Goal: Contribute content: Contribute content

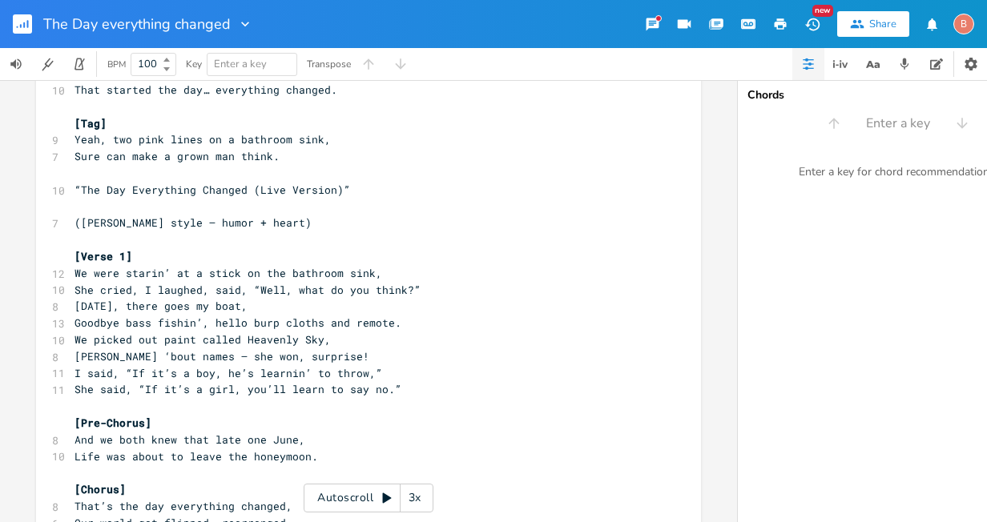
scroll to position [1121, 0]
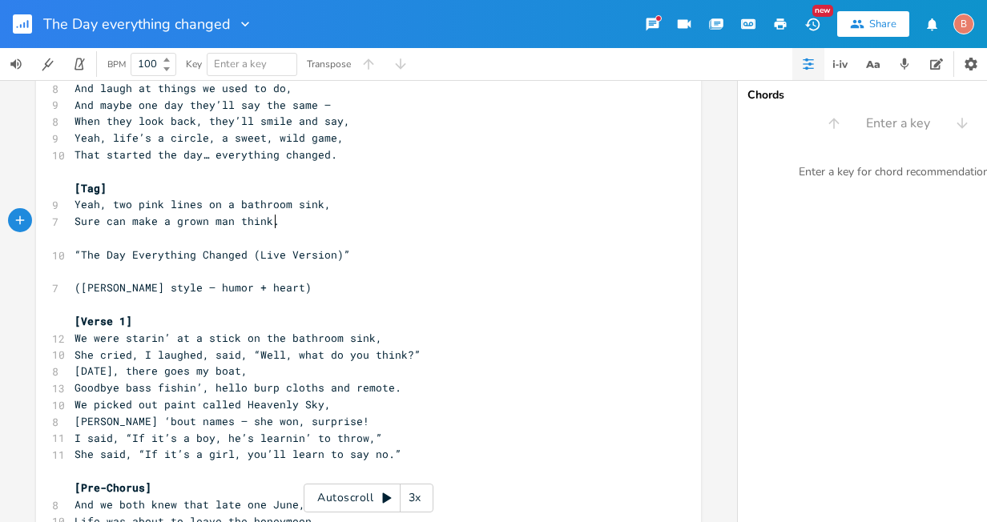
click at [276, 226] on pre "Sure can make a grown man think." at bounding box center [360, 221] width 578 height 17
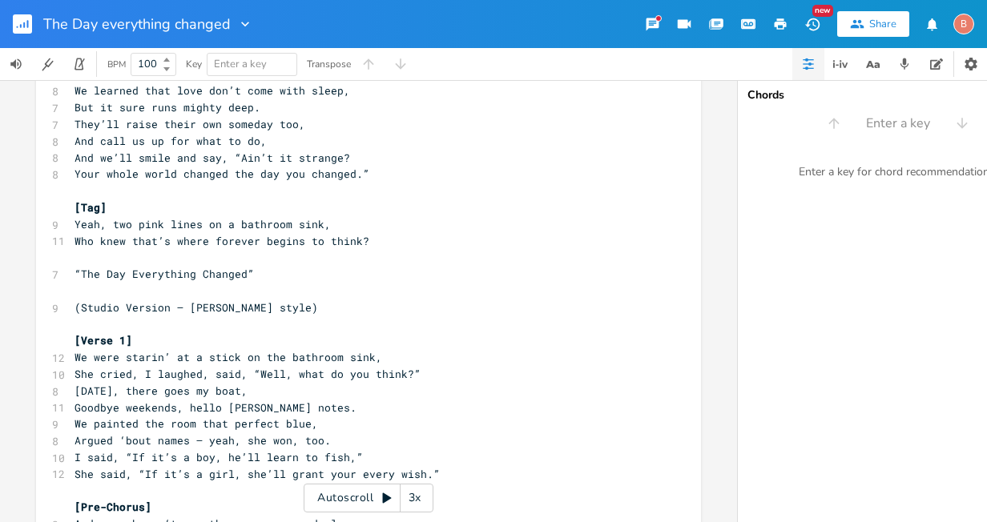
scroll to position [2403, 0]
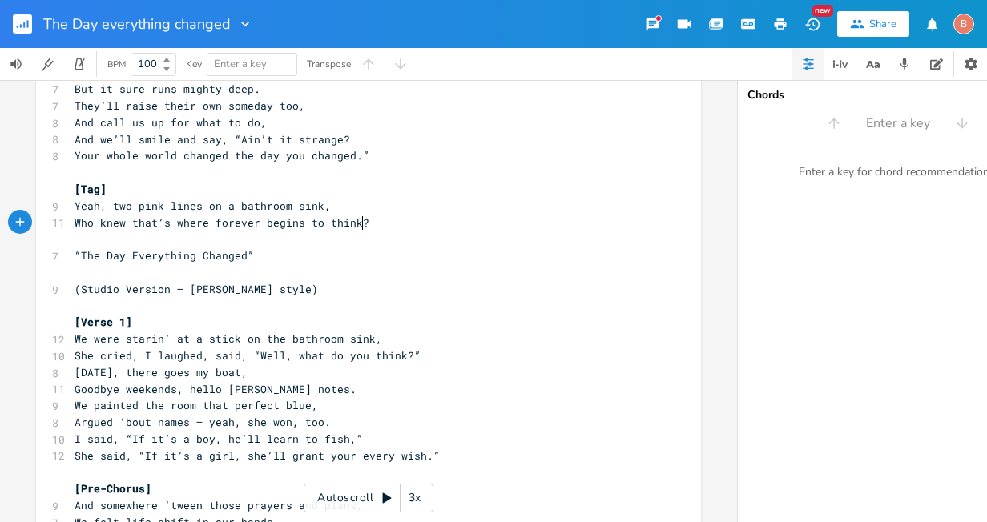
click at [362, 229] on pre "Who knew that’s where forever begins to think?" at bounding box center [360, 223] width 578 height 17
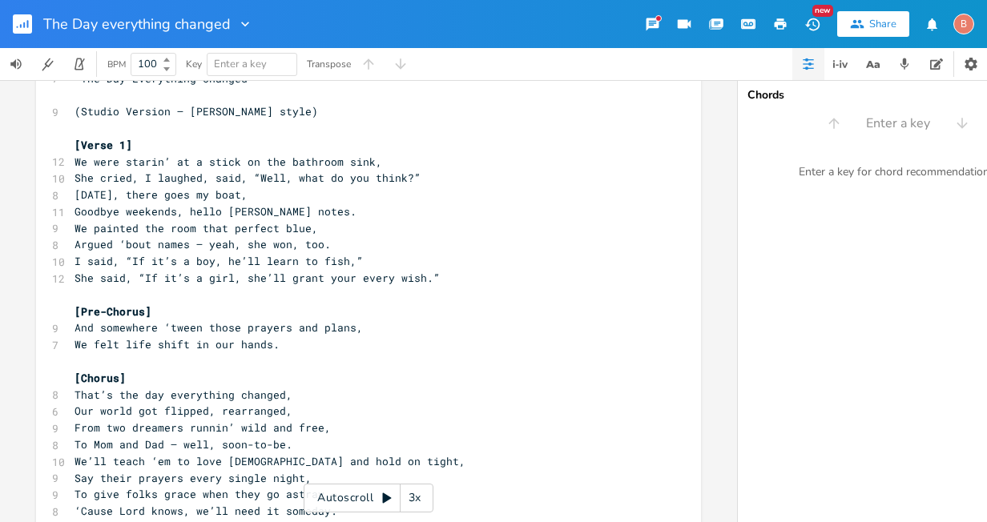
scroll to position [2644, 0]
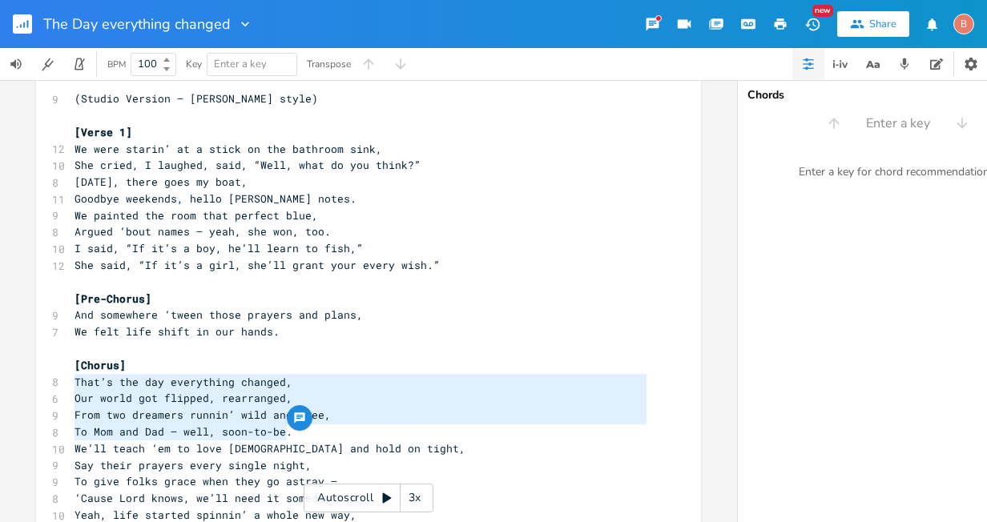
drag, startPoint x: 68, startPoint y: 384, endPoint x: 282, endPoint y: 438, distance: 220.7
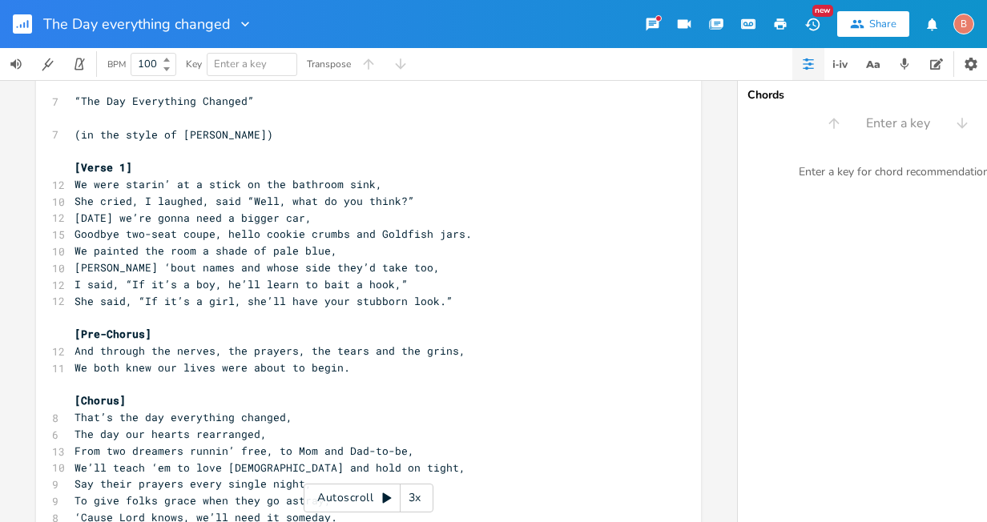
scroll to position [0, 0]
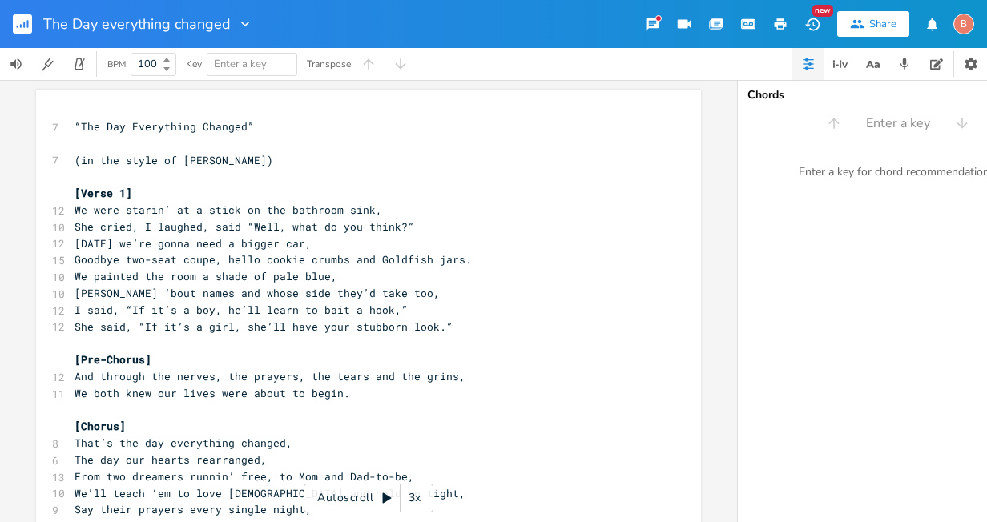
type textarea "That’s the day everything changed, Our world got flipped, rearranged, From two …"
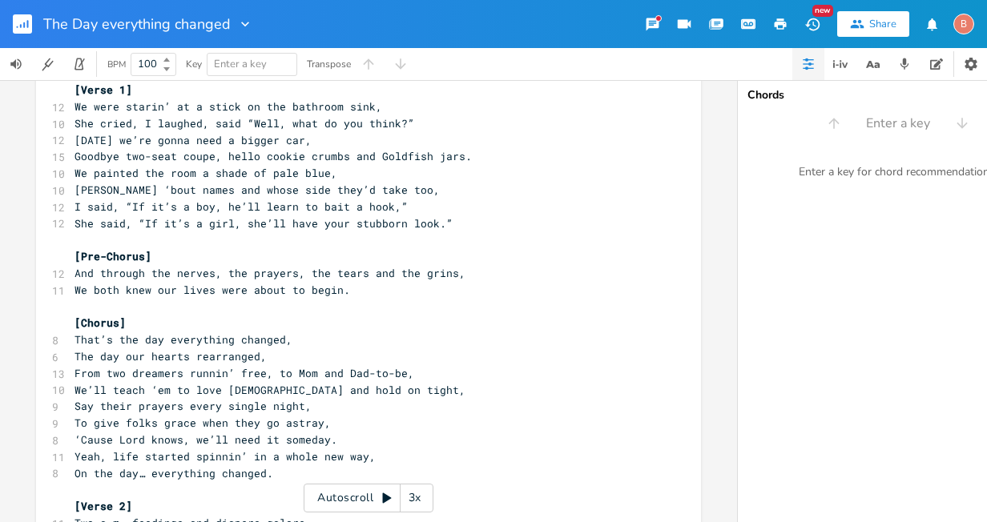
scroll to position [160, 0]
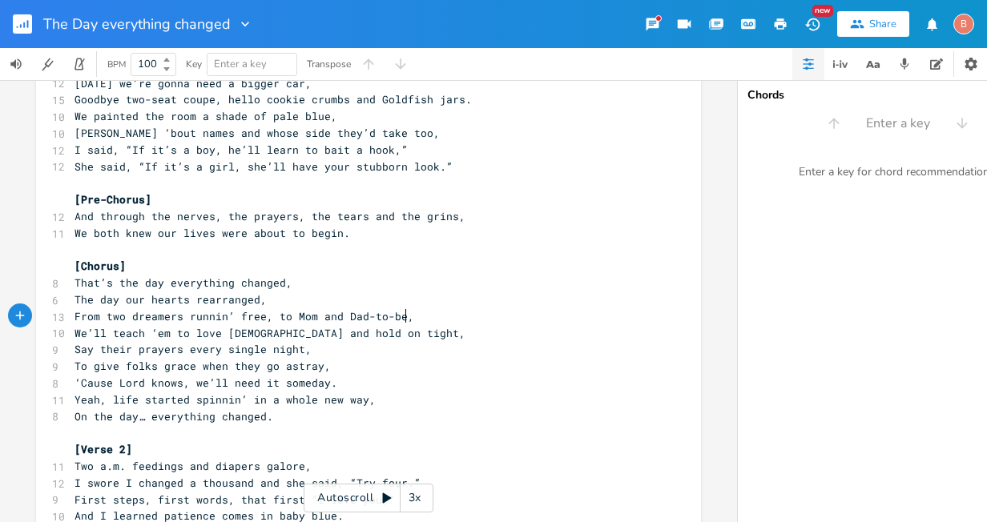
click at [402, 320] on pre "From two dreamers runnin’ free, to Mom and Dad-to-be," at bounding box center [360, 316] width 578 height 17
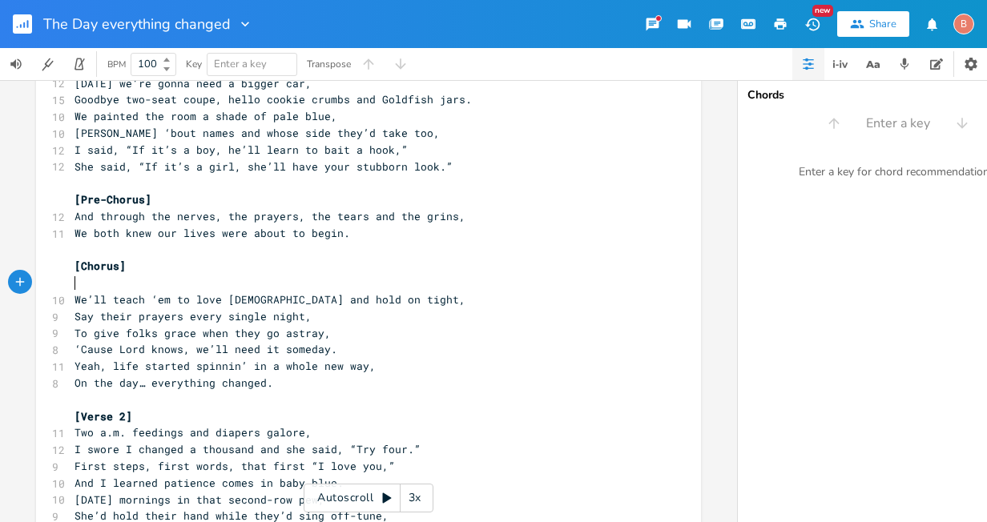
type textarea "​"
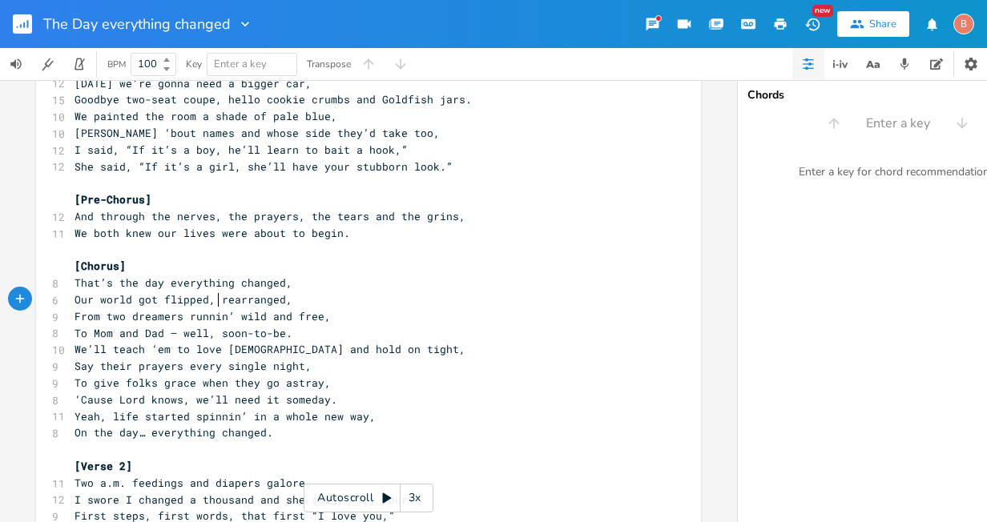
click at [211, 300] on span "Our world got flipped, rearranged," at bounding box center [183, 299] width 218 height 14
type textarea "and"
click at [123, 320] on span "From two dreamers runnin’ wild and free," at bounding box center [202, 316] width 256 height 14
drag, startPoint x: 128, startPoint y: 323, endPoint x: 142, endPoint y: 327, distance: 14.2
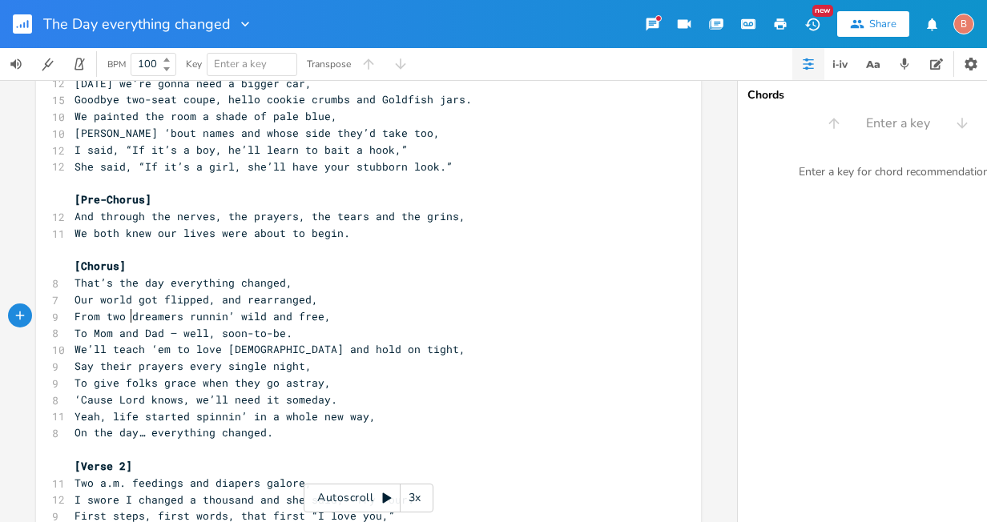
click at [129, 323] on pre "From two dreamers runnin’ wild and free," at bounding box center [360, 316] width 578 height 17
type textarea "young"
click at [89, 334] on span "To Mom and Dad — well, soon-to-be." at bounding box center [183, 333] width 218 height 14
type textarea "a"
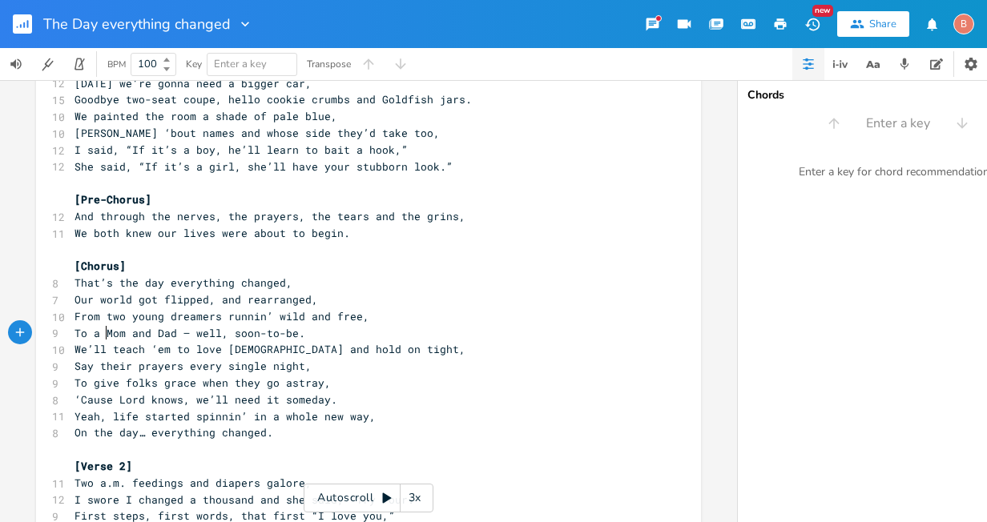
scroll to position [0, 7]
click at [152, 336] on span "To a Mom and Dad — well, soon-to-be." at bounding box center [189, 333] width 231 height 14
type textarea "a"
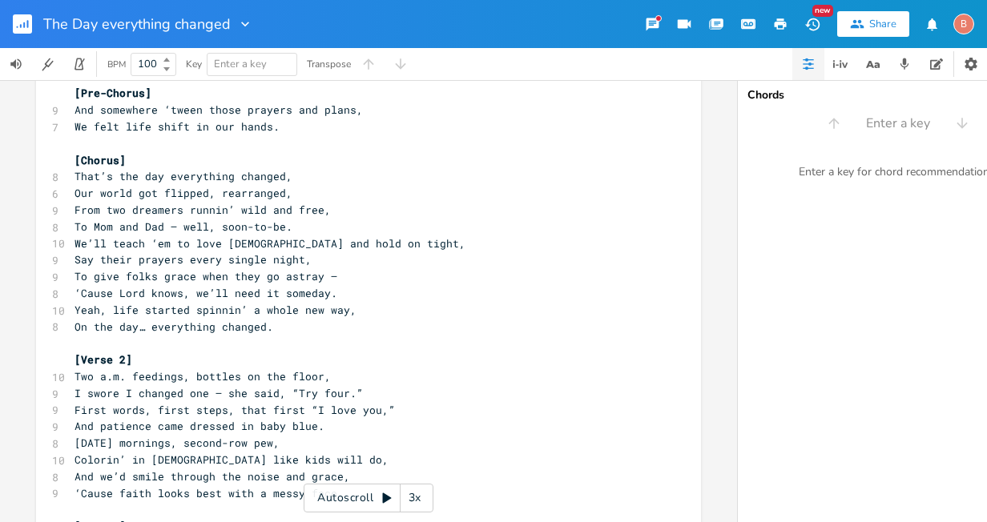
scroll to position [2884, 0]
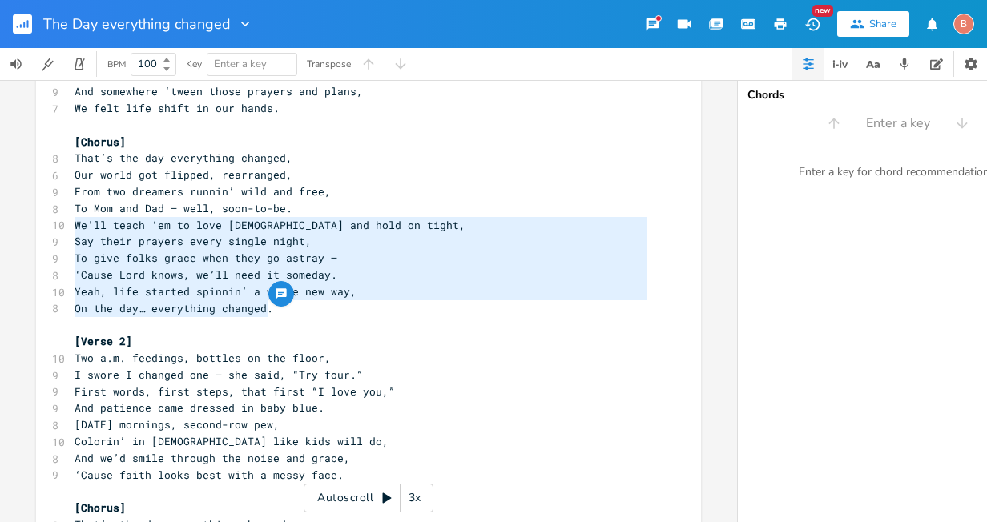
drag, startPoint x: 69, startPoint y: 226, endPoint x: 349, endPoint y: 308, distance: 292.0
type textarea "We’ll teach ‘em to love [DEMOGRAPHIC_DATA] and hold on tight, Say their prayers…"
click at [398, 377] on pre "I swore I changed one — she said, “Try four.”" at bounding box center [360, 375] width 578 height 17
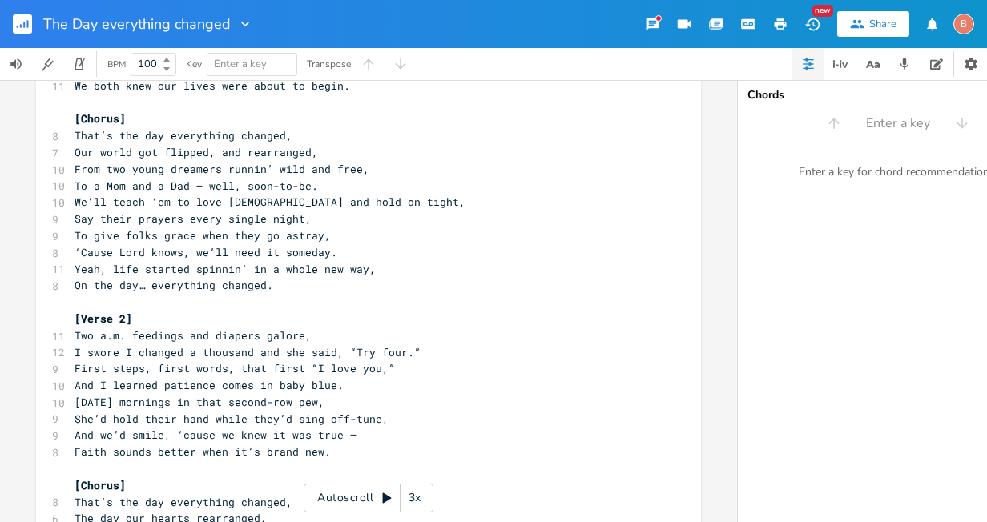
scroll to position [320, 0]
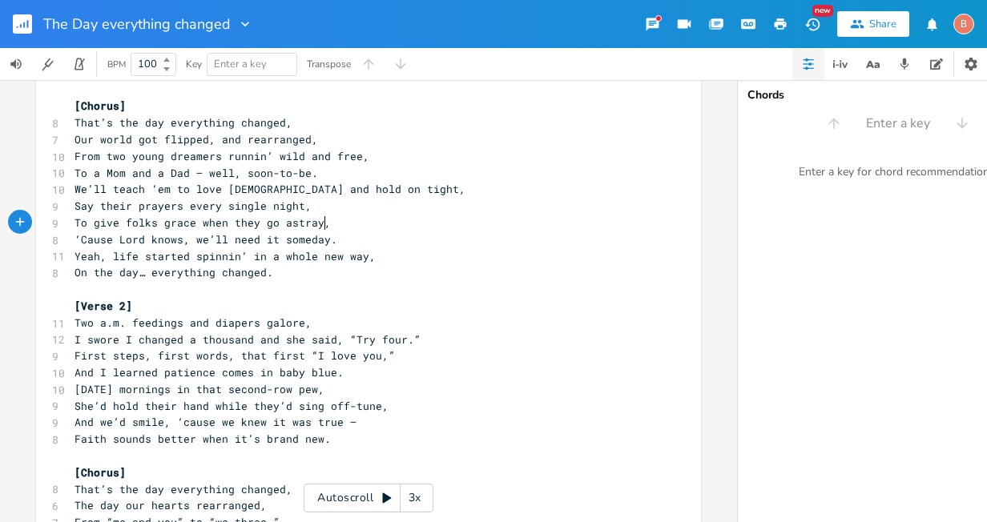
click at [319, 223] on span "To give folks grace when they go astray," at bounding box center [202, 222] width 256 height 14
type textarea "ell em how to give out [PERSON_NAME]"
click at [223, 240] on span "‘Cause Lord knows, we’ll need it someday." at bounding box center [205, 239] width 263 height 14
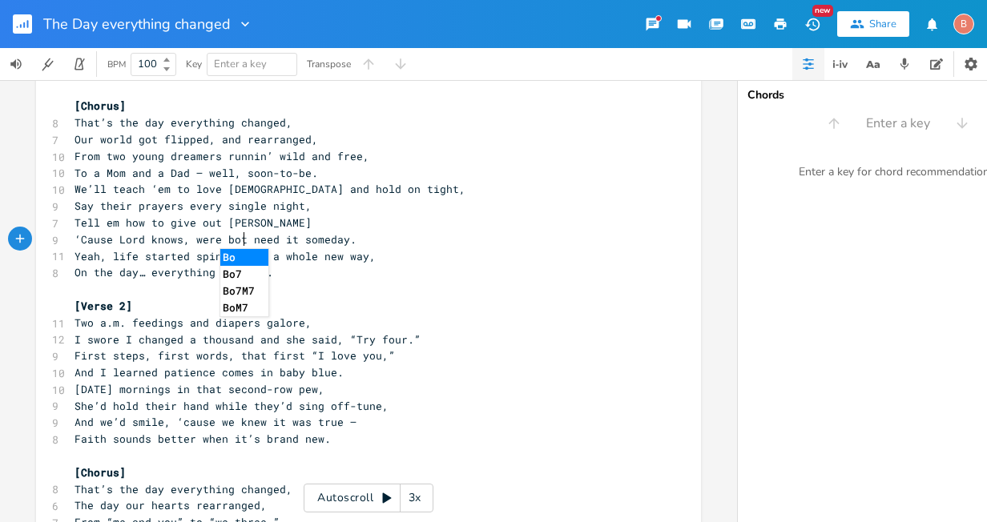
scroll to position [0, 50]
type textarea "were both gonna"
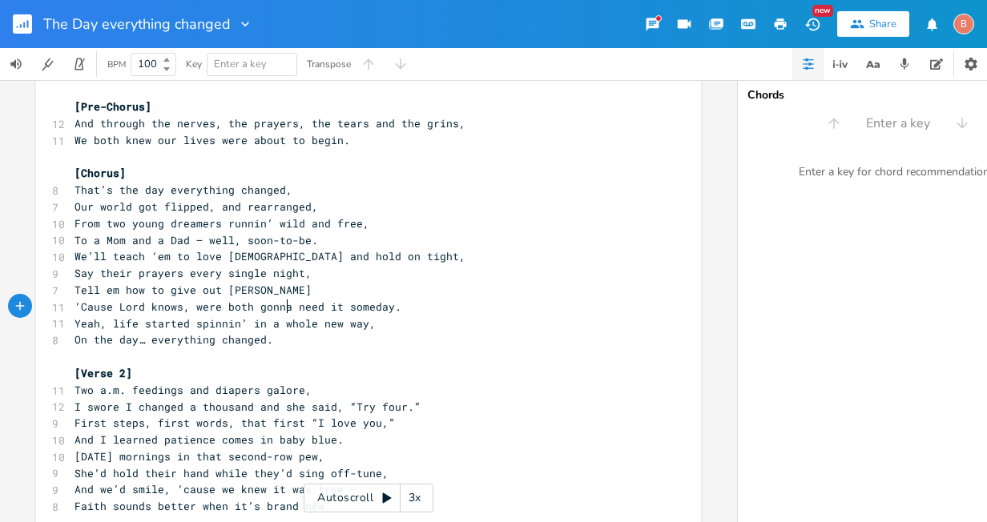
scroll to position [320, 0]
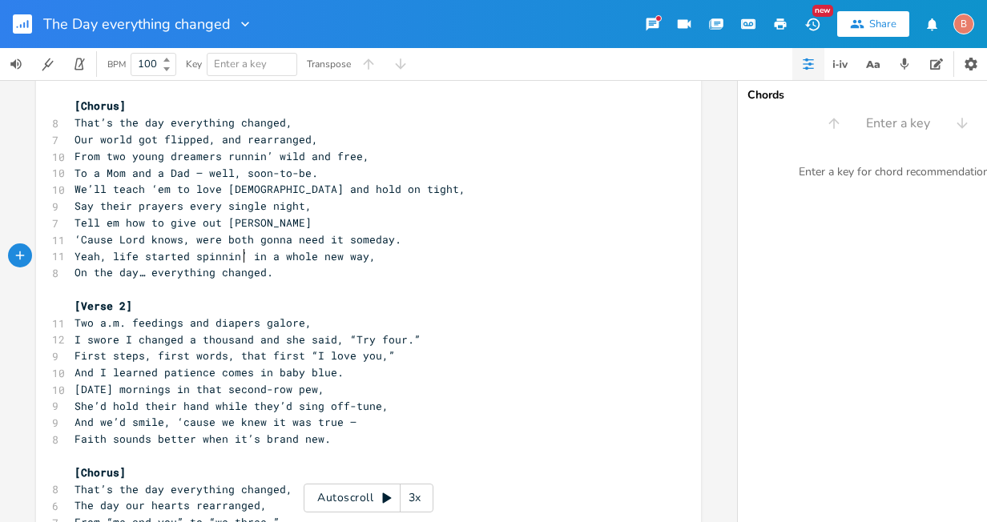
drag, startPoint x: 238, startPoint y: 256, endPoint x: 248, endPoint y: 261, distance: 11.8
click at [238, 256] on span "Yeah, life started spinnin’ in a whole new way," at bounding box center [224, 256] width 301 height 14
type textarea "ove felt deeper"
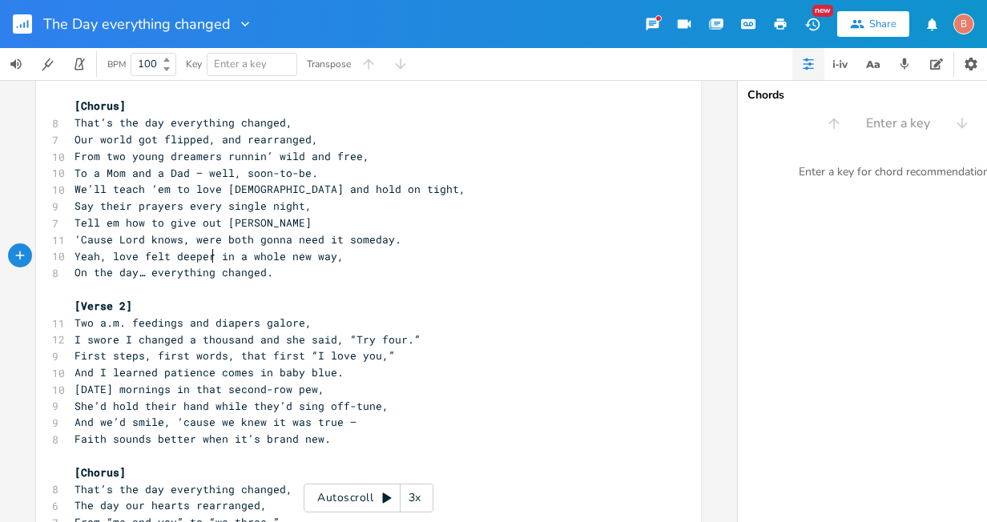
click at [88, 276] on span "On the day… everything changed." at bounding box center [173, 272] width 199 height 14
type textarea "That's"
click at [170, 276] on span "That's the day… everything changed." at bounding box center [186, 272] width 224 height 14
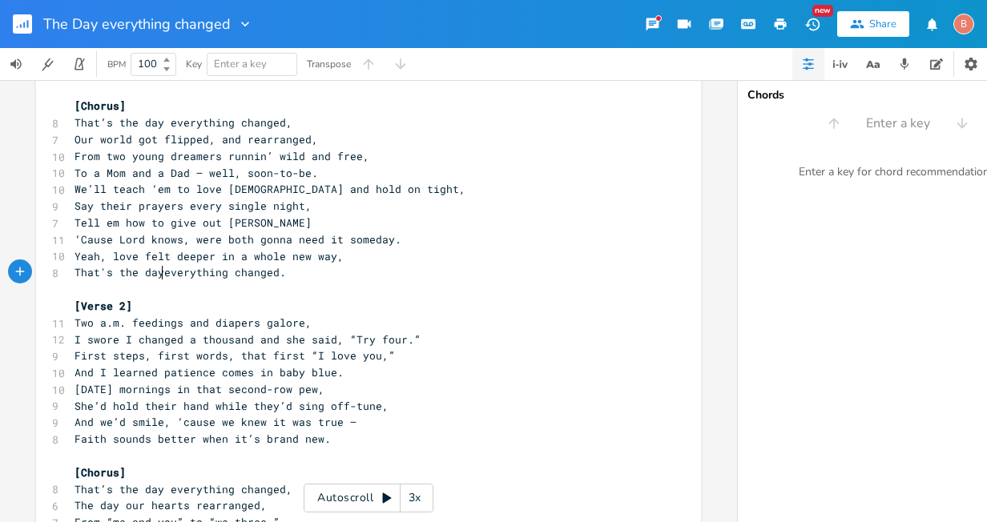
scroll to position [0, 3]
click at [286, 126] on pre "That’s the day everything changed," at bounding box center [360, 123] width 578 height 17
click at [307, 147] on pre "Our world got flipped, and rearranged," at bounding box center [360, 139] width 578 height 17
click at [361, 161] on pre "From two young dreamers runnin’ wild and free," at bounding box center [360, 156] width 578 height 17
click at [307, 176] on pre "To a Mom and a Dad — well, soon-to-be." at bounding box center [360, 173] width 578 height 17
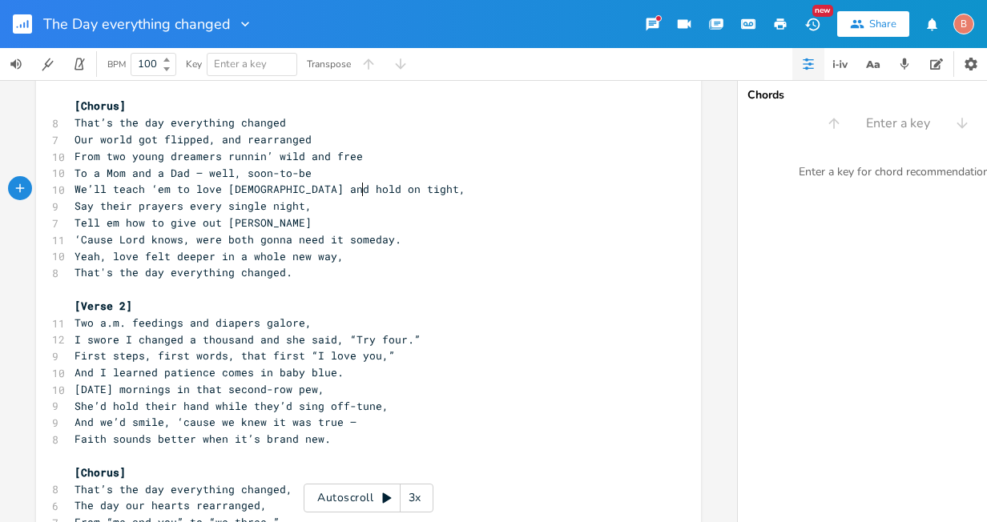
click at [358, 194] on pre "We’ll teach ‘em to love [DEMOGRAPHIC_DATA] and hold on tight," at bounding box center [360, 189] width 578 height 17
click at [300, 209] on pre "Say their prayers every single night," at bounding box center [360, 206] width 578 height 17
click at [386, 244] on span "‘Cause Lord knows, were both gonna need it someday." at bounding box center [237, 239] width 327 height 14
click at [330, 261] on span "Yeah, love felt deeper in a whole new way," at bounding box center [208, 256] width 269 height 14
click at [280, 277] on span "That's the day everything changed." at bounding box center [183, 272] width 218 height 14
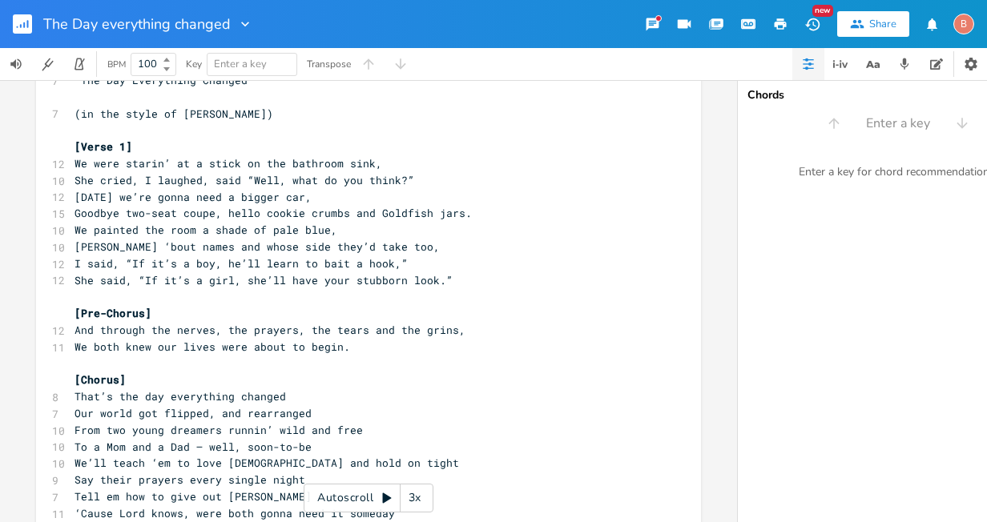
scroll to position [0, 0]
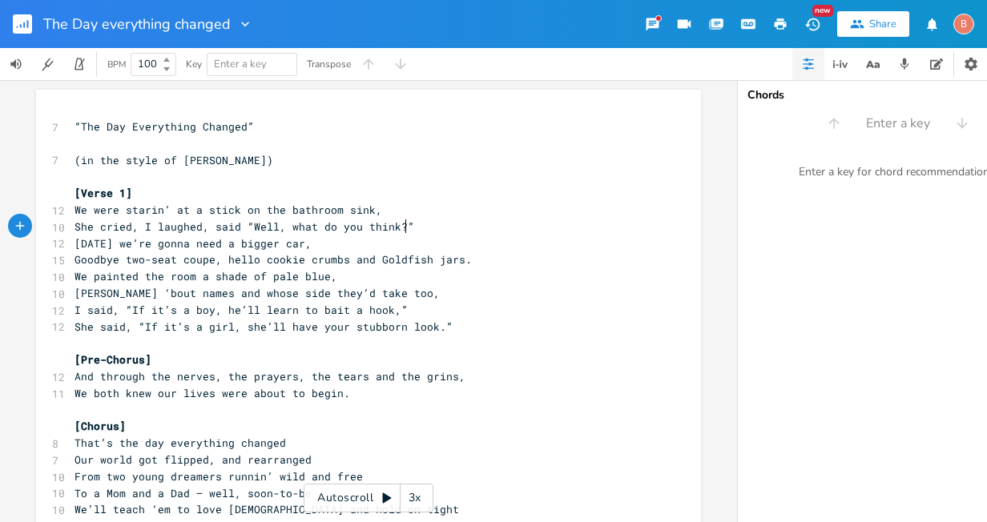
click at [406, 226] on pre "She cried, I laughed, said “Well, what do you think?”" at bounding box center [360, 227] width 578 height 17
type textarea "at two lines of pink"
click at [370, 215] on pre "We were starin’ at a stick on the bathroom sink," at bounding box center [360, 210] width 578 height 17
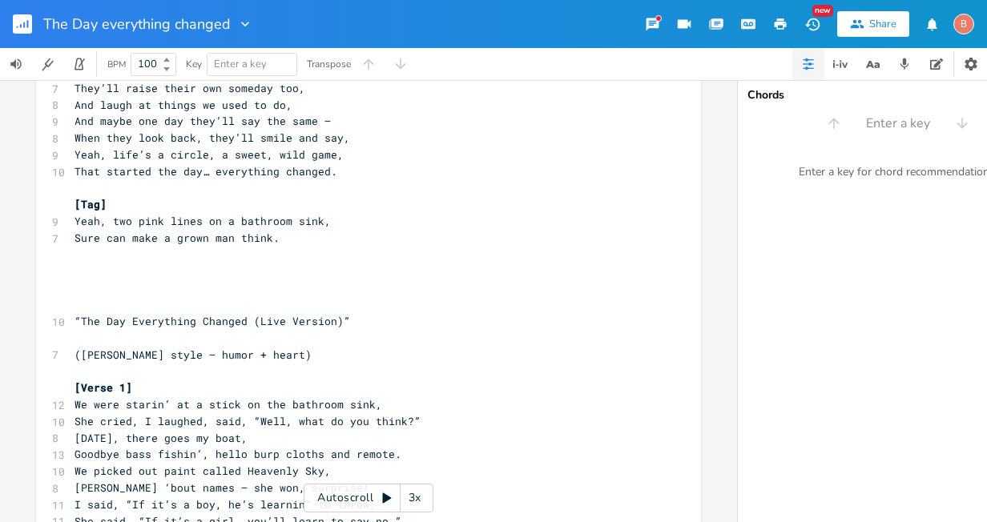
scroll to position [1282, 0]
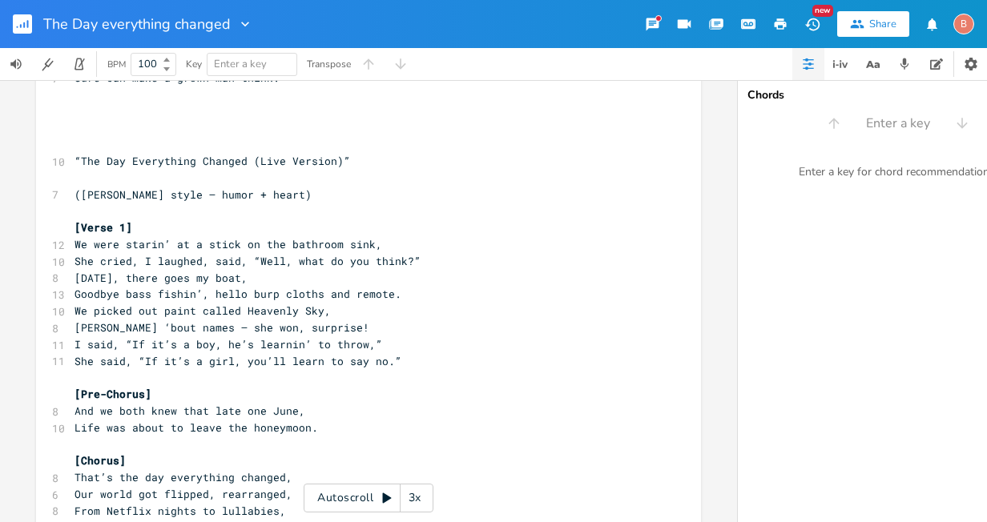
click at [410, 263] on pre "She cried, I laughed, said, “Well, what do you think?”" at bounding box center [360, 261] width 578 height 17
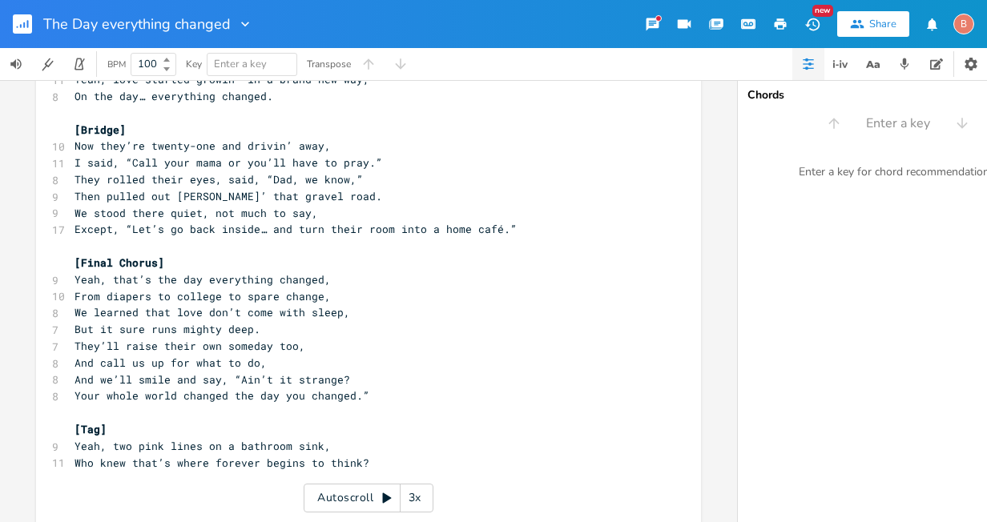
scroll to position [2483, 0]
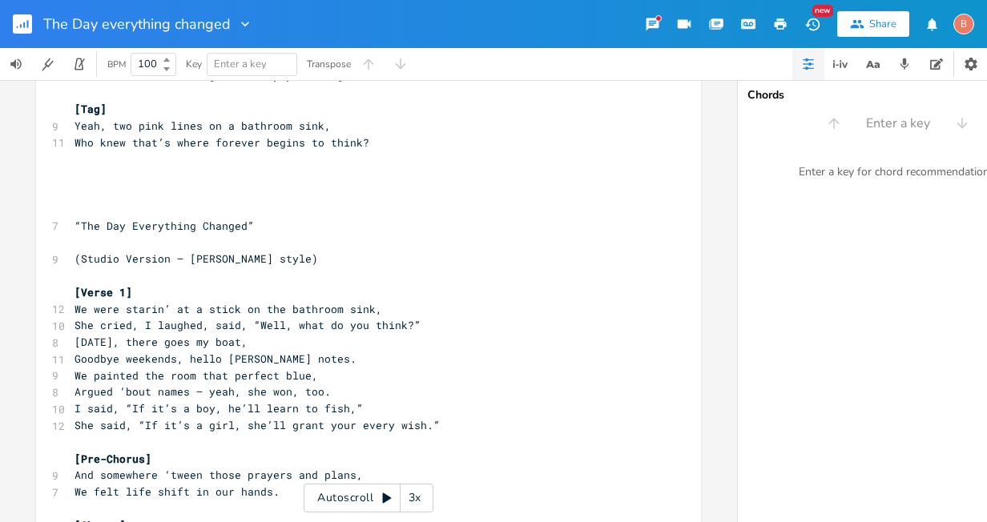
click at [409, 326] on pre "She cried, I laughed, said, “Well, what do you think?”" at bounding box center [360, 325] width 578 height 17
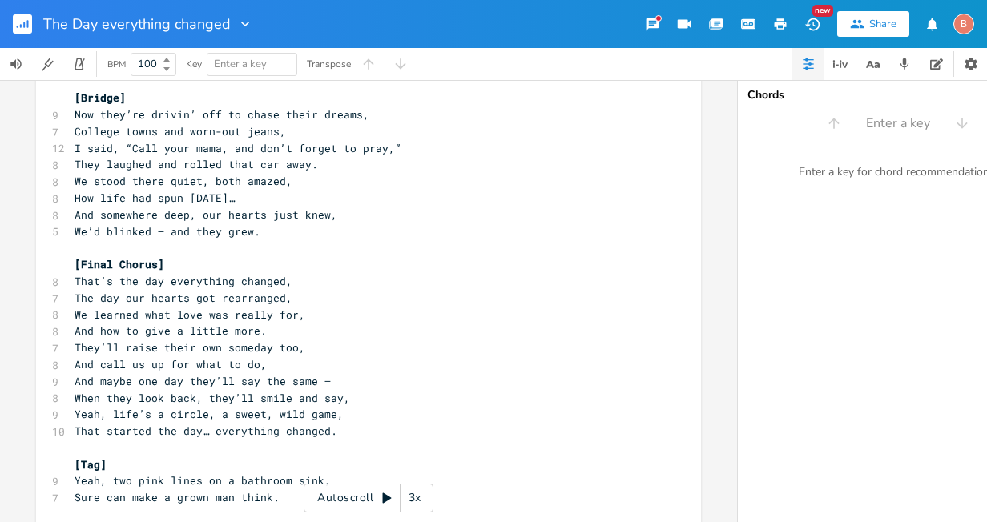
scroll to position [3440, 0]
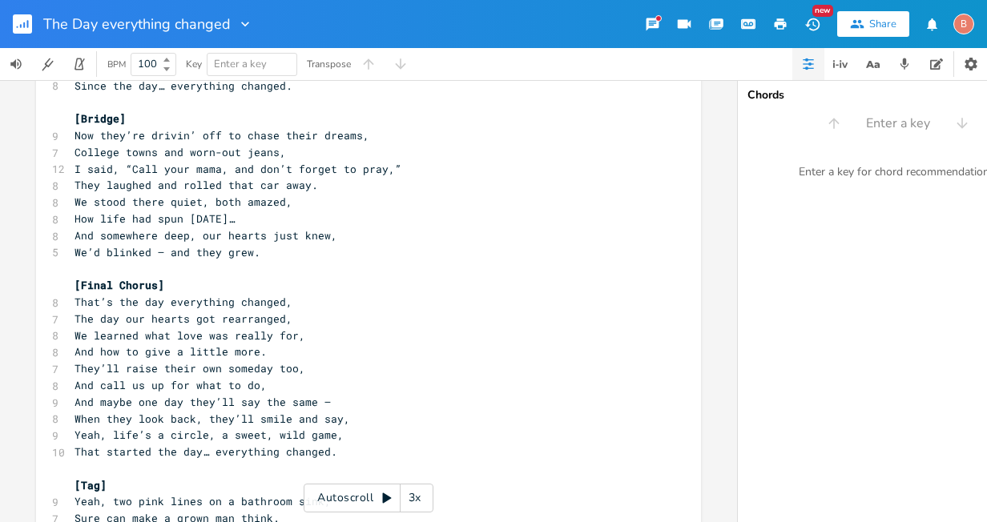
click at [166, 284] on pre "[Final Chorus]" at bounding box center [360, 285] width 578 height 17
type textarea "USE FOR FINAL"
click at [370, 312] on pre "The day our hearts got rearranged," at bounding box center [360, 319] width 578 height 17
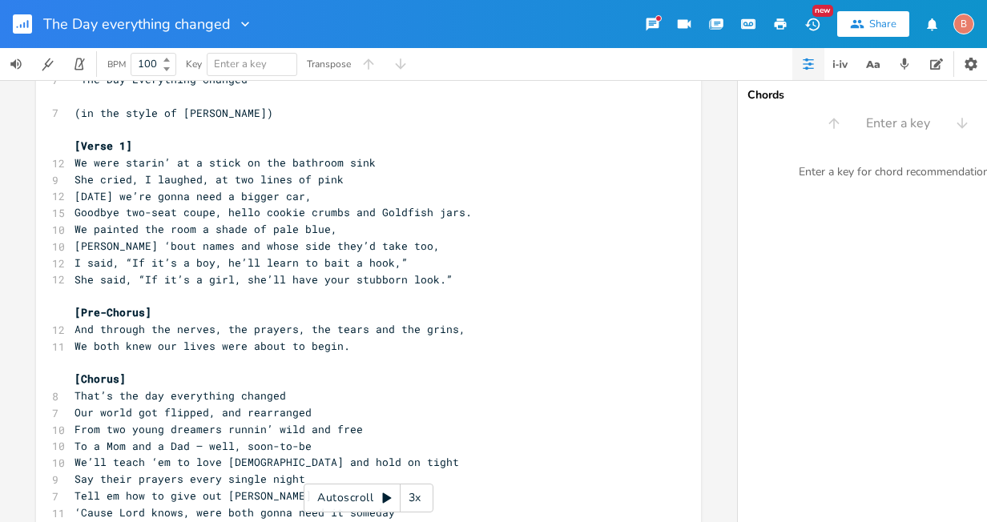
scroll to position [0, 0]
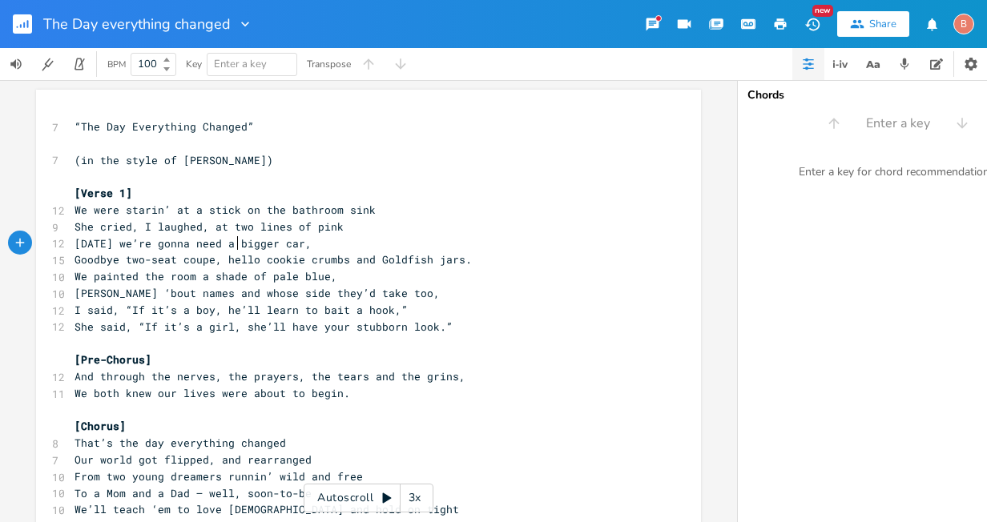
click at [232, 244] on span "[DATE] we’re gonna need a bigger car," at bounding box center [192, 243] width 237 height 14
type textarea "'LL"
type textarea "ll"
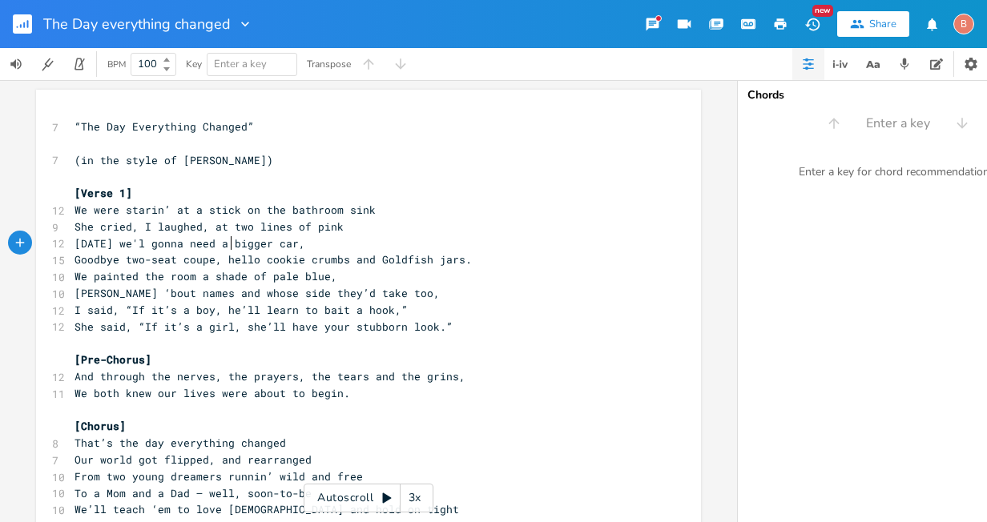
scroll to position [0, 5]
click at [270, 244] on span "[DATE] we'll gonna need a bigger car," at bounding box center [192, 243] width 237 height 14
click at [212, 260] on span "Goodbye two-seat coupe, hello cookie crumbs and Goldfish jars." at bounding box center [272, 259] width 397 height 14
type textarea "ter"
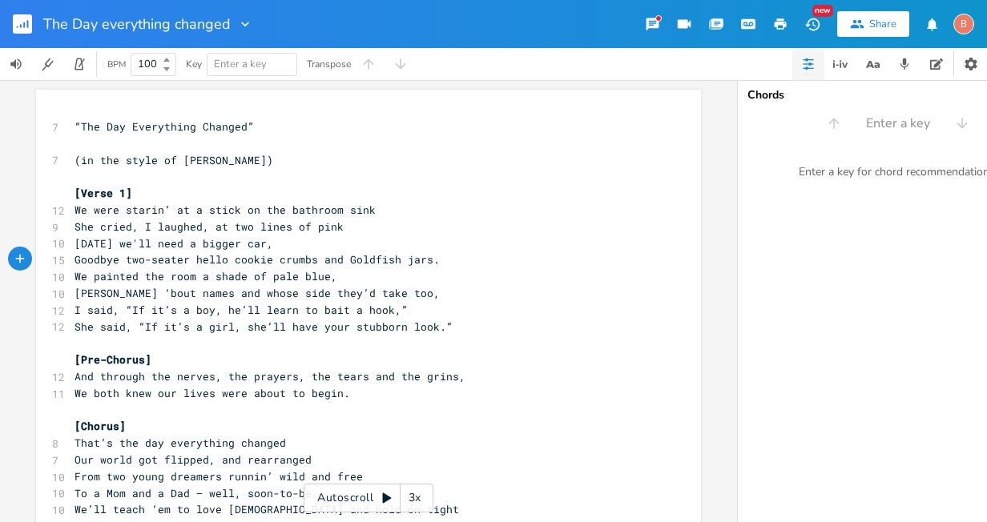
click at [351, 245] on pre "[DATE] we'll need a bigger car," at bounding box center [360, 244] width 578 height 17
click at [430, 263] on pre "Goodbye two-seater hello cookie crumbs and Goldfish jars." at bounding box center [360, 260] width 578 height 17
click at [326, 280] on pre "We painted the room a shade of pale blue," at bounding box center [360, 276] width 578 height 17
click at [384, 293] on pre "[PERSON_NAME] ‘bout names and whose side they’d take too," at bounding box center [360, 293] width 578 height 17
click at [394, 308] on span "I said, “If it’s a boy, he’ll learn to bait a hook,”" at bounding box center [240, 310] width 333 height 14
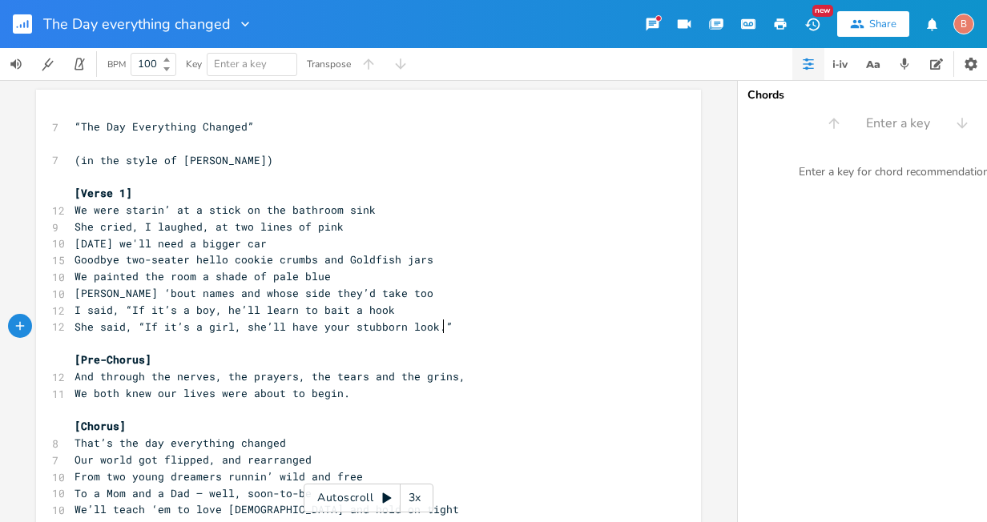
click at [443, 325] on pre "She said, “If it’s a girl, she’ll have your stubborn look.”" at bounding box center [360, 327] width 578 height 17
click at [454, 383] on pre "And through the nerves, the prayers, the tears and the grins," at bounding box center [360, 376] width 578 height 17
click at [337, 398] on span "We both knew our lives were about to begin." at bounding box center [212, 393] width 276 height 14
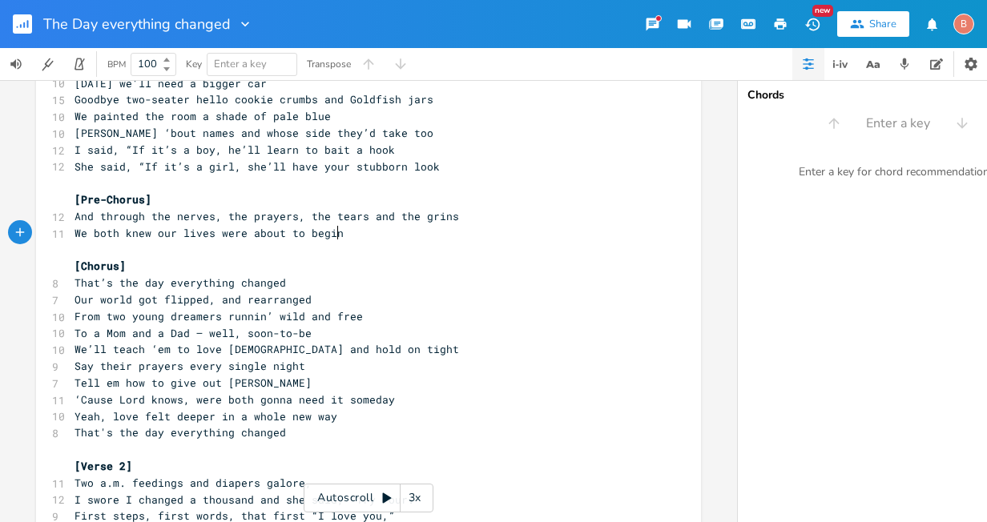
scroll to position [401, 0]
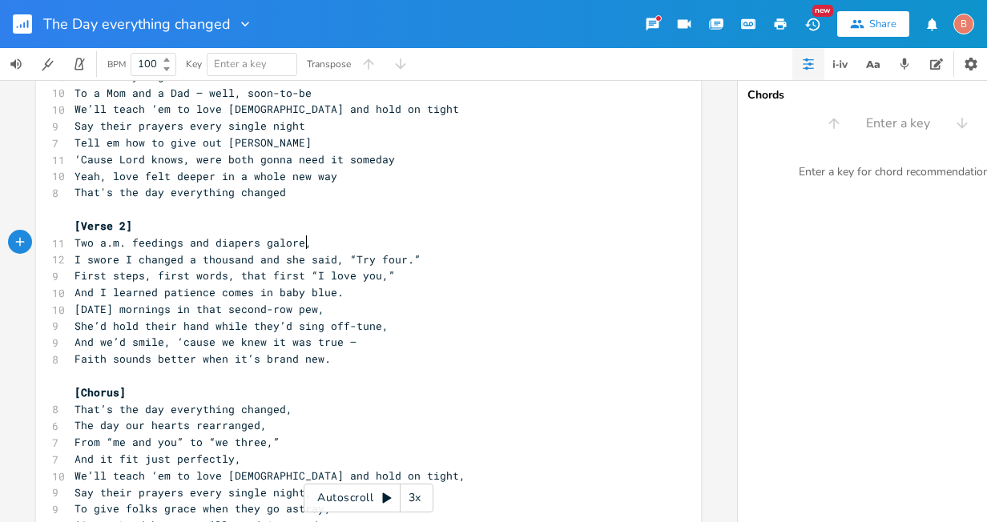
click at [300, 244] on pre "Two a.m. feedings and diapers galore," at bounding box center [360, 243] width 578 height 17
click at [409, 257] on pre "I swore I changed a thousand and she said, “Try four.”" at bounding box center [360, 260] width 578 height 17
click at [384, 278] on pre "First steps, first words, that first “I love you,”" at bounding box center [360, 276] width 578 height 17
click at [335, 296] on pre "And I learned patience comes in baby blue." at bounding box center [360, 292] width 578 height 17
click at [316, 309] on pre "[DATE] mornings in that second-row pew," at bounding box center [360, 309] width 578 height 17
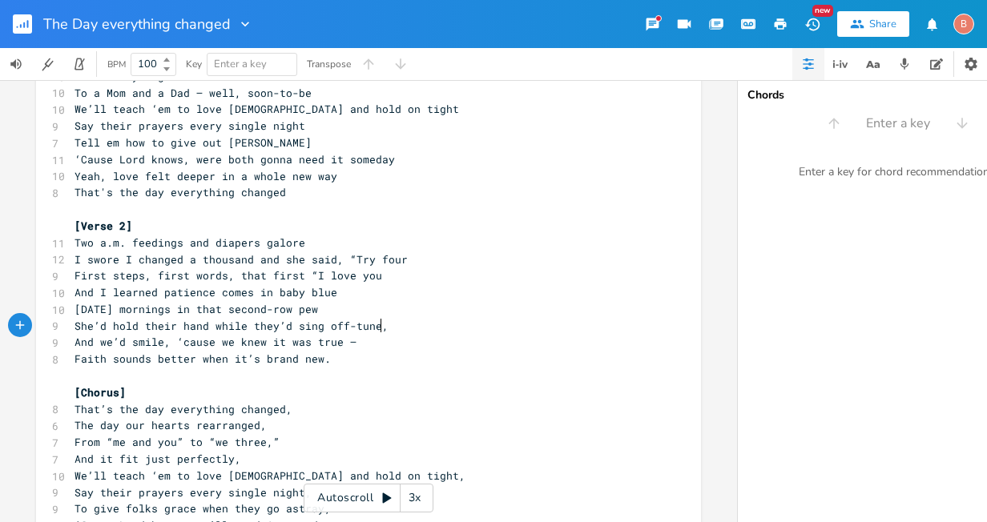
click at [380, 332] on pre "She’d hold their hand while they’d sing off-tune," at bounding box center [360, 326] width 578 height 17
click at [346, 344] on pre "And we’d smile, ‘cause we knew it was true —" at bounding box center [360, 342] width 578 height 17
click at [320, 364] on pre "Faith sounds better when it’s brand new." at bounding box center [360, 359] width 578 height 17
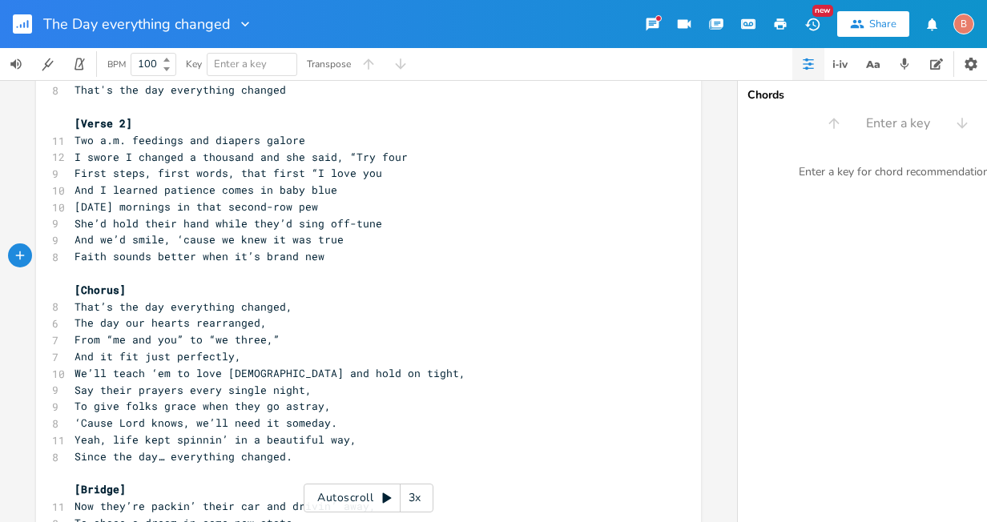
scroll to position [561, 0]
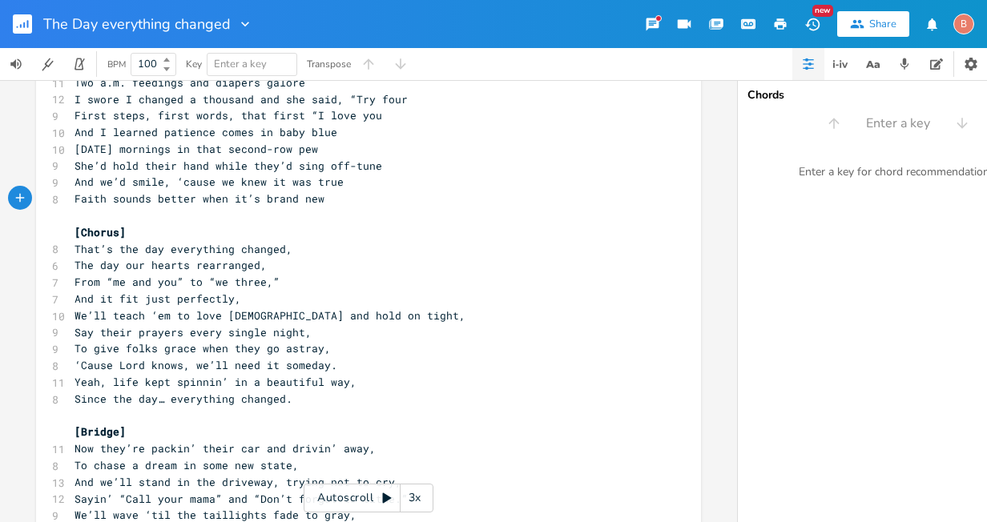
click at [281, 252] on span "That’s the day everything changed," at bounding box center [183, 249] width 218 height 14
click at [255, 272] on pre "The day our hearts rearranged," at bounding box center [360, 265] width 578 height 17
click at [273, 281] on pre "From “me and you” to “we three,”" at bounding box center [360, 282] width 578 height 17
click at [238, 304] on pre "And it fit just perfectly," at bounding box center [360, 299] width 578 height 17
click at [360, 320] on pre "We’ll teach ‘em to love [DEMOGRAPHIC_DATA] and hold on tight," at bounding box center [360, 316] width 578 height 17
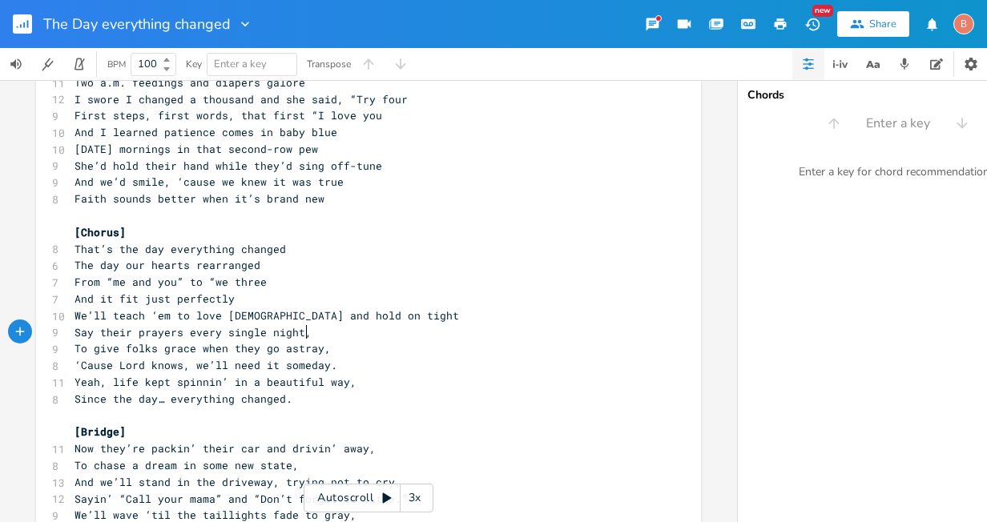
click at [304, 338] on pre "Say their prayers every single night," at bounding box center [360, 332] width 578 height 17
click at [322, 353] on pre "To give folks grace when they go astray," at bounding box center [360, 348] width 578 height 17
click at [330, 368] on pre "‘Cause Lord knows, we’ll need it someday." at bounding box center [360, 365] width 578 height 17
click at [348, 387] on pre "Yeah, life kept spinnin’ in a beautiful way," at bounding box center [360, 382] width 578 height 17
click at [280, 401] on span "Since the day… everything changed." at bounding box center [183, 399] width 218 height 14
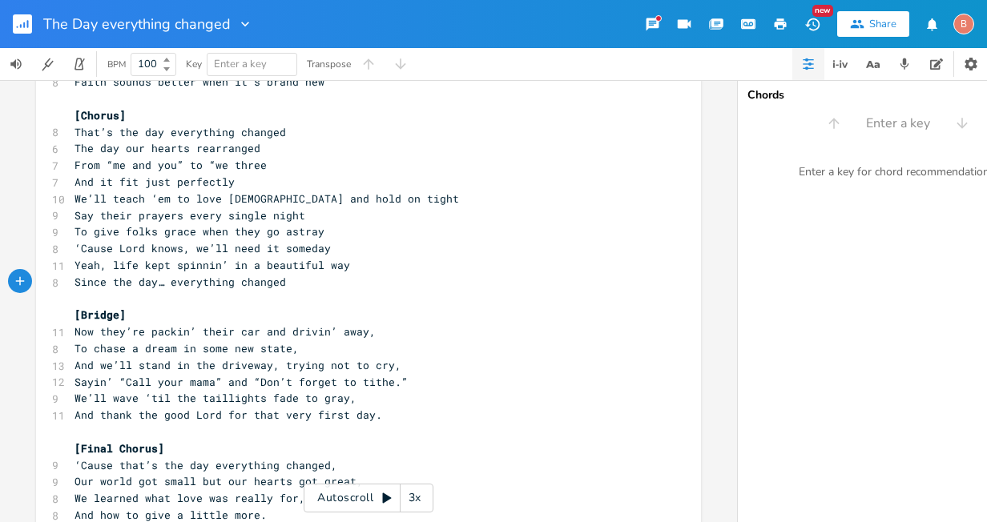
scroll to position [721, 0]
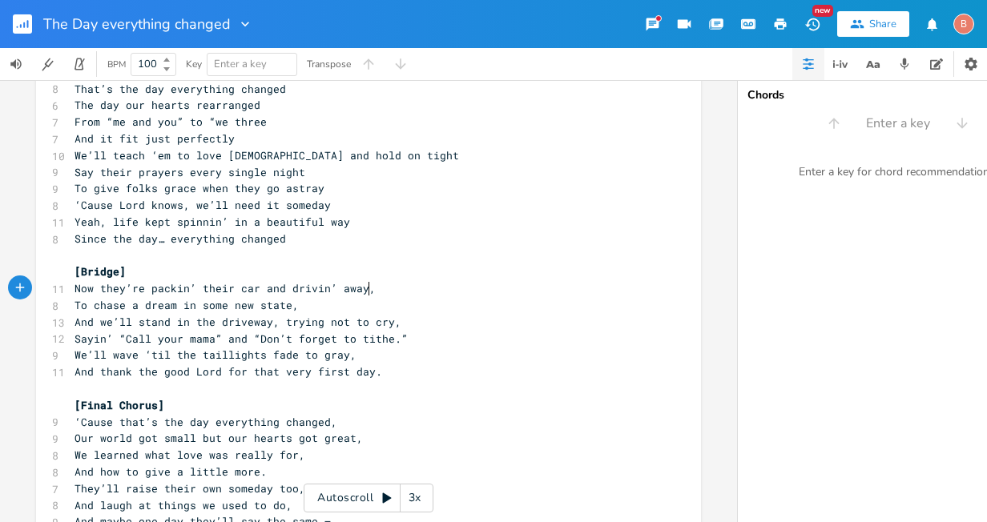
click at [363, 292] on span "Now they’re packin’ their car and drivin’ away," at bounding box center [224, 288] width 301 height 14
click at [286, 309] on span "To chase a dream in some new state," at bounding box center [186, 305] width 224 height 14
click at [388, 326] on span "And we’ll stand in the driveway, trying not to cry," at bounding box center [237, 322] width 327 height 14
click at [393, 336] on span "Sayin’ “Call your mama” and “Don’t forget to tithe.”" at bounding box center [240, 339] width 333 height 14
click at [346, 358] on pre "We’ll wave ‘til the taillights fade to gray," at bounding box center [360, 355] width 578 height 17
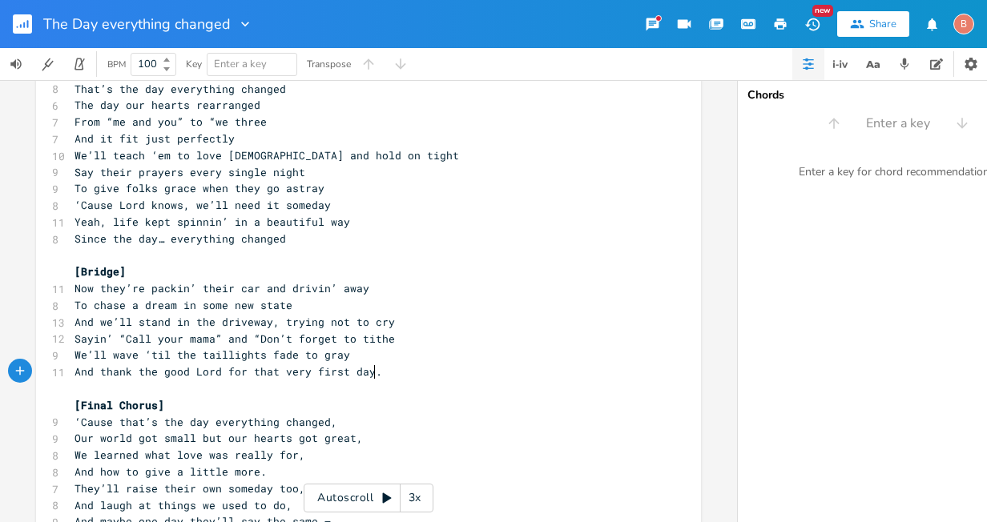
click at [367, 378] on pre "And thank the good Lord for that very first day." at bounding box center [360, 372] width 578 height 17
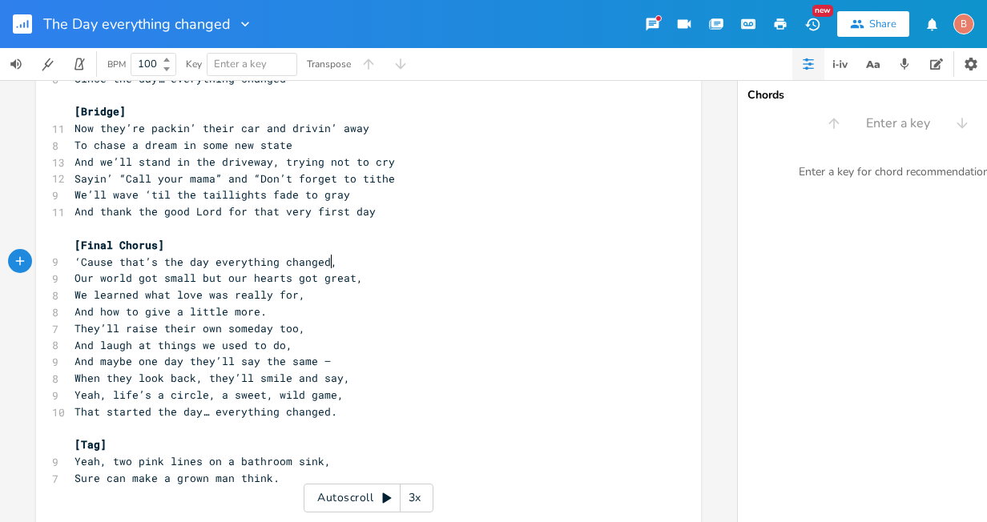
click at [324, 264] on span "‘Cause that’s the day everything changed," at bounding box center [205, 262] width 263 height 14
click at [350, 279] on span "Our world got small but our hearts got great," at bounding box center [218, 278] width 288 height 14
click at [292, 297] on span "We learned what love was really for," at bounding box center [189, 295] width 231 height 14
click at [258, 313] on pre "And how to give a little more." at bounding box center [360, 312] width 578 height 17
click at [295, 331] on pre "They’ll raise their own someday too," at bounding box center [360, 328] width 578 height 17
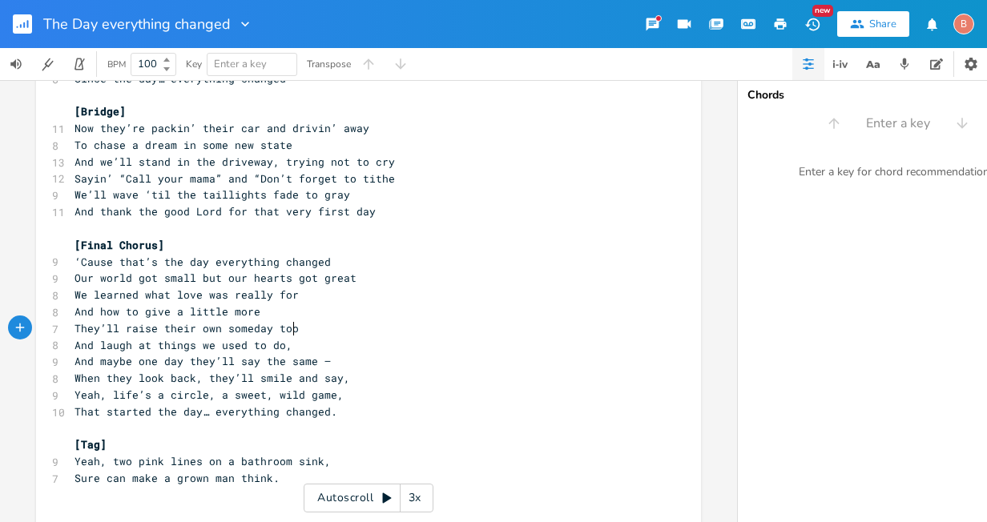
click at [283, 350] on pre "And laugh at things we used to do," at bounding box center [360, 345] width 578 height 17
click at [321, 362] on pre "And maybe one day they’ll say the same —" at bounding box center [360, 361] width 578 height 17
click at [339, 378] on pre "When they look back, they’ll smile and say," at bounding box center [360, 378] width 578 height 17
click at [332, 397] on pre "Yeah, life’s a circle, a sweet, wild game," at bounding box center [360, 395] width 578 height 17
click at [327, 416] on pre "That started the day… everything changed." at bounding box center [360, 412] width 578 height 17
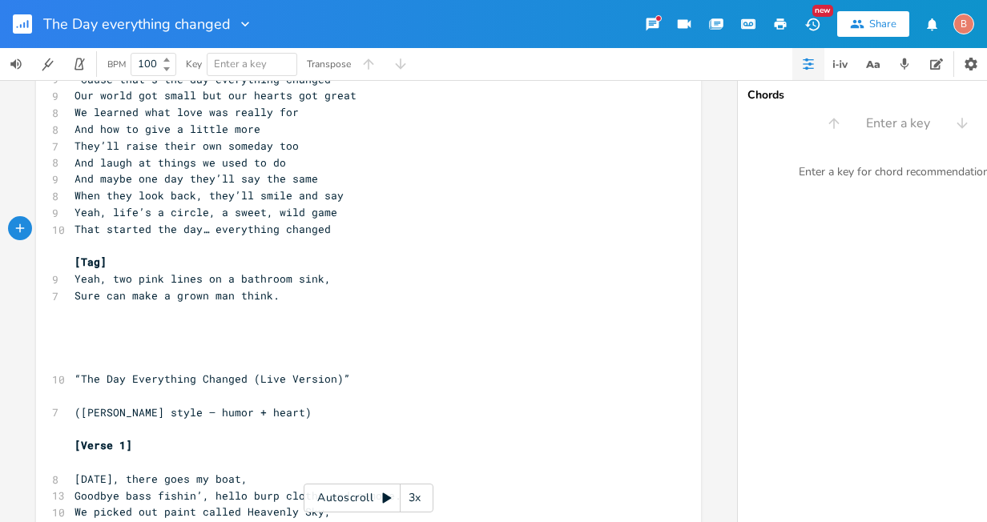
scroll to position [1121, 0]
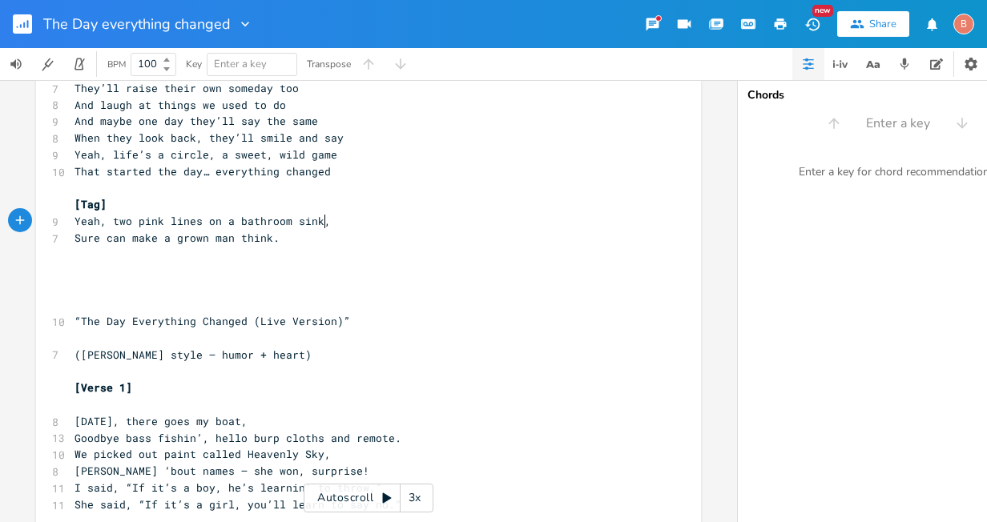
click at [320, 223] on pre "Yeah, two pink lines on a bathroom sink," at bounding box center [360, 221] width 578 height 17
click at [272, 241] on pre "Sure can make a grown man think." at bounding box center [360, 238] width 578 height 17
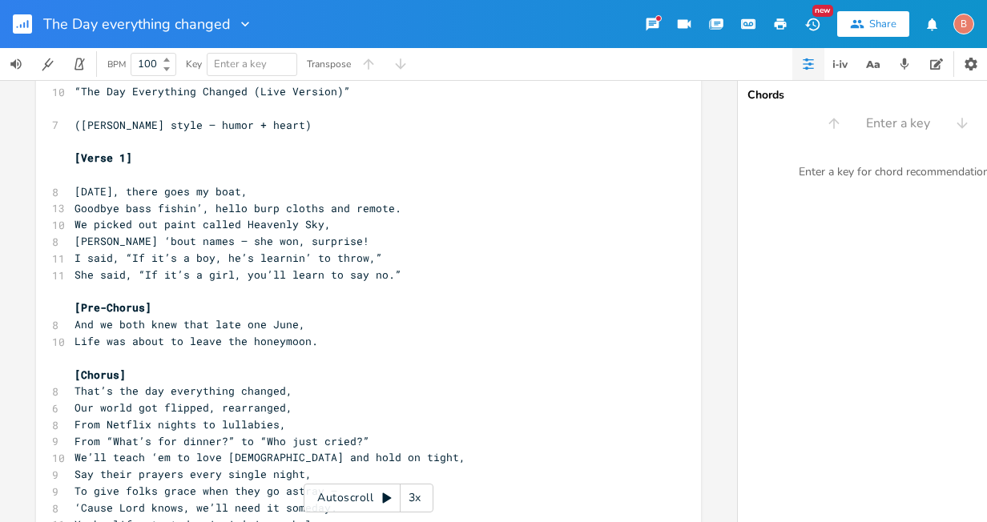
scroll to position [1362, 0]
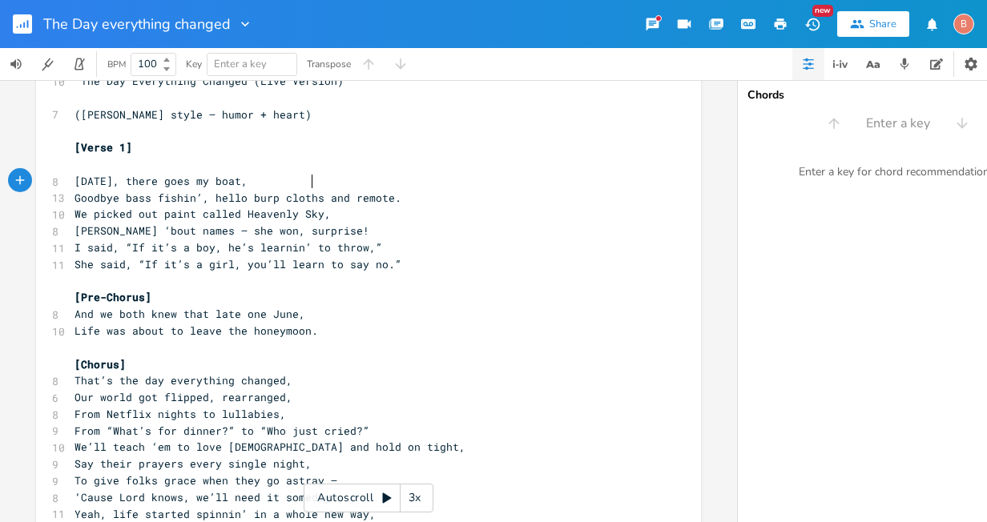
click at [308, 185] on pre "[DATE], there goes my boat," at bounding box center [360, 181] width 578 height 17
click at [389, 198] on pre "Goodbye bass fishin’, hello burp cloths and remote." at bounding box center [360, 198] width 578 height 17
click at [320, 220] on pre "We picked out paint called Heavenly Sky," at bounding box center [360, 214] width 578 height 17
click at [312, 234] on span "[PERSON_NAME] ‘bout names — she won, surprise!" at bounding box center [221, 230] width 295 height 14
click at [372, 244] on pre "I said, “If it’s a boy, he’s learnin’ to throw,”" at bounding box center [360, 248] width 578 height 17
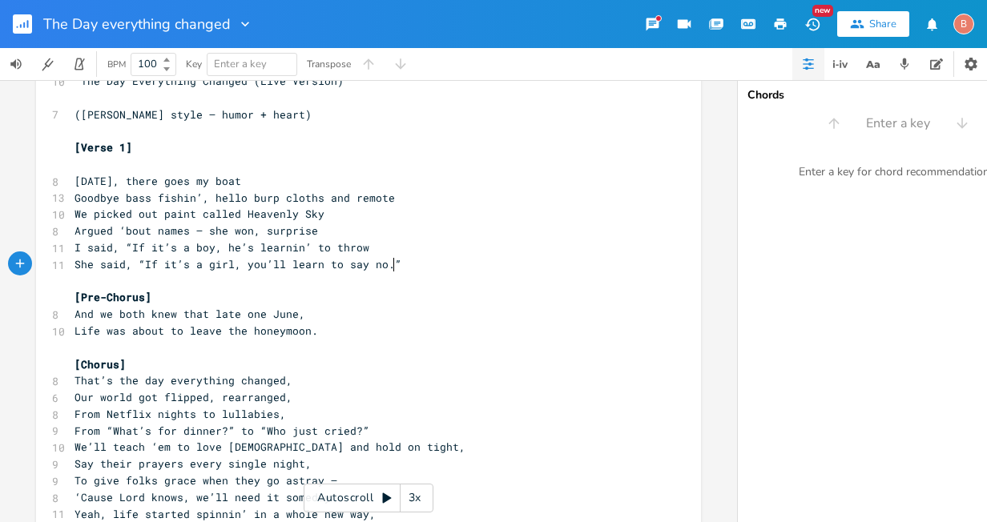
click at [392, 264] on pre "She said, “If it’s a girl, you’ll learn to say no.”" at bounding box center [360, 264] width 578 height 17
click at [293, 316] on span "And we both knew that late one June," at bounding box center [189, 314] width 231 height 14
click at [308, 337] on pre "Life was about to leave the honeymoon." at bounding box center [360, 331] width 578 height 17
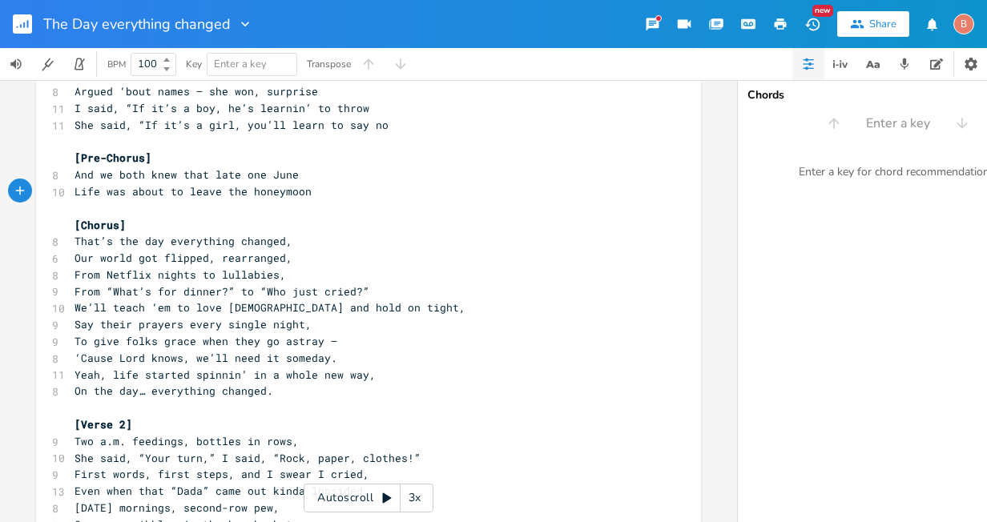
scroll to position [1522, 0]
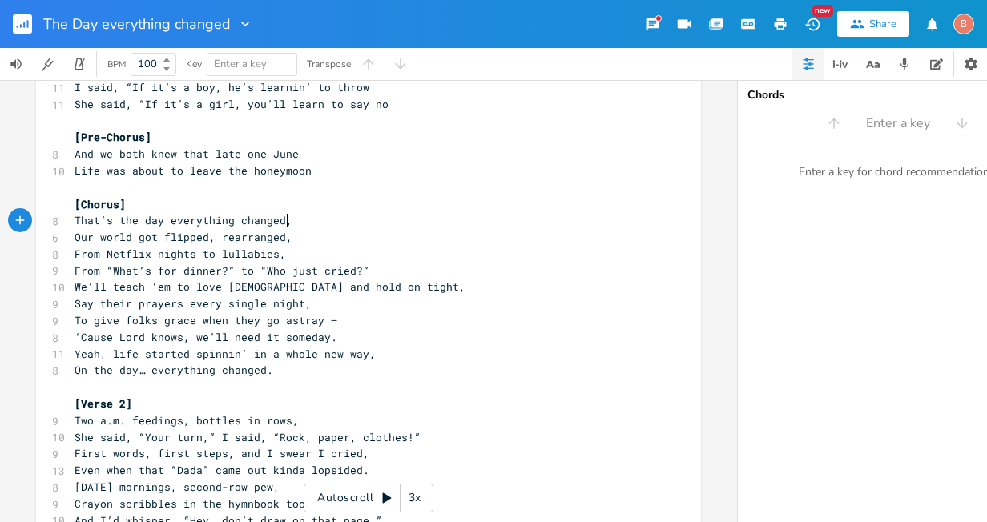
click at [282, 224] on pre "That’s the day everything changed," at bounding box center [360, 220] width 578 height 17
click at [280, 238] on span "Our world got flipped, rearranged," at bounding box center [183, 237] width 218 height 14
click at [279, 256] on pre "From Netflix nights to lullabies," at bounding box center [360, 254] width 578 height 17
click at [361, 269] on pre "From “What’s for dinner?” to “Who just cried?”" at bounding box center [360, 271] width 578 height 17
click at [356, 291] on span "We’ll teach ‘em to love [DEMOGRAPHIC_DATA] and hold on tight," at bounding box center [269, 287] width 391 height 14
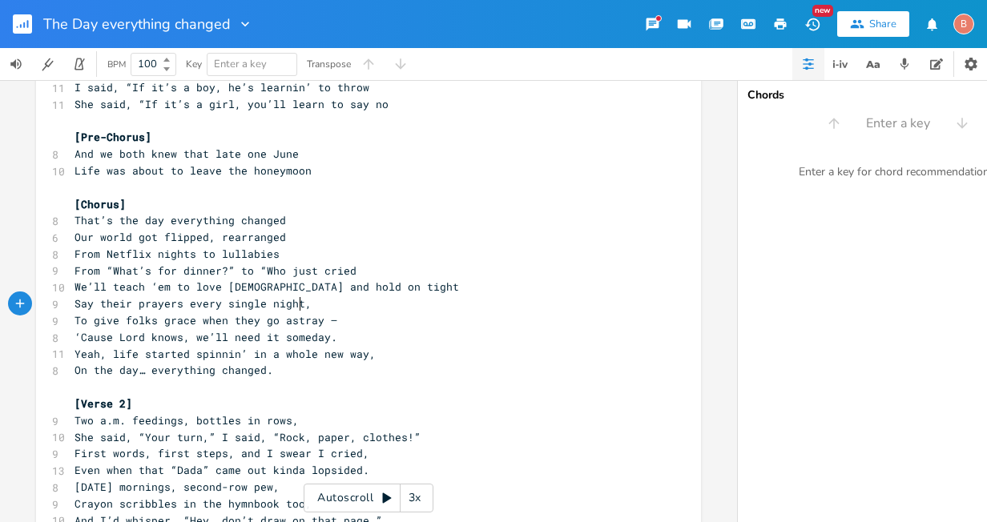
click at [296, 307] on span "Say their prayers every single night," at bounding box center [192, 303] width 237 height 14
type textarea "t"
click at [300, 305] on span "Say their prayers every single night," at bounding box center [192, 303] width 237 height 14
click at [329, 322] on pre "To give folks grace when they go astray —" at bounding box center [360, 320] width 578 height 17
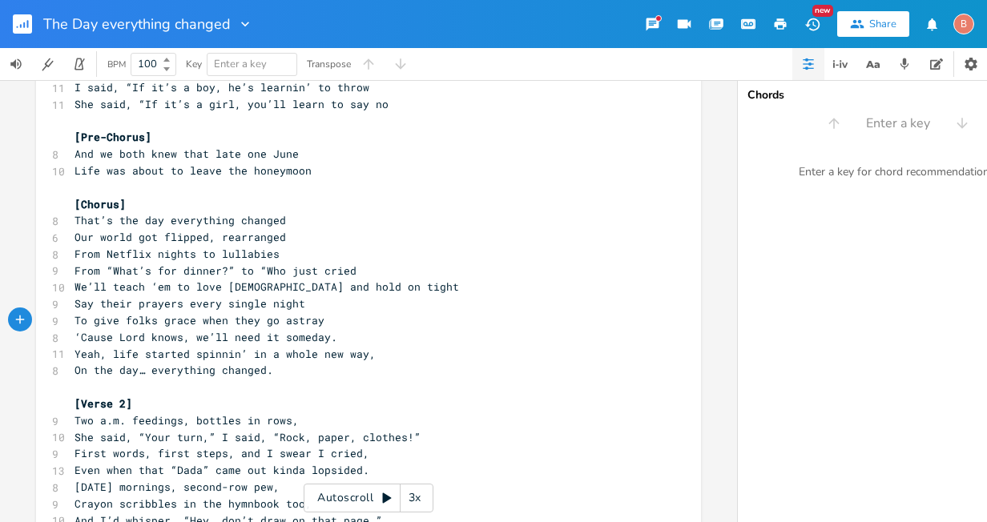
click at [327, 336] on pre "‘Cause Lord knows, we’ll need it someday." at bounding box center [360, 337] width 578 height 17
click at [361, 357] on span "Yeah, life started spinnin’ in a whole new way," at bounding box center [224, 354] width 301 height 14
click at [261, 374] on span "On the day… everything changed." at bounding box center [173, 370] width 199 height 14
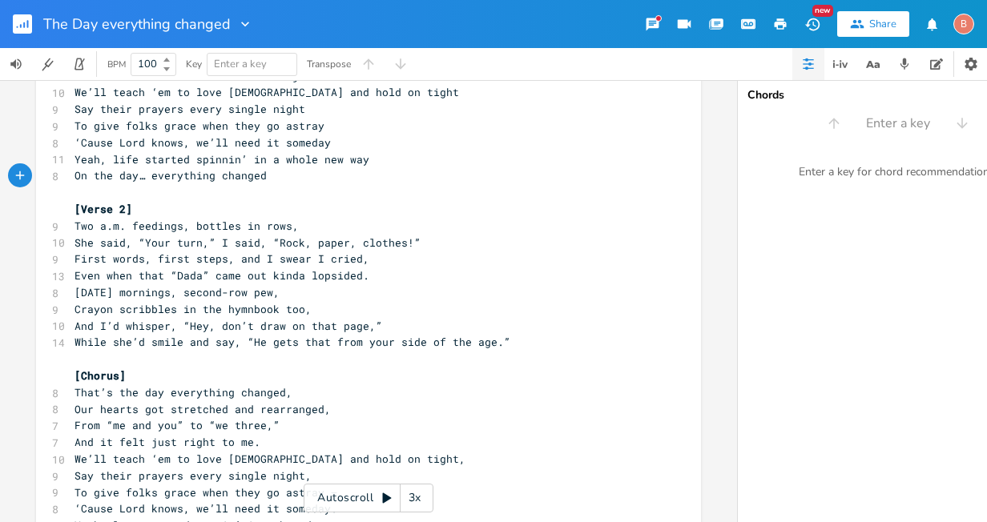
scroll to position [1762, 0]
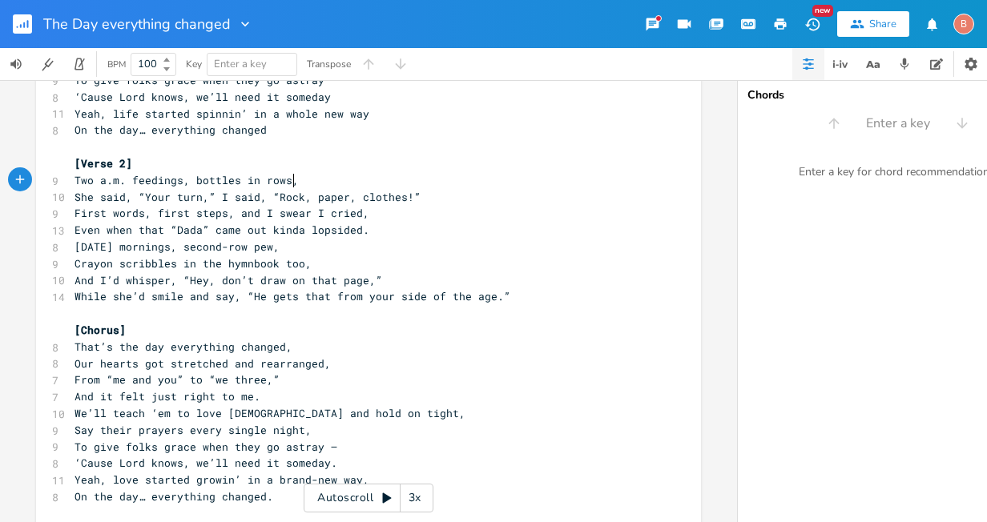
click at [288, 184] on span "Two a.m. feedings, bottles in rows," at bounding box center [186, 180] width 224 height 14
click at [408, 202] on pre "She said, “Your turn,” I said, “Rock, paper, clothes!”" at bounding box center [360, 197] width 578 height 17
click at [356, 218] on span "First words, first steps, and I swear I cried," at bounding box center [221, 213] width 295 height 14
click at [361, 232] on pre "Even when that “Dada” came out kinda lopsided." at bounding box center [360, 230] width 578 height 17
click at [268, 250] on span "[DATE] mornings, second-row pew," at bounding box center [176, 247] width 205 height 14
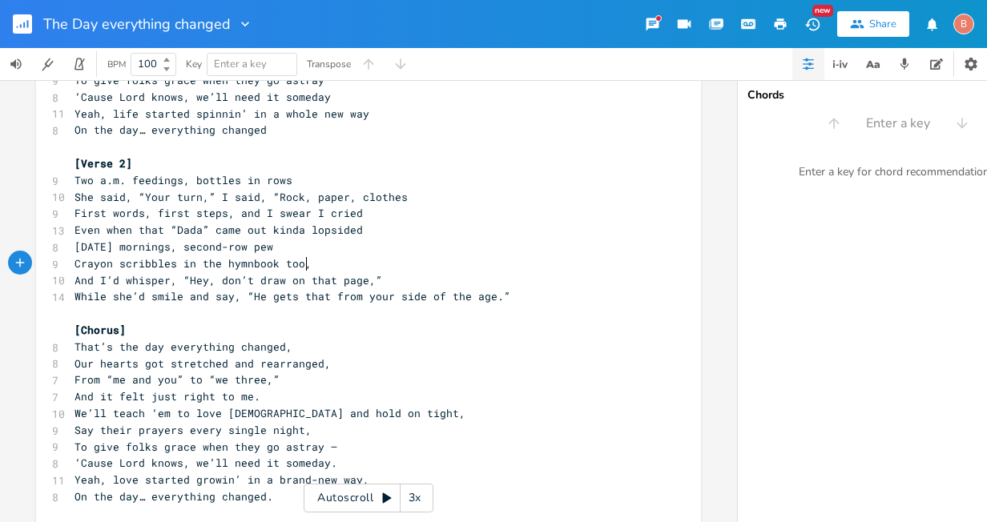
click at [300, 267] on pre "Crayon scribbles in the hymnbook too," at bounding box center [360, 264] width 578 height 17
click at [368, 279] on span "And I’d whisper, “Hey, don’t draw on that page,”" at bounding box center [228, 280] width 308 height 14
click at [496, 300] on pre "While she’d smile and say, “He gets that from your side of the age.”" at bounding box center [360, 296] width 578 height 17
click at [283, 351] on pre "That’s the day everything changed," at bounding box center [360, 347] width 578 height 17
click at [270, 380] on pre "From “me and you” to “we three,”" at bounding box center [360, 380] width 578 height 17
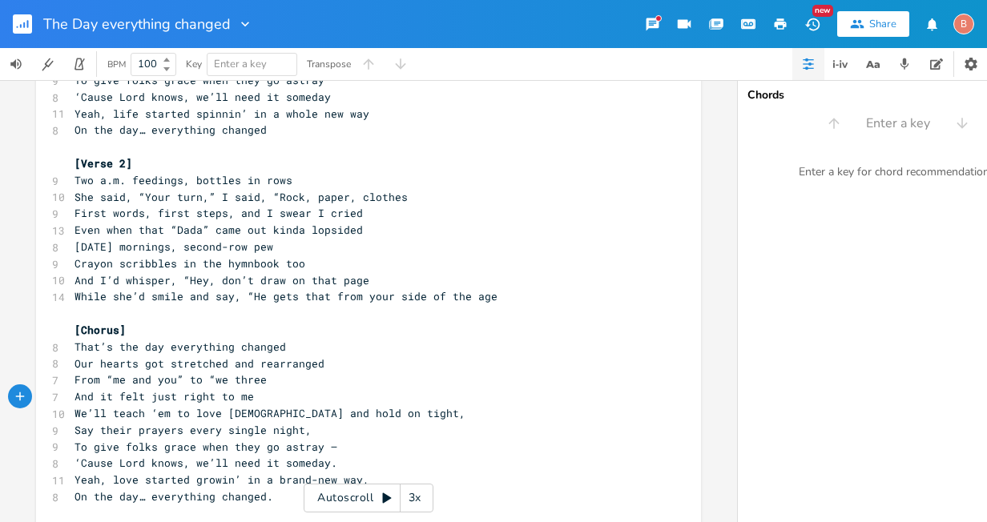
scroll to position [1842, 0]
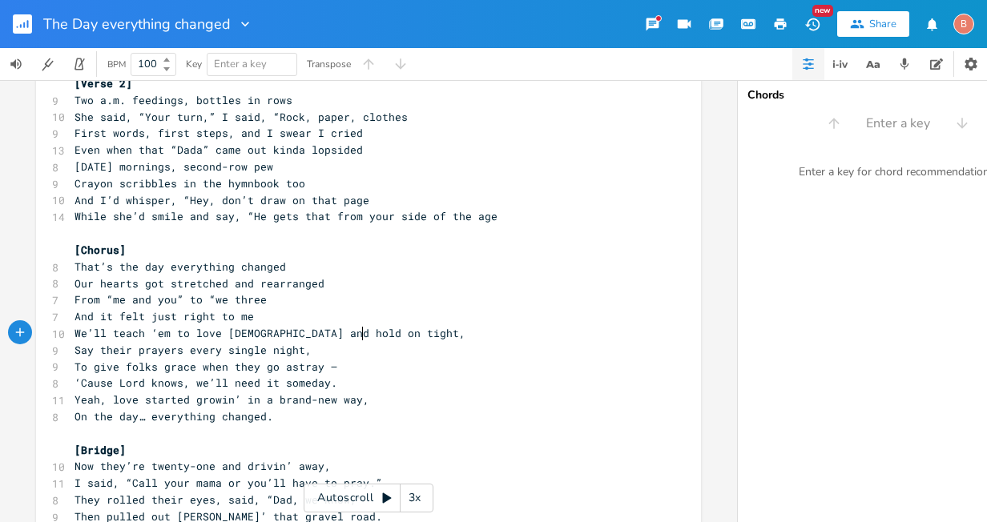
click at [356, 336] on pre "We’ll teach ‘em to love [DEMOGRAPHIC_DATA] and hold on tight," at bounding box center [360, 333] width 578 height 17
click at [300, 355] on span "Say their prayers every single night," at bounding box center [192, 350] width 237 height 14
click at [327, 366] on pre "To give folks grace when they go astray —" at bounding box center [360, 367] width 578 height 17
click at [328, 387] on pre "‘Cause Lord knows, we’ll need it someday." at bounding box center [360, 383] width 578 height 17
click at [358, 402] on pre "Yeah, love started growin’ in a brand-new way," at bounding box center [360, 400] width 578 height 17
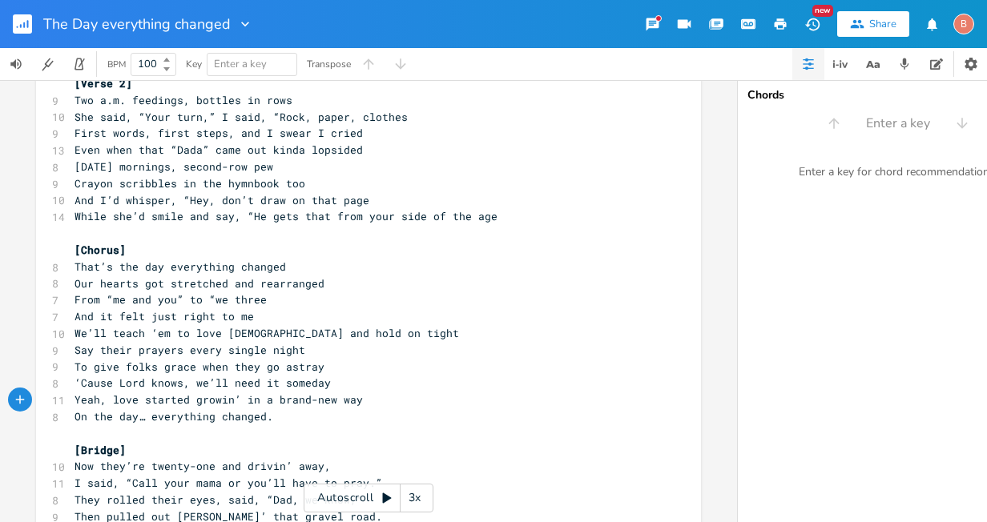
click at [264, 416] on pre "On the day… everything changed." at bounding box center [360, 417] width 578 height 17
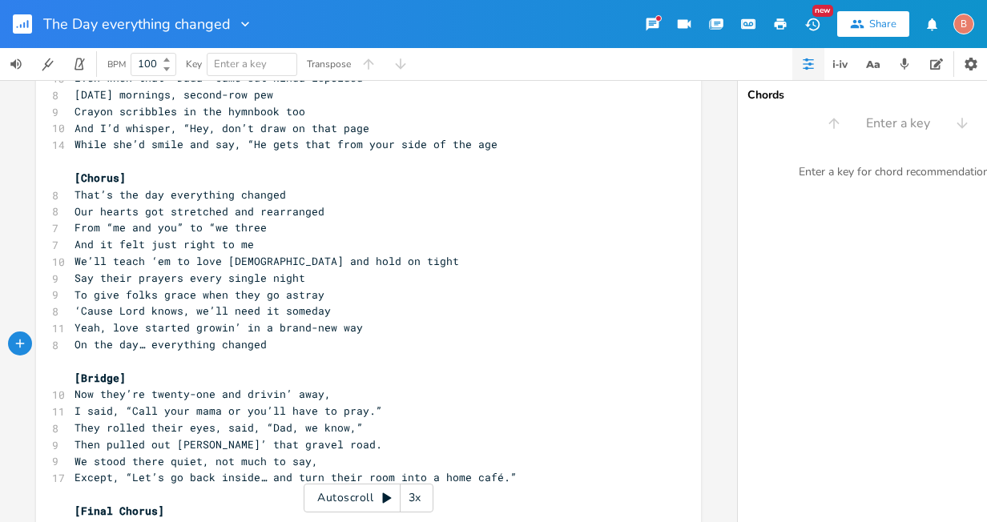
scroll to position [2083, 0]
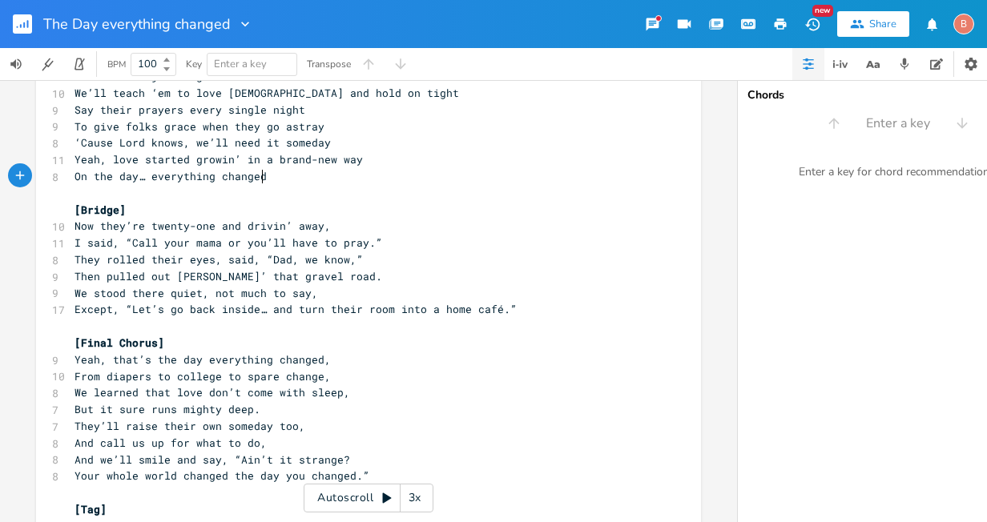
click at [317, 228] on span "Now they’re twenty-one and drivin’ away," at bounding box center [202, 226] width 256 height 14
click at [371, 241] on pre "I said, “Call your mama or you’ll have to pray.”" at bounding box center [360, 243] width 578 height 17
click at [352, 264] on pre "They rolled their eyes, said, “Dad, we know,”" at bounding box center [360, 260] width 578 height 17
click at [329, 278] on pre "Then pulled out [PERSON_NAME]’ that gravel road." at bounding box center [360, 276] width 578 height 17
click at [309, 293] on pre "We stood there quiet, not much to say," at bounding box center [360, 293] width 578 height 17
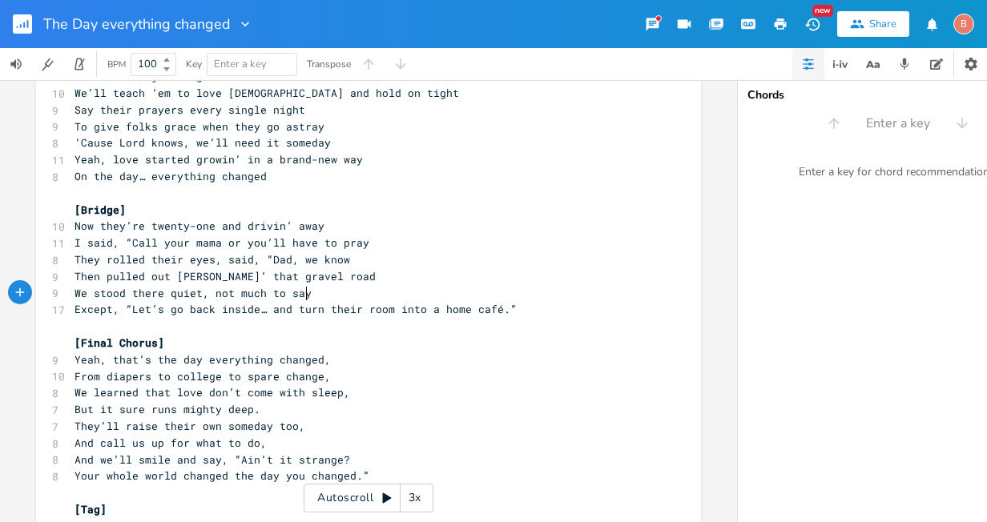
click at [504, 310] on pre "Except, “Let’s go back inside… and turn their room into a home café.”" at bounding box center [360, 309] width 578 height 17
click at [319, 362] on span "Yeah, that’s the day everything changed," at bounding box center [202, 359] width 256 height 14
click at [320, 377] on pre "From diapers to college to spare change," at bounding box center [360, 376] width 578 height 17
click at [340, 401] on pre "But it sure runs mighty deep." at bounding box center [360, 409] width 578 height 17
click at [250, 414] on span "But it sure runs mighty deep." at bounding box center [167, 409] width 186 height 14
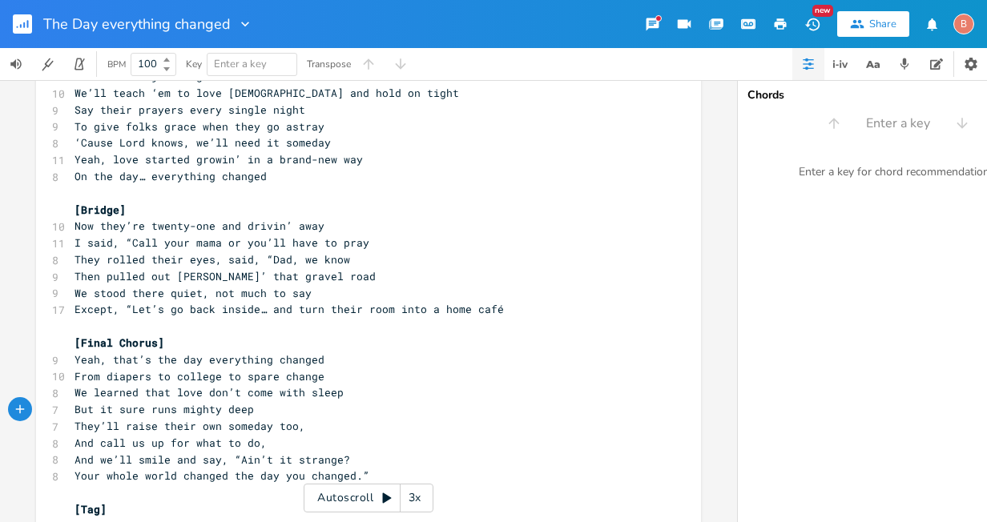
click at [296, 430] on pre "They’ll raise their own someday too," at bounding box center [360, 426] width 578 height 17
click at [252, 445] on span "And call us up for what to do," at bounding box center [170, 443] width 192 height 14
click at [262, 442] on pre "And call us up for what to do," at bounding box center [360, 443] width 578 height 17
click at [342, 457] on pre "And we’ll smile and say, “Ain’t it strange?" at bounding box center [360, 460] width 578 height 17
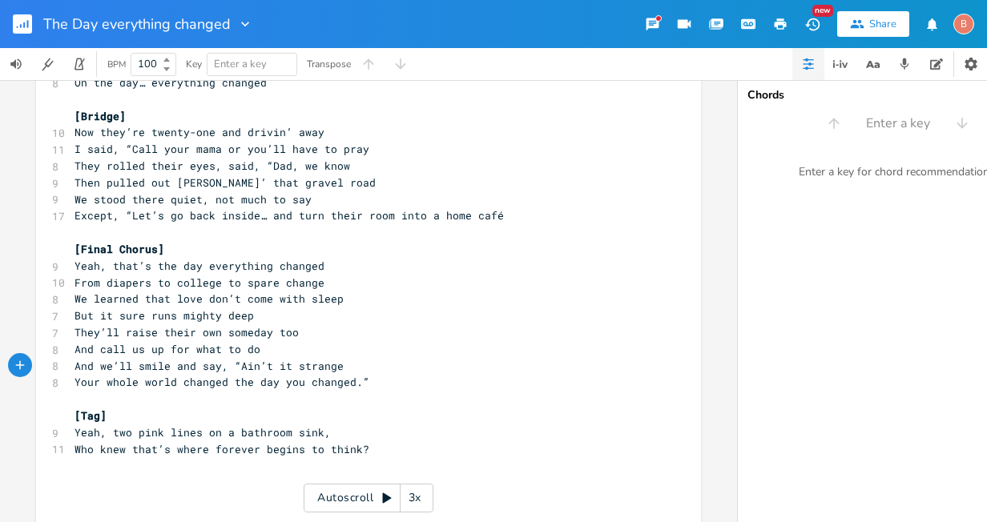
scroll to position [2243, 0]
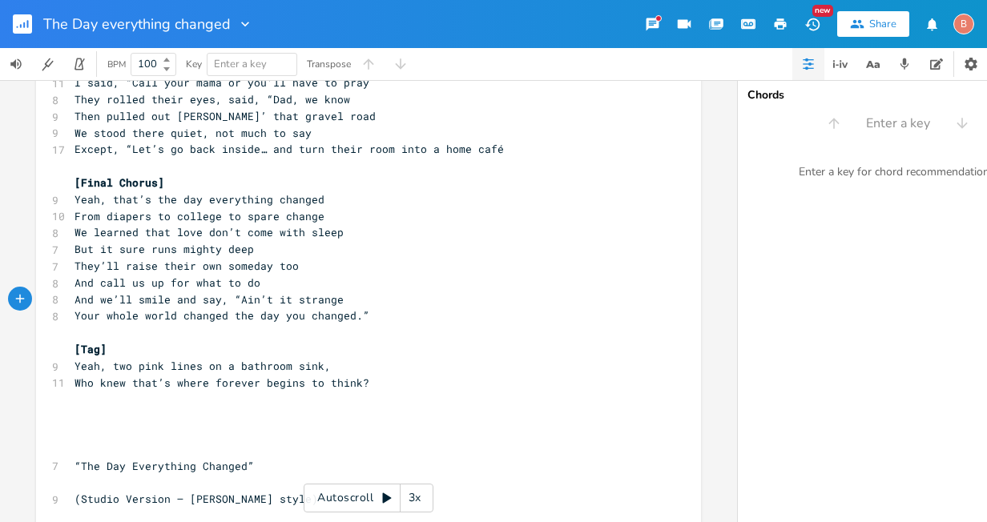
click at [359, 316] on pre "Your whole world changed the day you changed.”" at bounding box center [360, 316] width 578 height 17
click at [318, 371] on span "Yeah, two pink lines on a bathroom sink," at bounding box center [202, 366] width 256 height 14
click at [357, 381] on pre "Who knew that’s where forever begins to think?" at bounding box center [360, 383] width 578 height 17
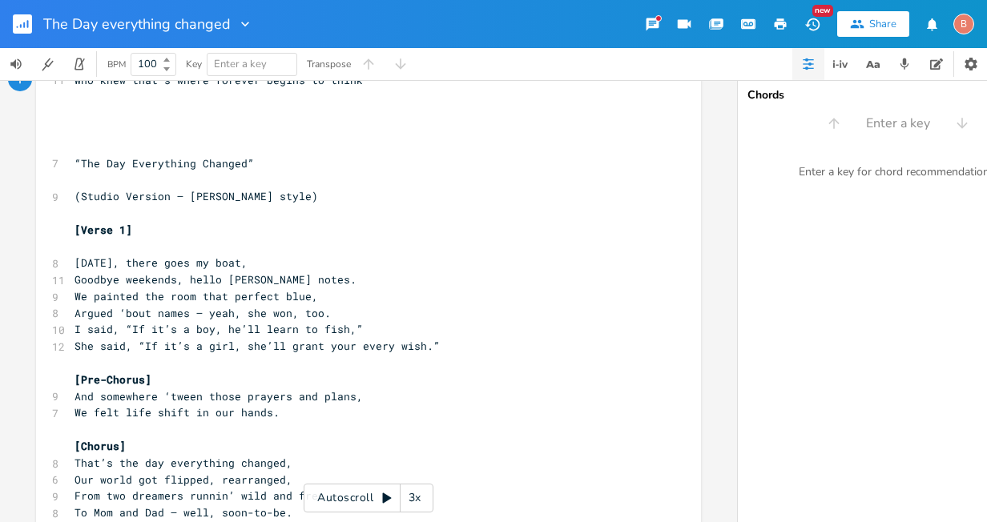
scroll to position [2563, 0]
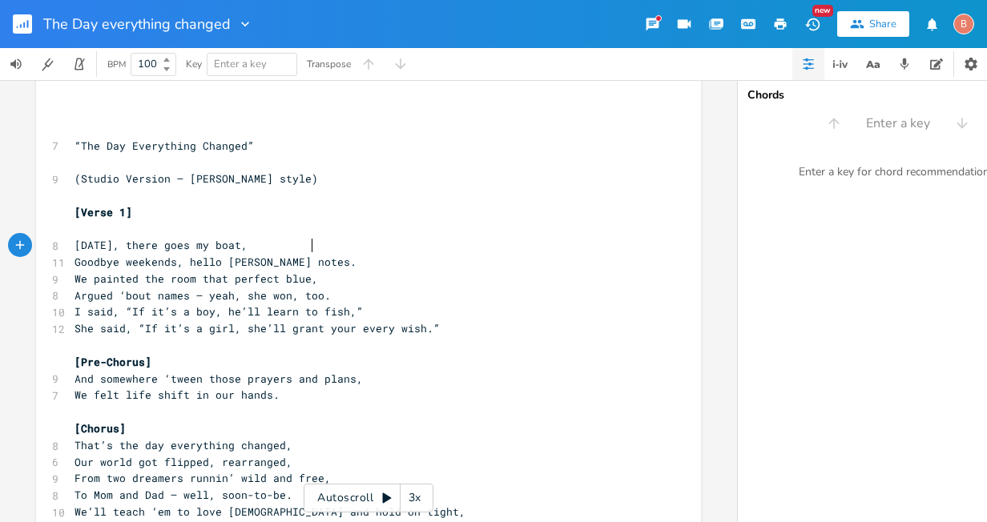
click at [248, 250] on span "[DATE], there goes my boat," at bounding box center [160, 245] width 173 height 14
drag, startPoint x: 300, startPoint y: 266, endPoint x: 304, endPoint y: 279, distance: 13.7
click at [300, 267] on span "Goodbye weekends, hello [PERSON_NAME] notes." at bounding box center [215, 262] width 282 height 14
click at [305, 283] on span "We painted the room that perfect blue," at bounding box center [196, 279] width 244 height 14
click at [319, 294] on span "Argued ‘bout names — yeah, she won, too." at bounding box center [202, 295] width 256 height 14
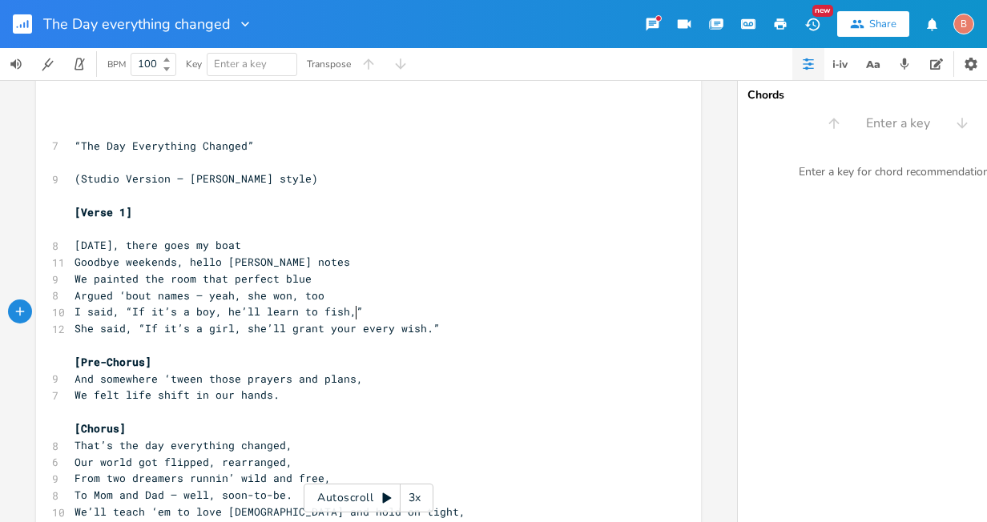
click at [349, 307] on span "I said, “If it’s a boy, he’ll learn to fish,”" at bounding box center [218, 311] width 288 height 14
click at [429, 330] on pre "She said, “If it’s a girl, she’ll grant your every wish.”" at bounding box center [360, 328] width 578 height 17
click at [351, 381] on pre "And somewhere ‘tween those prayers and plans," at bounding box center [360, 379] width 578 height 17
click at [271, 399] on pre "We felt life shift in our hands." at bounding box center [360, 395] width 578 height 17
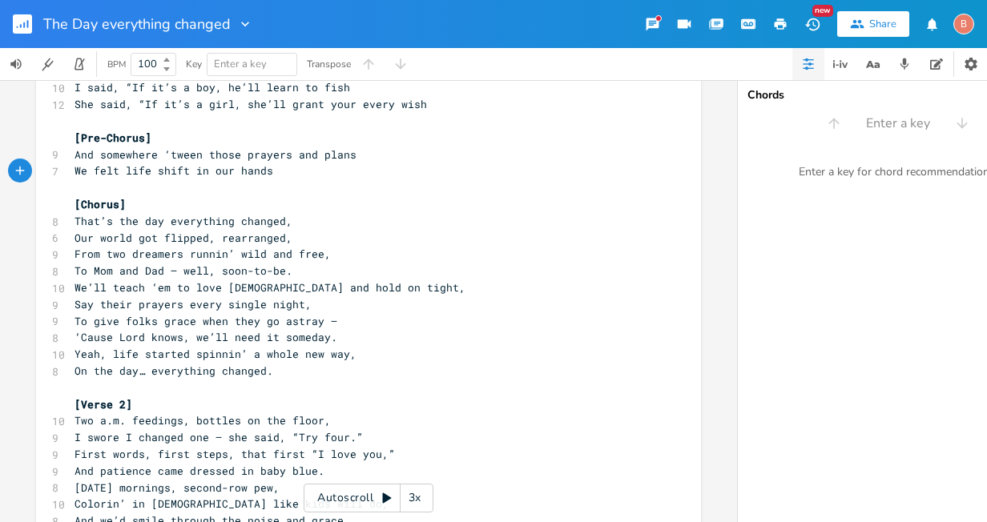
scroll to position [2804, 0]
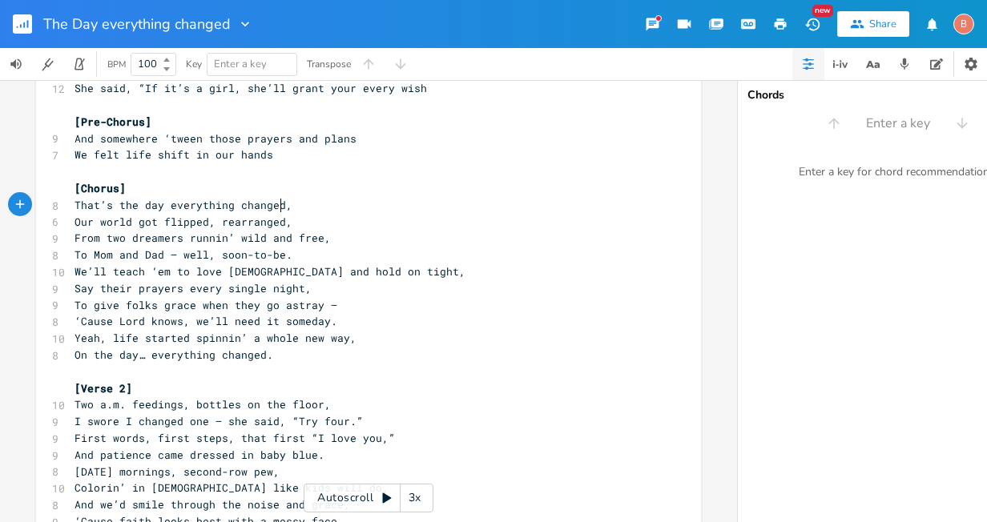
click at [279, 209] on span "That’s the day everything changed," at bounding box center [183, 205] width 218 height 14
click at [286, 207] on pre "That’s the day everything changed," at bounding box center [360, 205] width 578 height 17
click at [284, 223] on pre "Our world got flipped, rearranged," at bounding box center [360, 222] width 578 height 17
click at [319, 240] on span "From two dreamers runnin’ wild and free," at bounding box center [202, 238] width 256 height 14
click at [281, 259] on span "To Mom and Dad — well, soon-to-be." at bounding box center [183, 255] width 218 height 14
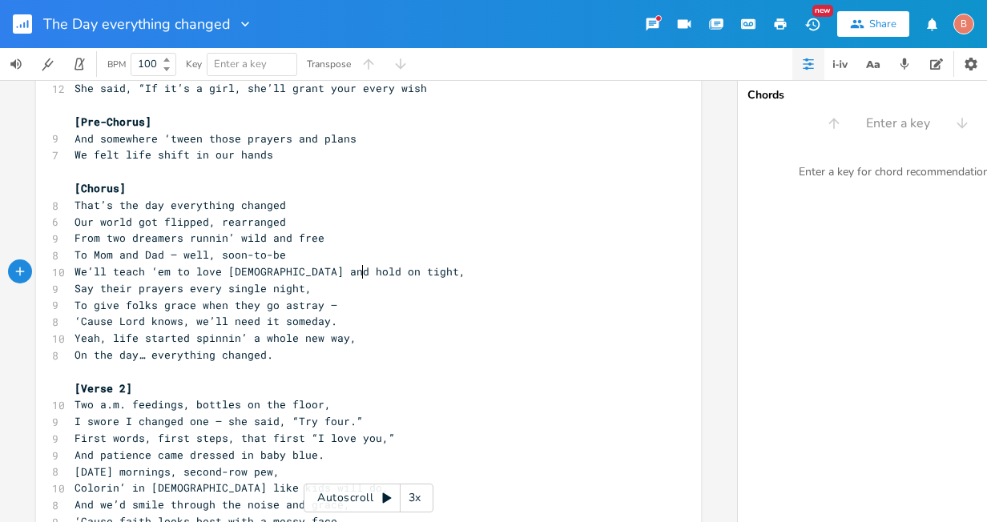
click at [355, 271] on span "We’ll teach ‘em to love [DEMOGRAPHIC_DATA] and hold on tight," at bounding box center [269, 271] width 391 height 14
click at [303, 292] on pre "Say their prayers every single night," at bounding box center [360, 288] width 578 height 17
click at [325, 306] on span "To give folks grace when they go astray —" at bounding box center [205, 305] width 263 height 14
click at [326, 325] on pre "‘Cause Lord knows, we’ll need it someday." at bounding box center [360, 321] width 578 height 17
click at [344, 340] on span "Yeah, life started spinnin’ a whole new way," at bounding box center [215, 338] width 282 height 14
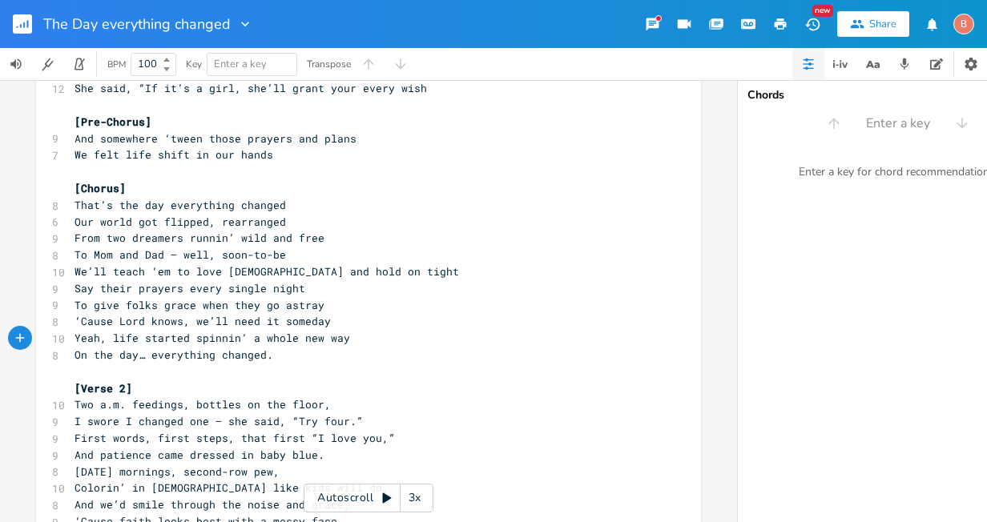
click at [263, 358] on span "On the day… everything changed." at bounding box center [173, 355] width 199 height 14
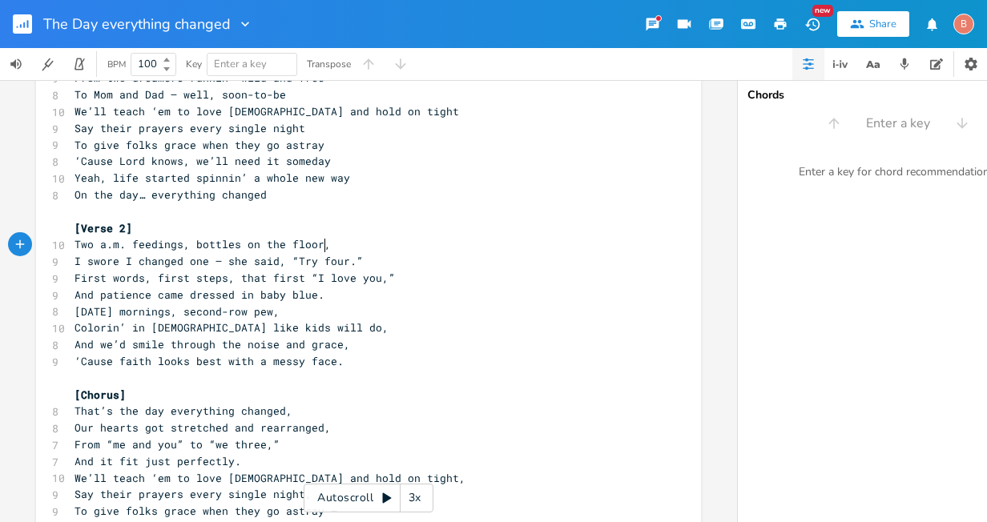
click at [318, 248] on span "Two a.m. feedings, bottles on the floor," at bounding box center [202, 244] width 256 height 14
click at [352, 260] on pre "I swore I changed one — she said, “Try four.”" at bounding box center [360, 261] width 578 height 17
click at [382, 279] on pre "First words, first steps, that first “I love you,”" at bounding box center [360, 278] width 578 height 17
click at [316, 300] on pre "And patience came dressed in baby blue." at bounding box center [360, 295] width 578 height 17
click at [275, 315] on pre "[DATE] mornings, second-row pew," at bounding box center [360, 312] width 578 height 17
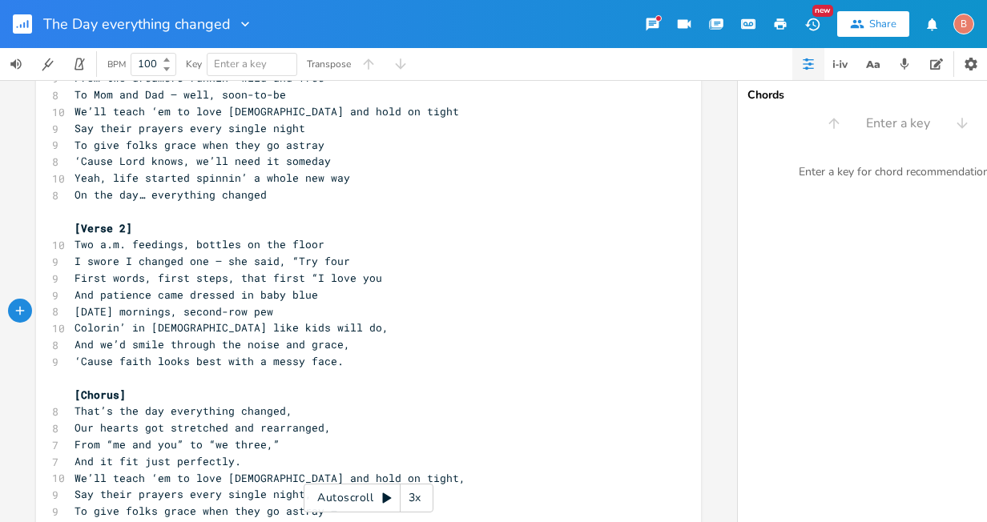
click at [300, 332] on pre "Colorin’ in [DEMOGRAPHIC_DATA] like kids will do," at bounding box center [360, 328] width 578 height 17
click at [339, 346] on pre "And we’d smile through the noise and grace," at bounding box center [360, 344] width 578 height 17
click at [332, 368] on pre "‘Cause faith looks best with a messy face." at bounding box center [360, 361] width 578 height 17
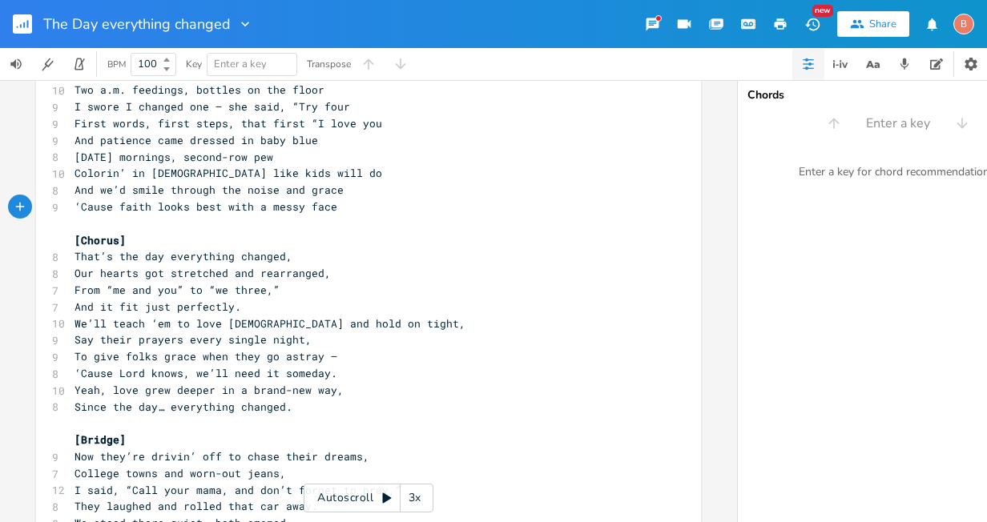
scroll to position [3204, 0]
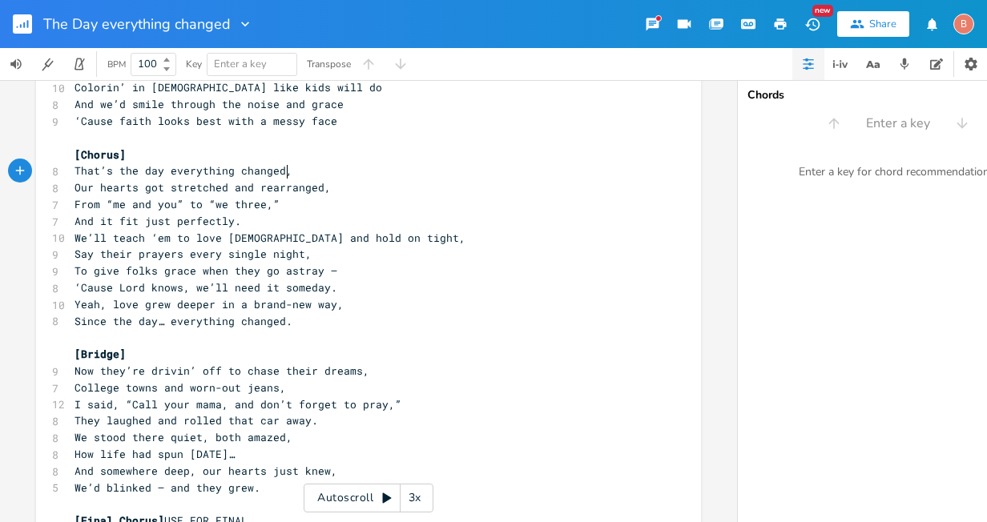
click at [281, 171] on span "That’s the day everything changed," at bounding box center [183, 170] width 218 height 14
click at [320, 189] on pre "Our hearts got stretched and rearranged," at bounding box center [360, 187] width 578 height 17
click at [272, 207] on pre "From “me and you” to “we three,”" at bounding box center [360, 204] width 578 height 17
click at [238, 224] on pre "And it fit just perfectly." at bounding box center [360, 221] width 578 height 17
click at [357, 240] on pre "We’ll teach ‘em to love [DEMOGRAPHIC_DATA] and hold on tight," at bounding box center [360, 238] width 578 height 17
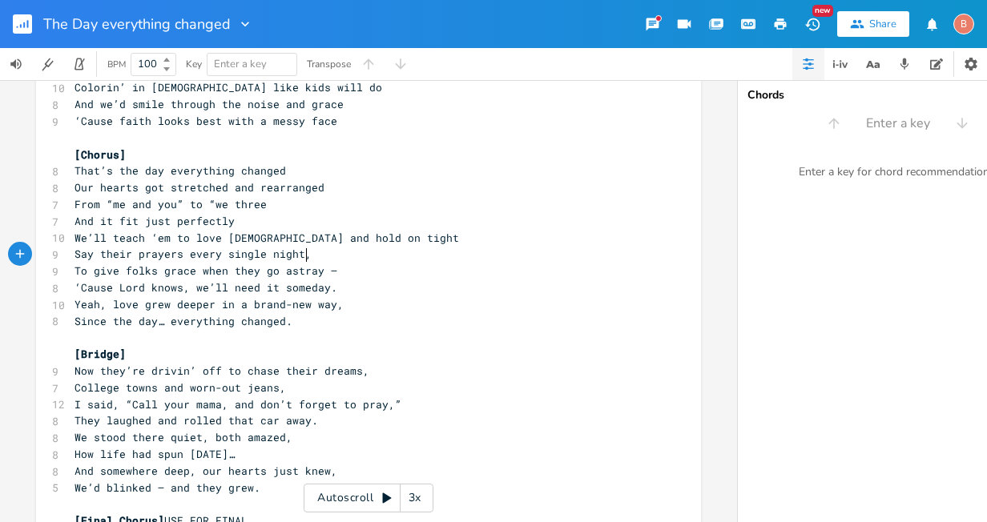
click at [304, 258] on pre "Say their prayers every single night," at bounding box center [360, 254] width 578 height 17
click at [331, 270] on pre "To give folks grace when they go astray —" at bounding box center [360, 271] width 578 height 17
click at [328, 292] on pre "‘Cause Lord knows, we’ll need it someday." at bounding box center [360, 288] width 578 height 17
click at [332, 304] on span "Yeah, love grew deeper in a brand-new way," at bounding box center [208, 304] width 269 height 14
click at [286, 326] on pre "Since the day… everything changed." at bounding box center [360, 321] width 578 height 17
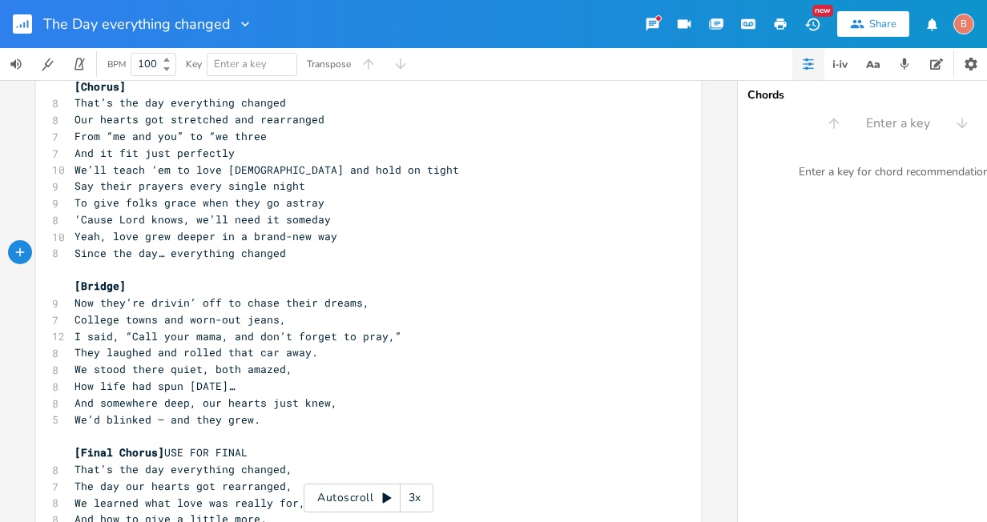
scroll to position [3284, 0]
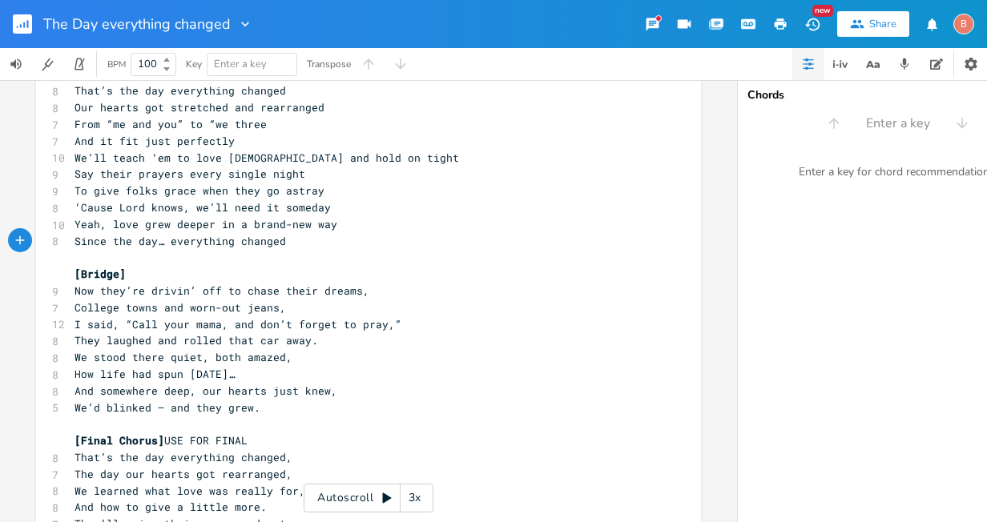
click at [357, 295] on pre "Now they’re drivin’ off to chase their dreams," at bounding box center [360, 291] width 578 height 17
click at [280, 308] on pre "College towns and worn-out jeans," at bounding box center [360, 308] width 578 height 17
click at [393, 324] on pre "I said, “Call your mama, and don’t forget to pray,”" at bounding box center [360, 324] width 578 height 17
click at [310, 340] on pre "They laughed and rolled that car away." at bounding box center [360, 340] width 578 height 17
click at [286, 359] on pre "We stood there quiet, both amazed," at bounding box center [360, 357] width 578 height 17
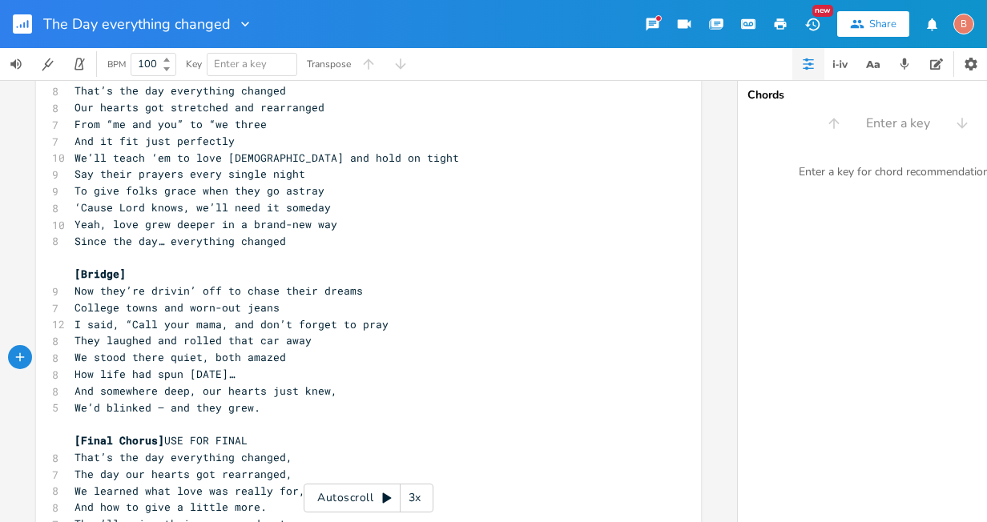
click at [282, 376] on pre "How life had spun [DATE]…" at bounding box center [360, 374] width 578 height 17
type textarea "s"
click at [323, 392] on span "And somewhere deep, our hearts just knew," at bounding box center [205, 391] width 263 height 14
click at [256, 409] on pre "We’d blinked — and they grew." at bounding box center [360, 408] width 578 height 17
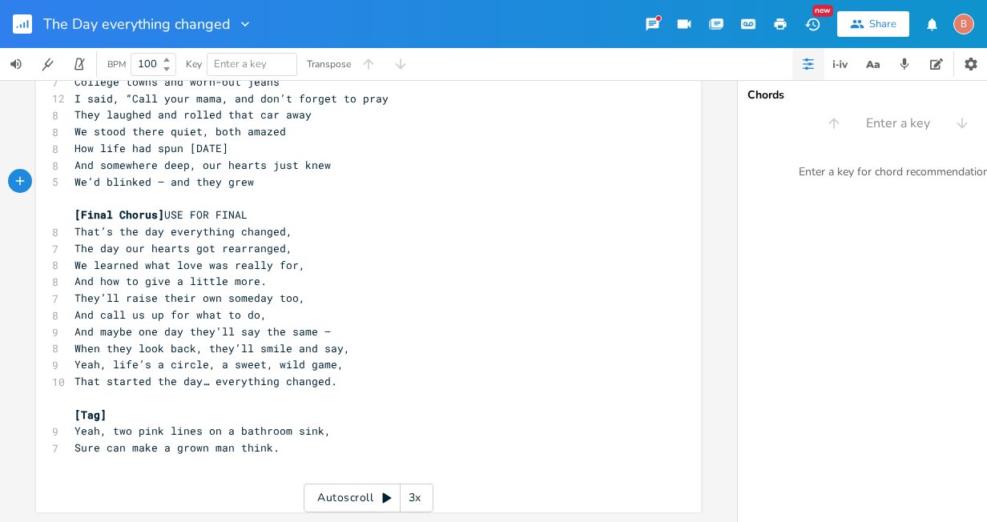
scroll to position [3520, 0]
click at [281, 228] on span "That’s the day everything changed," at bounding box center [183, 231] width 218 height 14
click at [282, 245] on pre "The day our hearts got rearranged," at bounding box center [360, 248] width 578 height 17
click at [292, 258] on span "We learned what love was really for," at bounding box center [189, 265] width 231 height 14
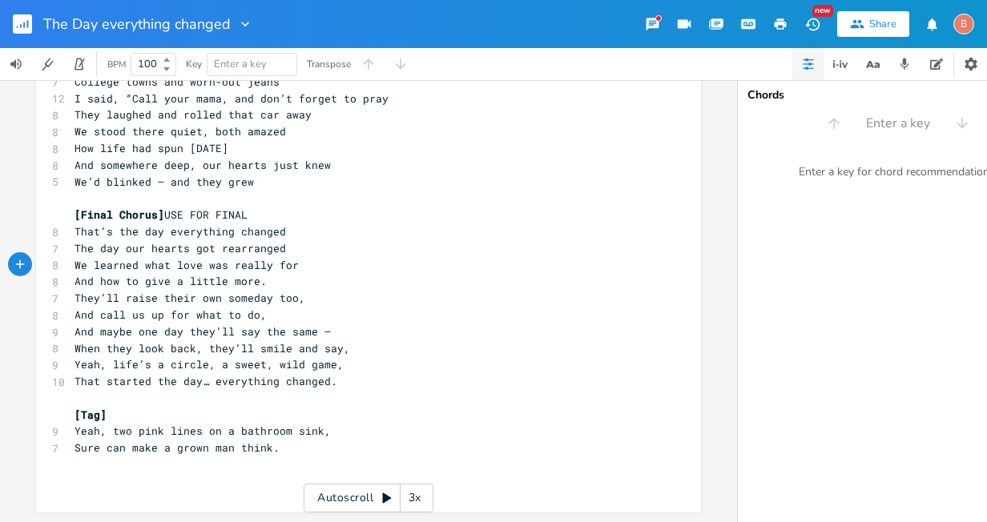
click at [260, 275] on pre "And how to give a little more." at bounding box center [360, 281] width 578 height 17
click at [297, 307] on pre "And call us up for what to do," at bounding box center [360, 315] width 578 height 17
click at [259, 311] on pre "And call us up for what to do," at bounding box center [360, 315] width 578 height 17
click at [318, 324] on pre "And maybe one day they’ll say the same —" at bounding box center [360, 332] width 578 height 17
click at [340, 341] on pre "When they look back, they’ll smile and say," at bounding box center [360, 348] width 578 height 17
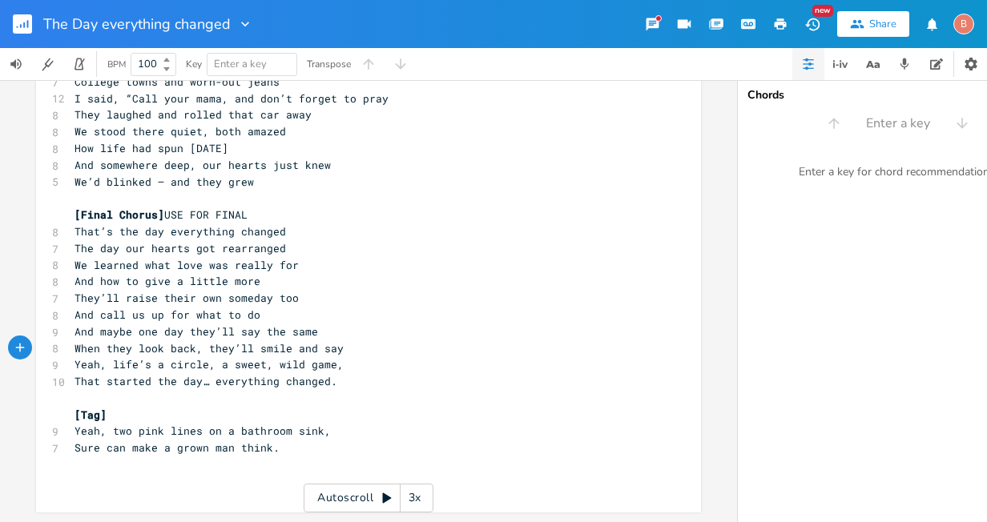
click at [334, 360] on pre "Yeah, life’s a circle, a sweet, wild game," at bounding box center [360, 364] width 578 height 17
click at [326, 376] on pre "That started the day… everything changed." at bounding box center [360, 381] width 578 height 17
click at [320, 426] on pre "Yeah, two pink lines on a bathroom sink," at bounding box center [360, 431] width 578 height 17
click at [273, 443] on pre "Sure can make a grown man think." at bounding box center [360, 448] width 578 height 17
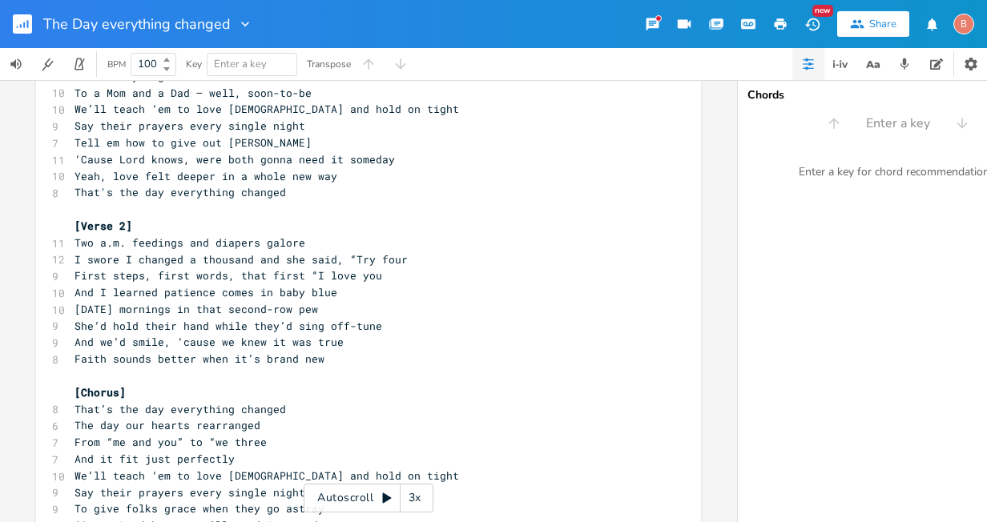
scroll to position [0, 0]
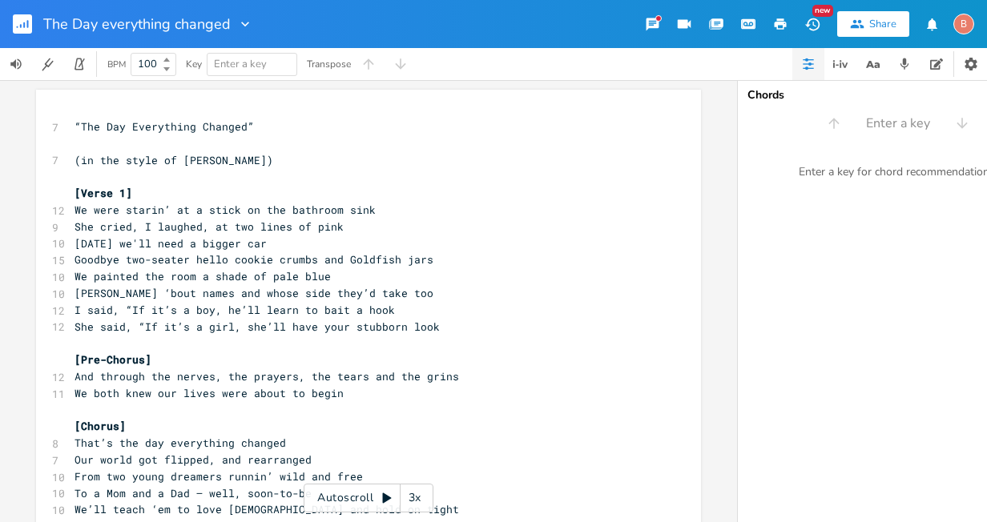
click at [348, 244] on pre "[DATE] we'll need a bigger car" at bounding box center [360, 244] width 578 height 17
type textarea "later there went my boat"
click at [422, 263] on pre "Goodbye two-seater hello cookie crumbs and Goldfish jars" at bounding box center [360, 260] width 578 height 17
click at [235, 246] on span "[DATE] there went my boat" at bounding box center [154, 243] width 160 height 14
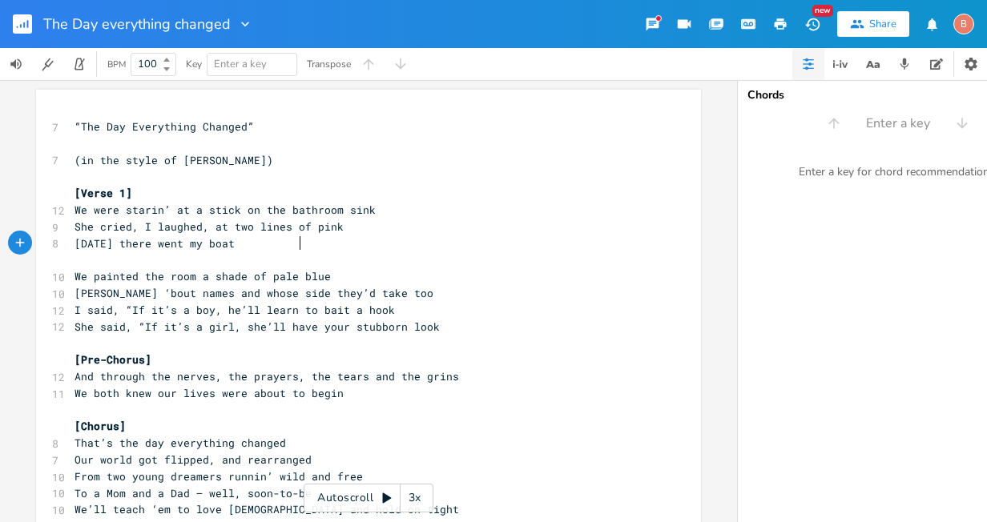
click at [297, 246] on pre "[DATE] there went my boat" at bounding box center [360, 244] width 578 height 17
type textarea "from now we need a bigger car"
click at [72, 255] on pre "​" at bounding box center [360, 260] width 578 height 17
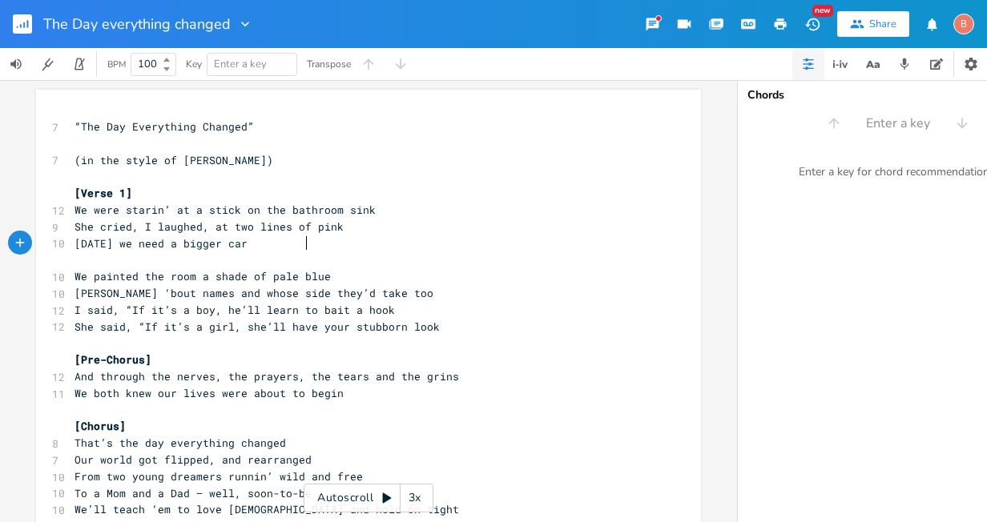
click at [248, 244] on span "[DATE] we need a bigger car" at bounding box center [160, 243] width 173 height 14
type textarea "I see a brand"
type textarea "bigger"
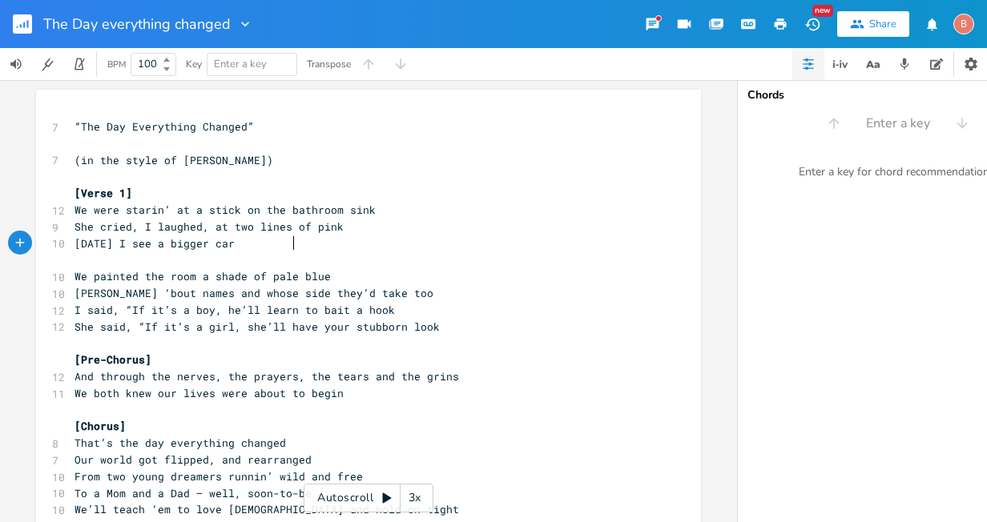
scroll to position [0, 33]
click at [71, 259] on pre "​" at bounding box center [360, 260] width 578 height 17
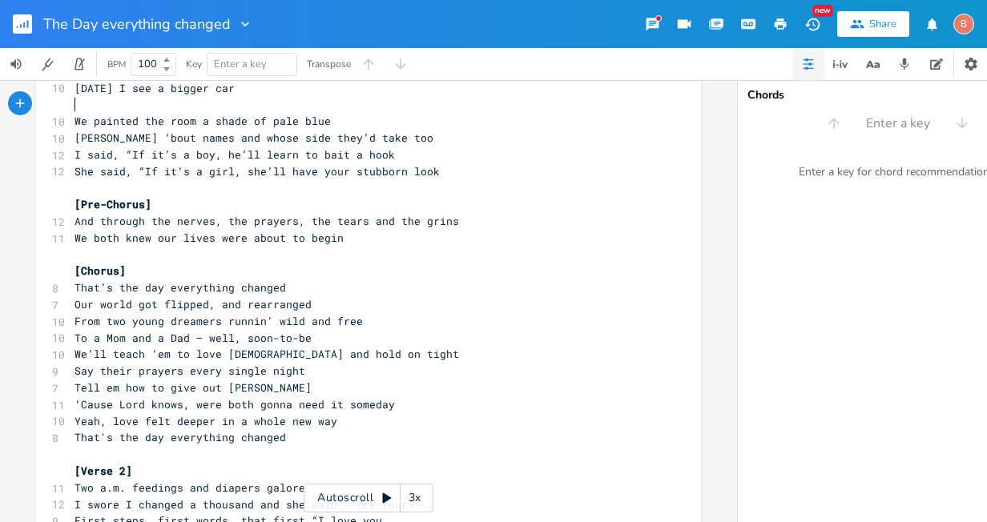
scroll to position [0, 0]
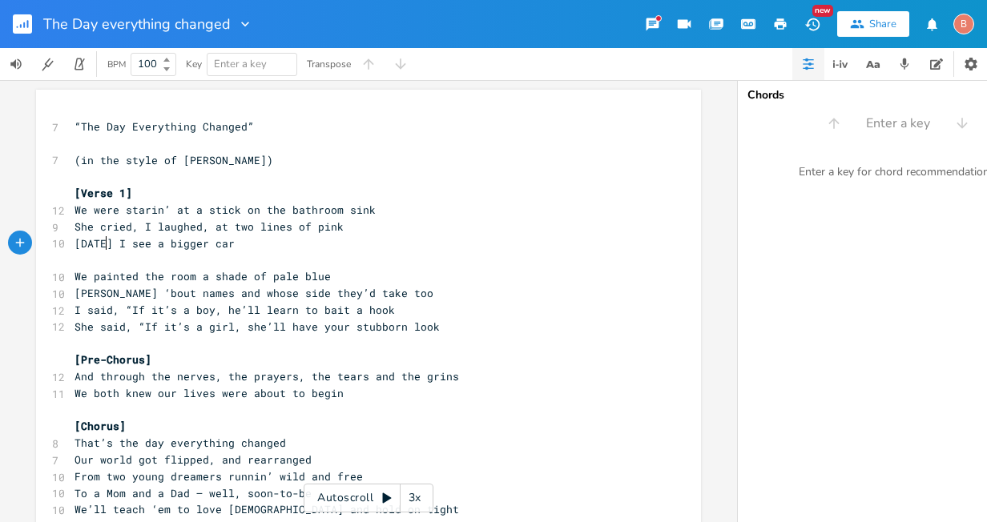
click at [100, 250] on pre "[DATE] I see a bigger car" at bounding box center [360, 244] width 578 height 17
type textarea "more"
click at [229, 245] on span "Nine more months from now I see a bigger car" at bounding box center [215, 243] width 282 height 14
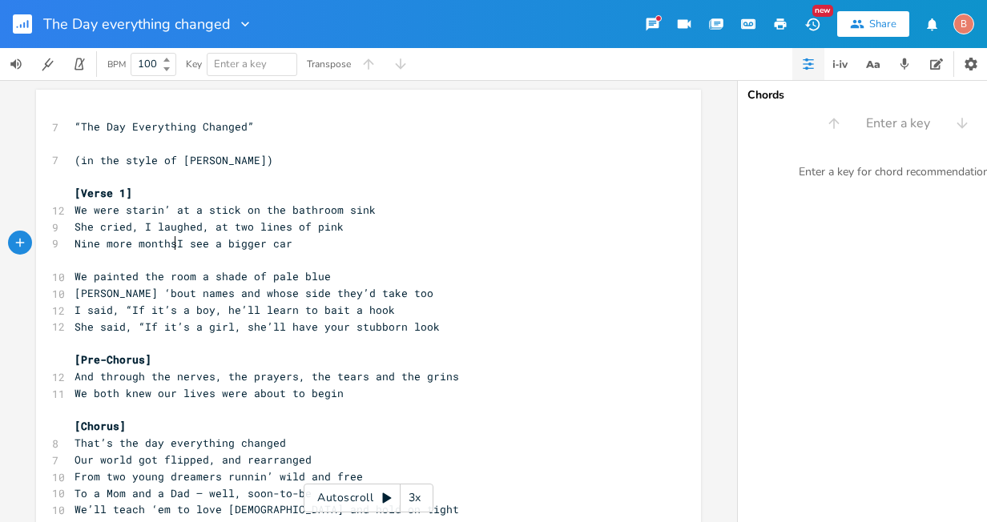
scroll to position [0, 3]
click at [187, 244] on span "Nine more months I see a bigger car" at bounding box center [186, 243] width 224 height 14
click at [206, 245] on span "Nine more months I see a bigger car" at bounding box center [186, 243] width 224 height 14
type textarea "then its"
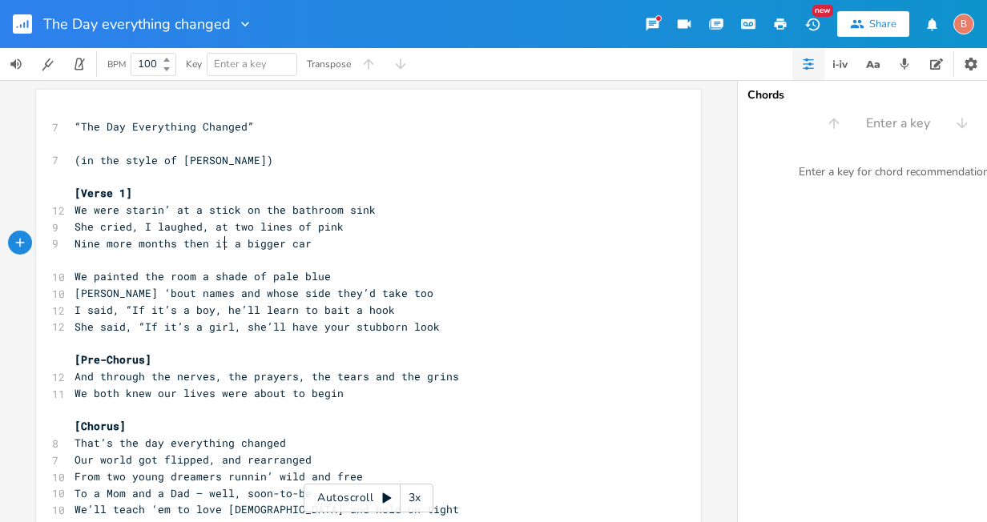
scroll to position [0, 34]
click at [71, 258] on pre "​" at bounding box center [360, 260] width 578 height 17
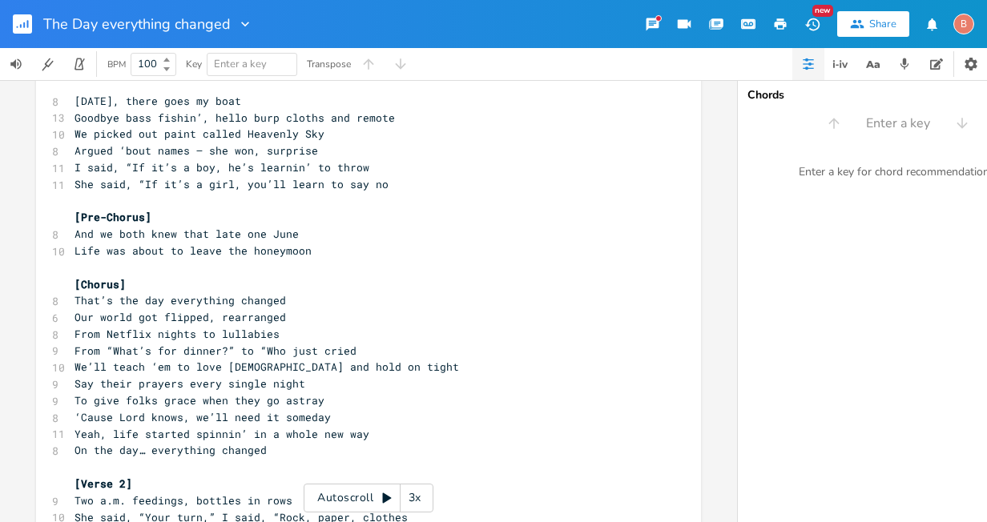
scroll to position [1282, 0]
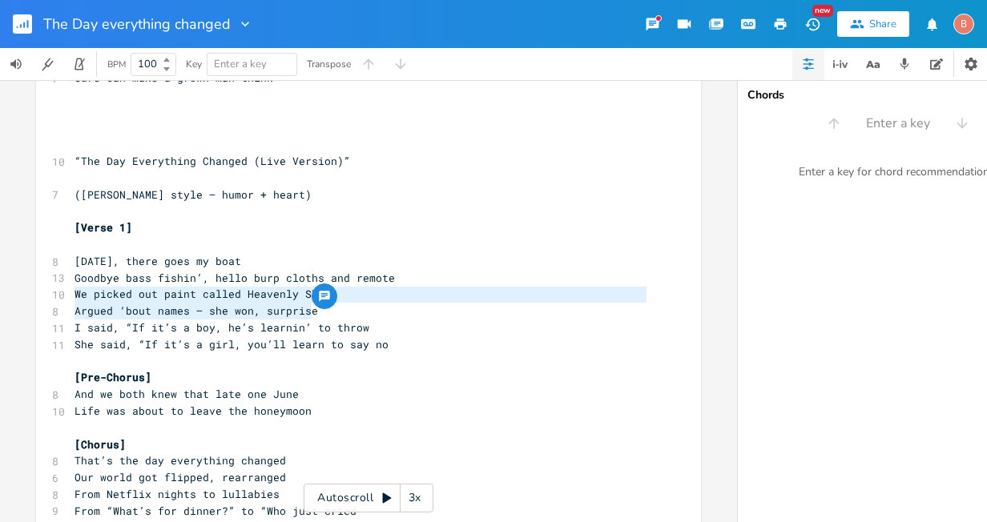
drag, startPoint x: 70, startPoint y: 296, endPoint x: 309, endPoint y: 320, distance: 240.6
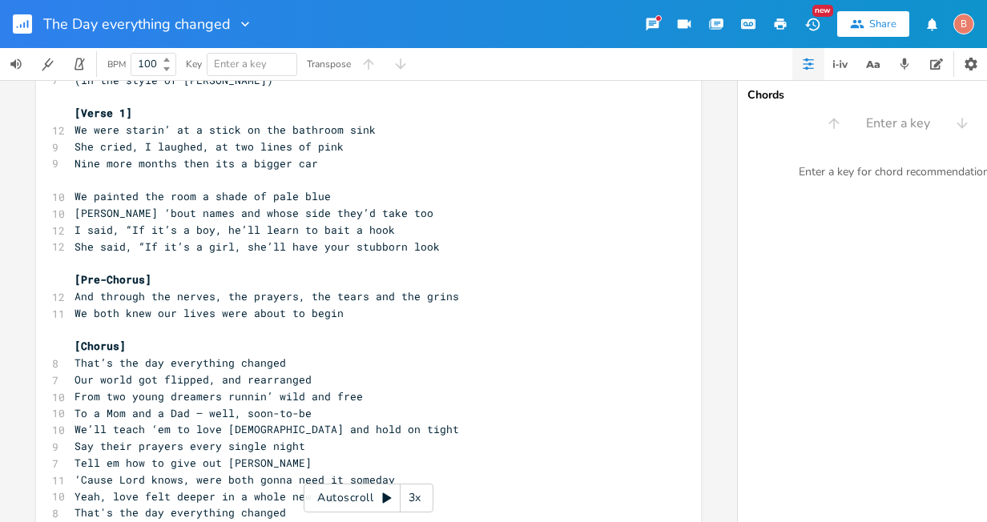
scroll to position [0, 0]
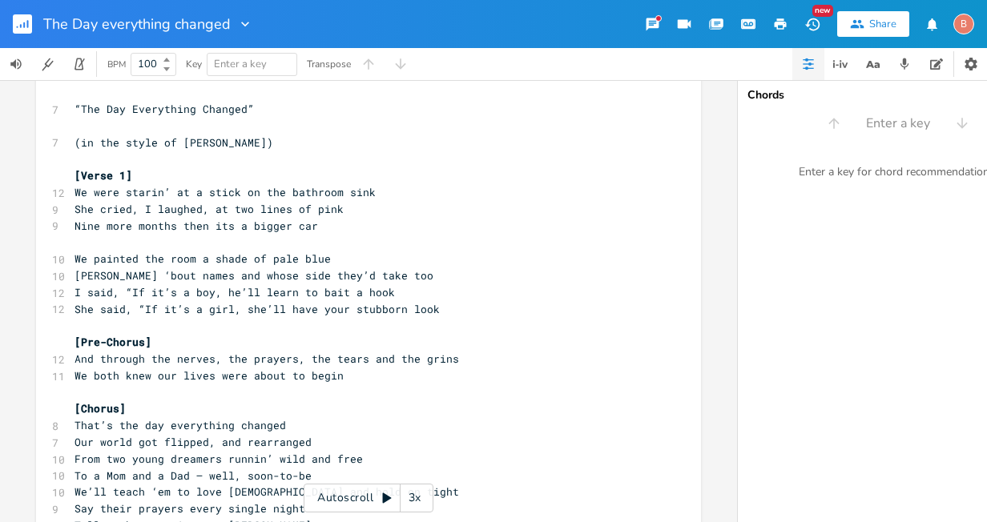
type textarea "We picked out paint called Heavenly Sky Argued ‘bout names — she won, surprise"
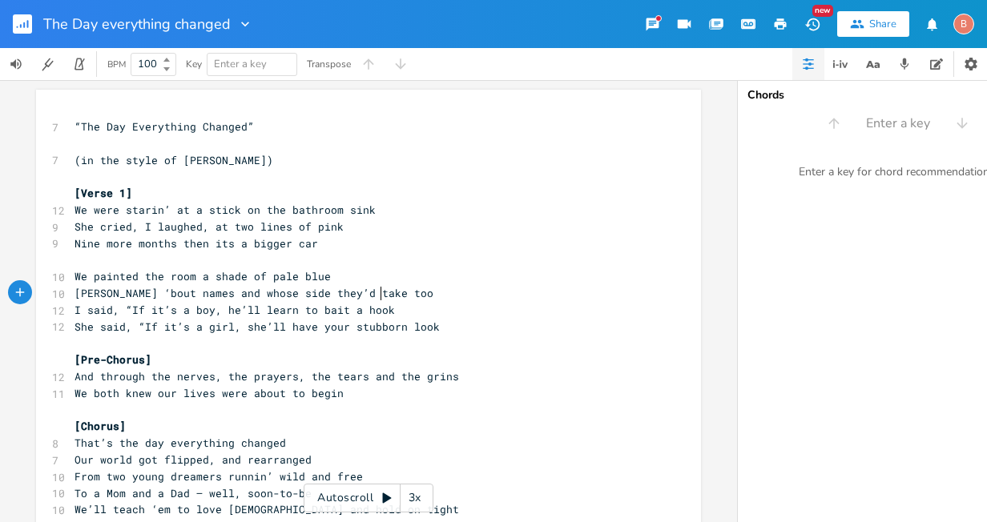
click at [376, 296] on pre "[PERSON_NAME] ‘bout names and whose side they’d take too" at bounding box center [360, 293] width 578 height 17
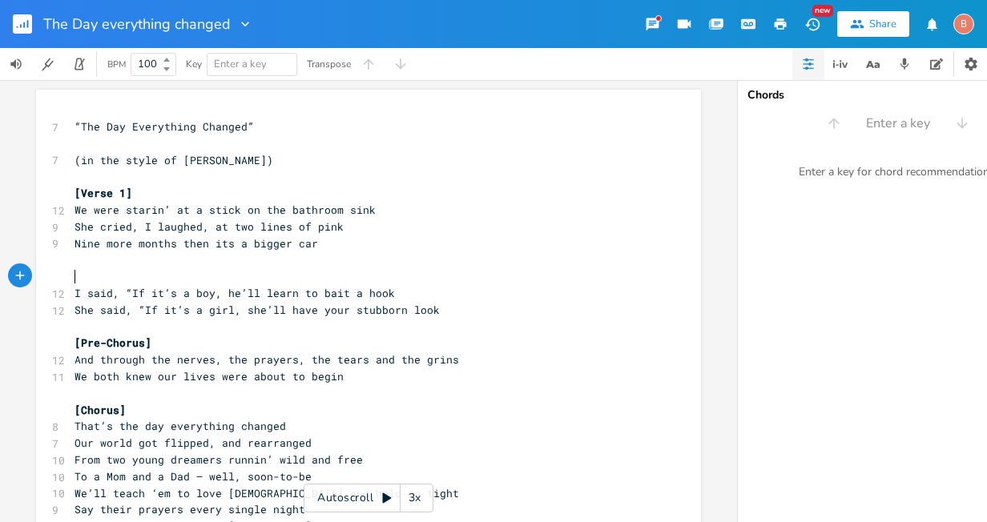
type textarea "​"
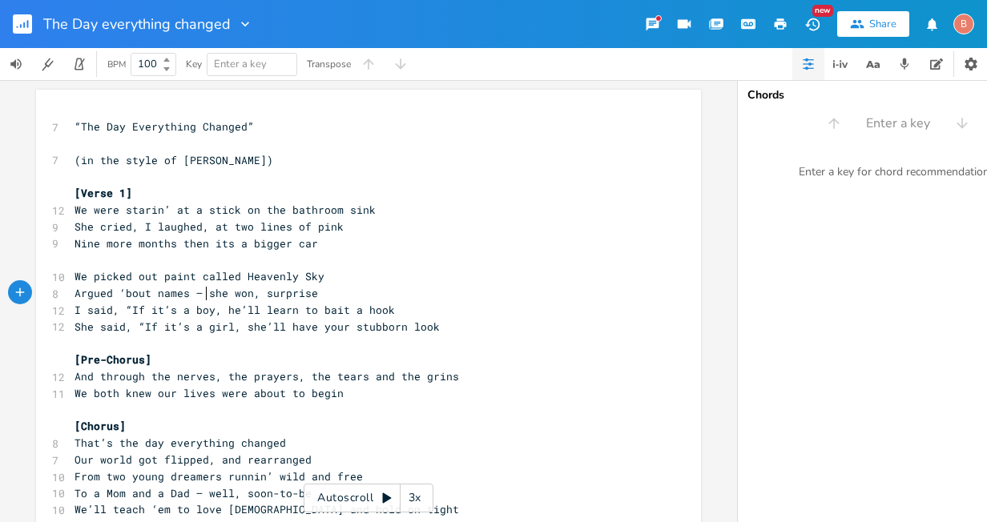
click at [198, 294] on span "Argued ‘bout names — she won, surprise" at bounding box center [196, 293] width 244 height 14
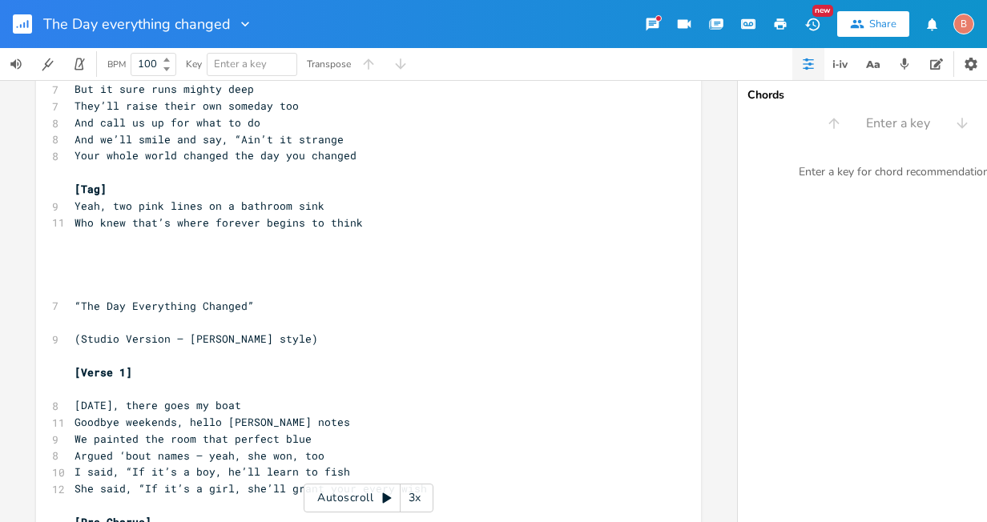
scroll to position [2563, 0]
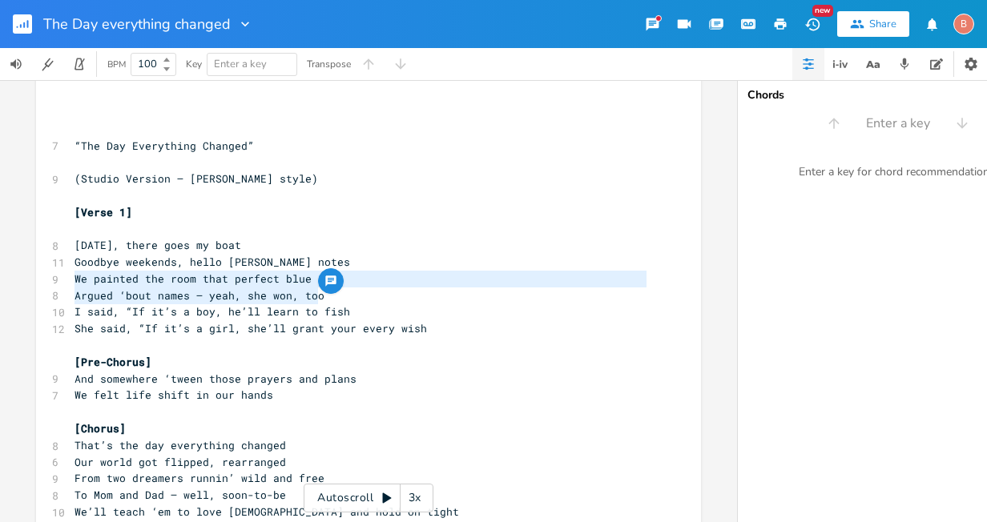
drag, startPoint x: 69, startPoint y: 283, endPoint x: 318, endPoint y: 300, distance: 249.8
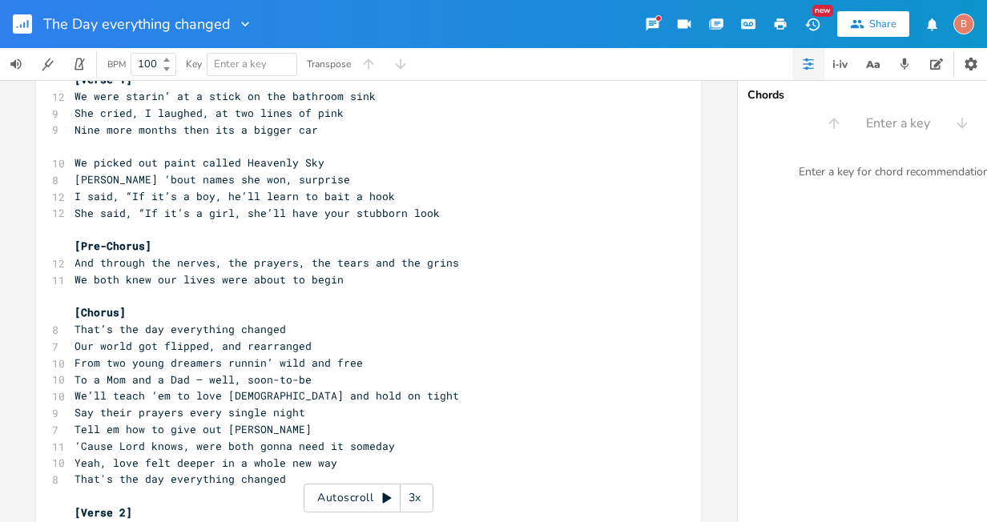
scroll to position [0, 0]
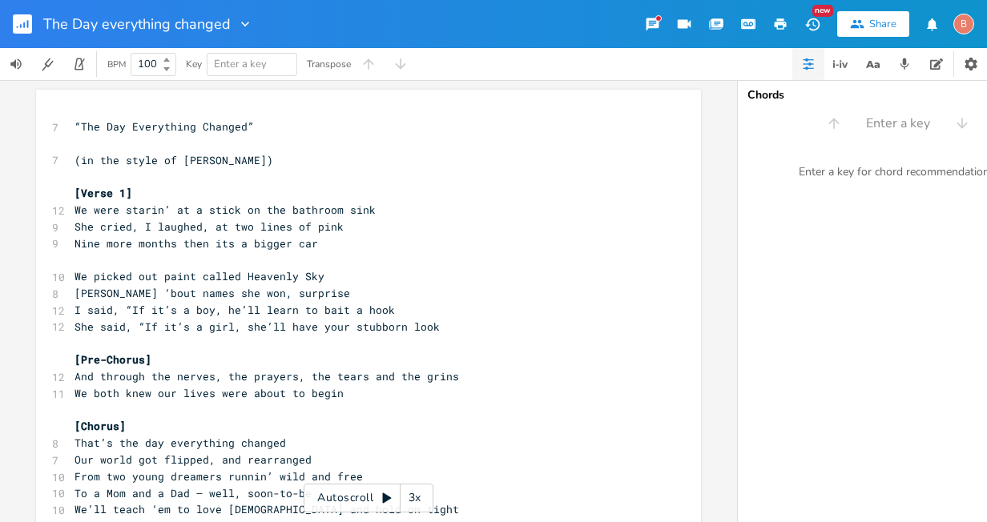
type textarea "We painted the room that perfect blue Argued ‘bout names — yeah, she won, too"
click at [297, 295] on pre "[PERSON_NAME] ‘bout names she won, surprise" at bounding box center [360, 293] width 578 height 17
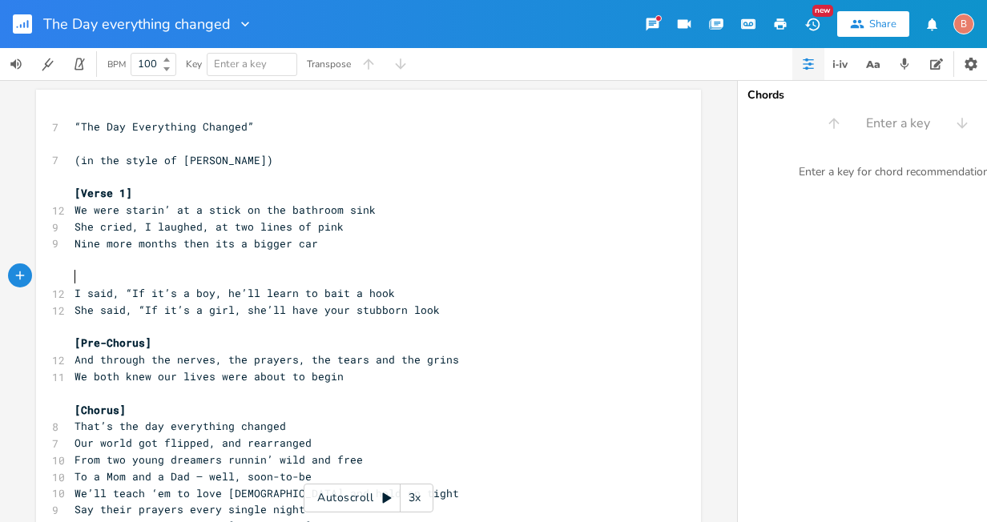
type textarea "​"
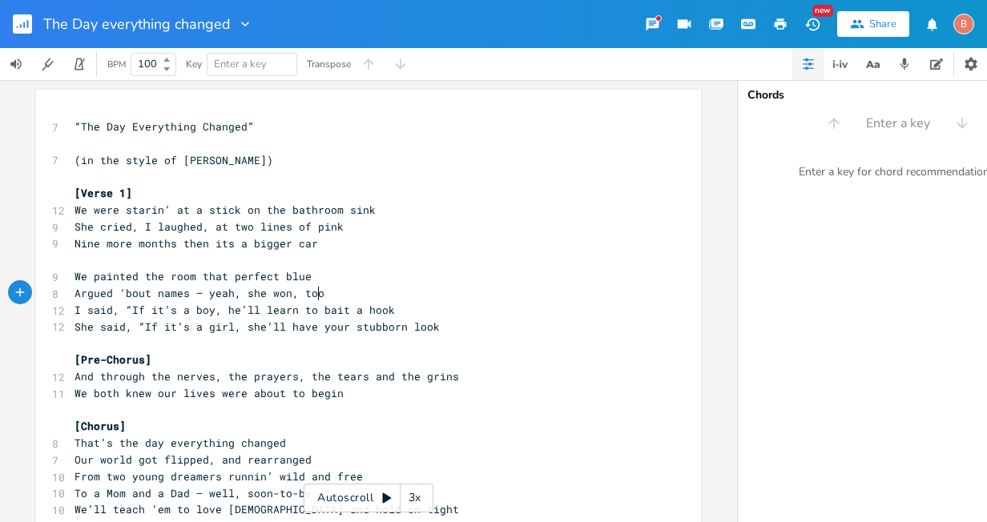
click at [269, 277] on span "We painted the room that perfect blue" at bounding box center [192, 276] width 237 height 14
type textarea "both pink and"
click at [197, 296] on span "Argued ‘bout names — yeah, she won, too" at bounding box center [199, 293] width 250 height 14
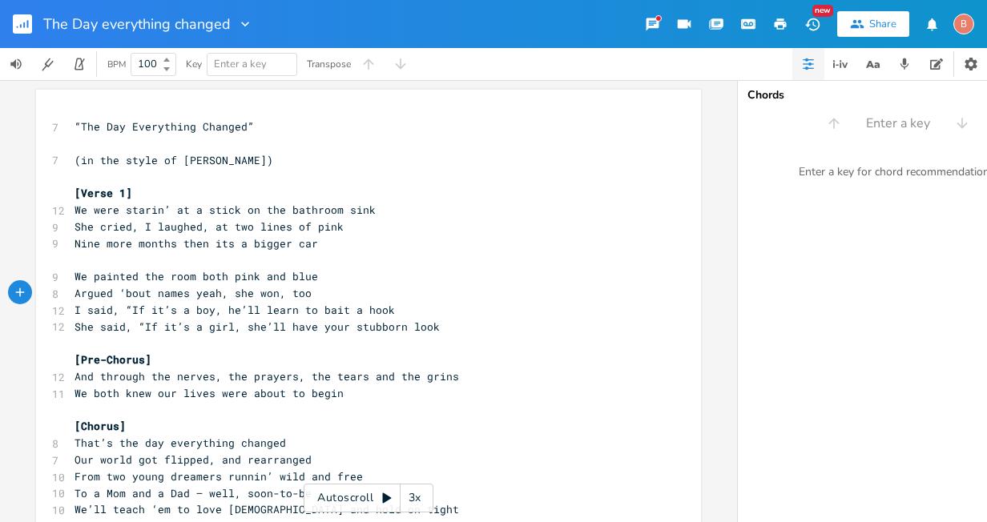
click at [279, 296] on span "Argued ‘bout names yeah, she won, too" at bounding box center [192, 293] width 237 height 14
type textarea "that"
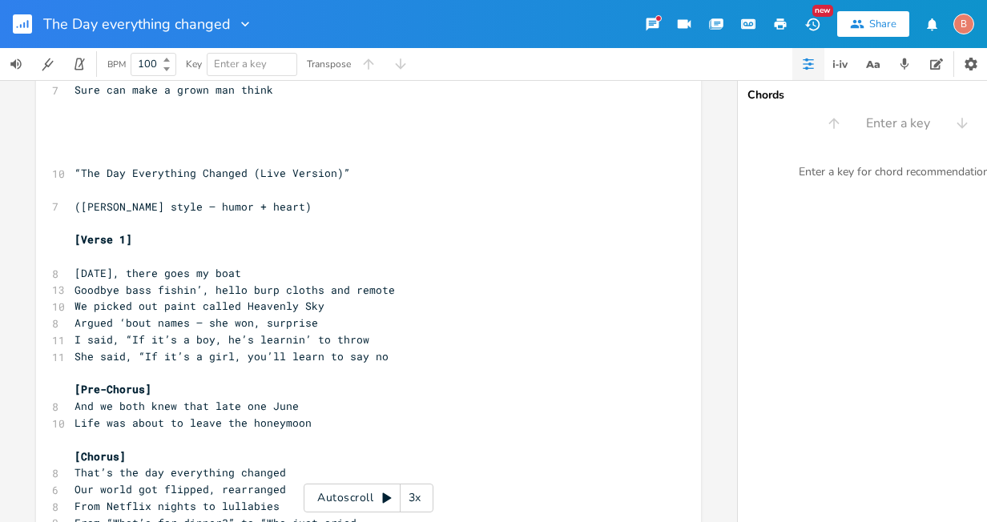
scroll to position [1362, 0]
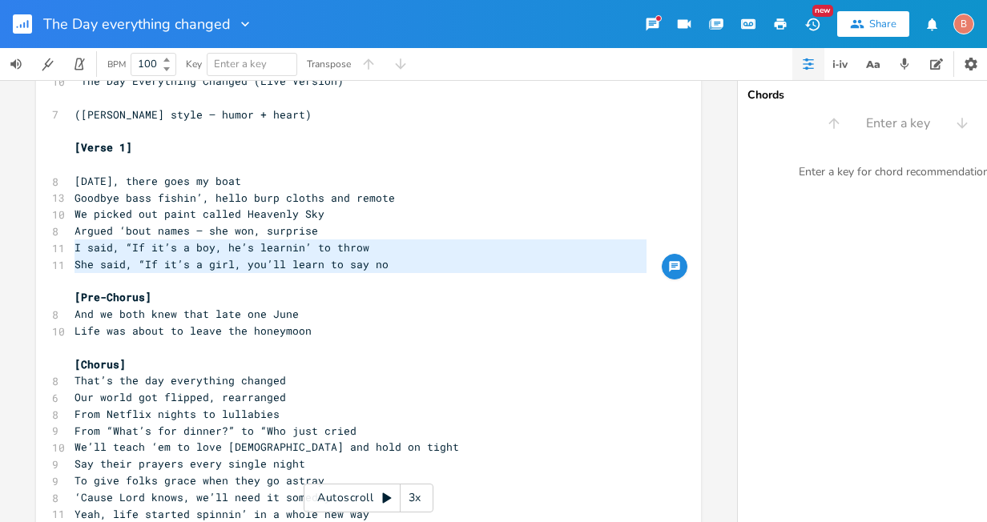
drag, startPoint x: 67, startPoint y: 251, endPoint x: 368, endPoint y: 274, distance: 302.1
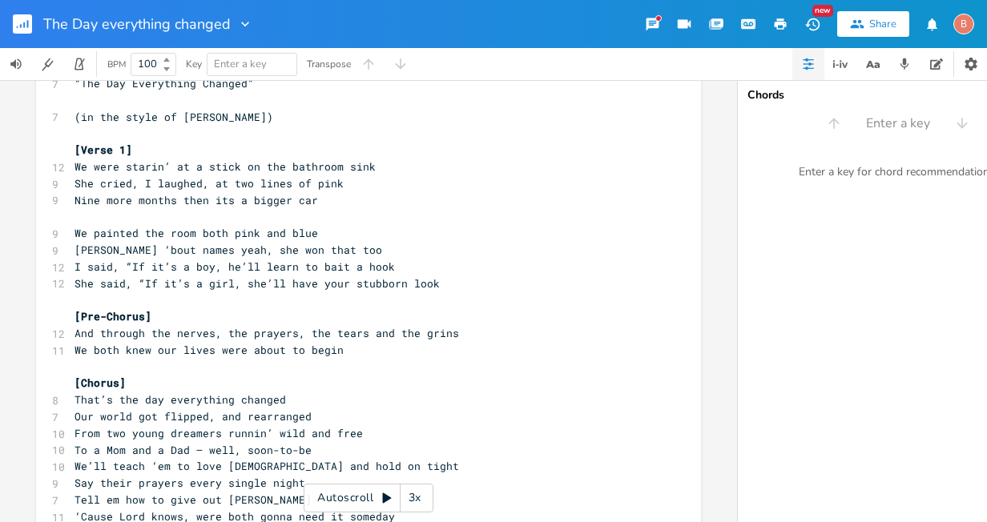
scroll to position [0, 0]
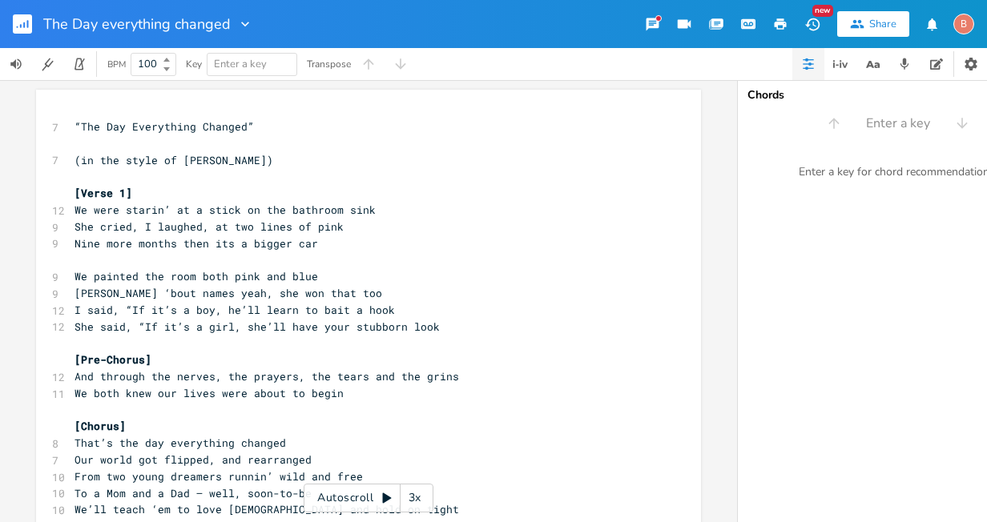
type textarea "I said, “If it’s a boy, he’s learnin’ to throw She said, “If it’s a girl, you’l…"
click at [425, 325] on pre "She said, “If it’s a girl, she’ll have your stubborn look" at bounding box center [360, 327] width 578 height 17
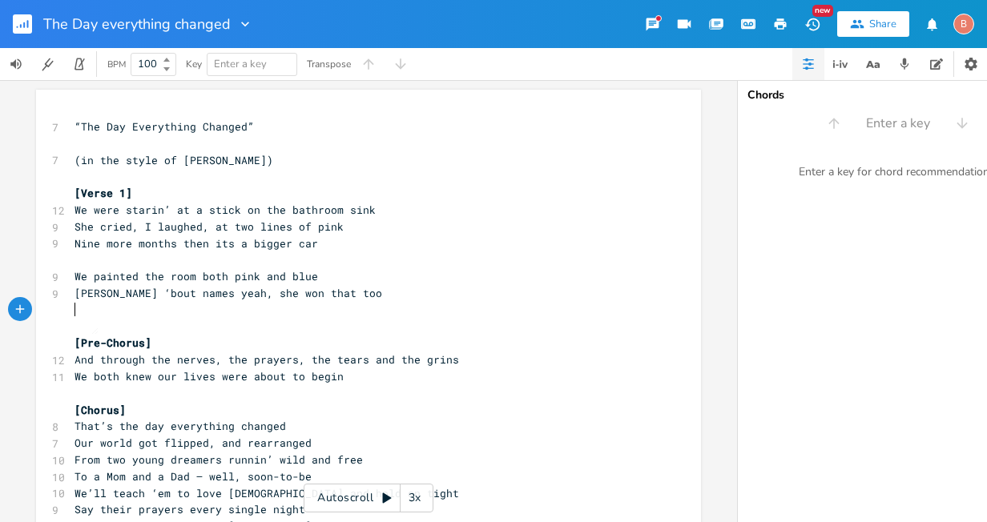
type textarea "​"
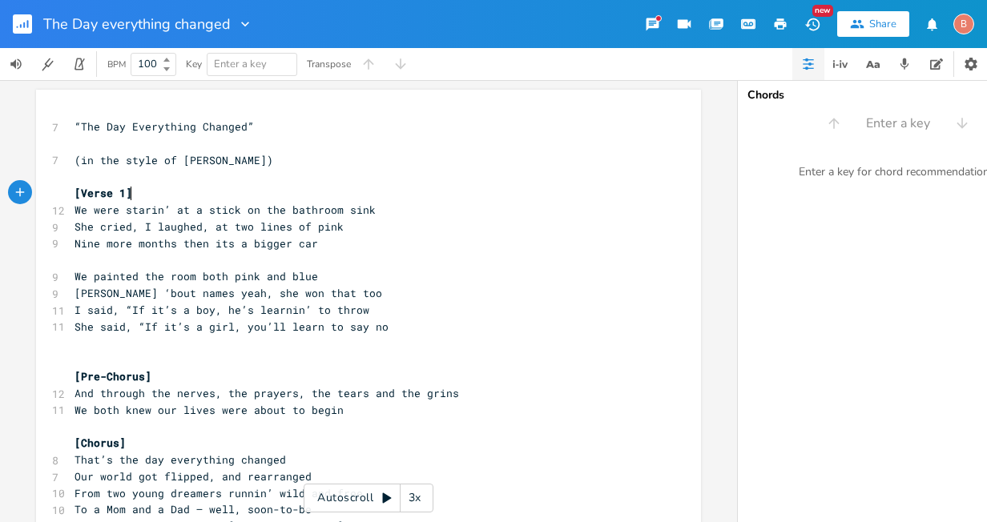
click at [136, 196] on pre "[Verse 1]" at bounding box center [360, 193] width 578 height 17
type textarea "use this one"
click at [202, 245] on span "Nine more months then its a bigger car" at bounding box center [196, 243] width 244 height 14
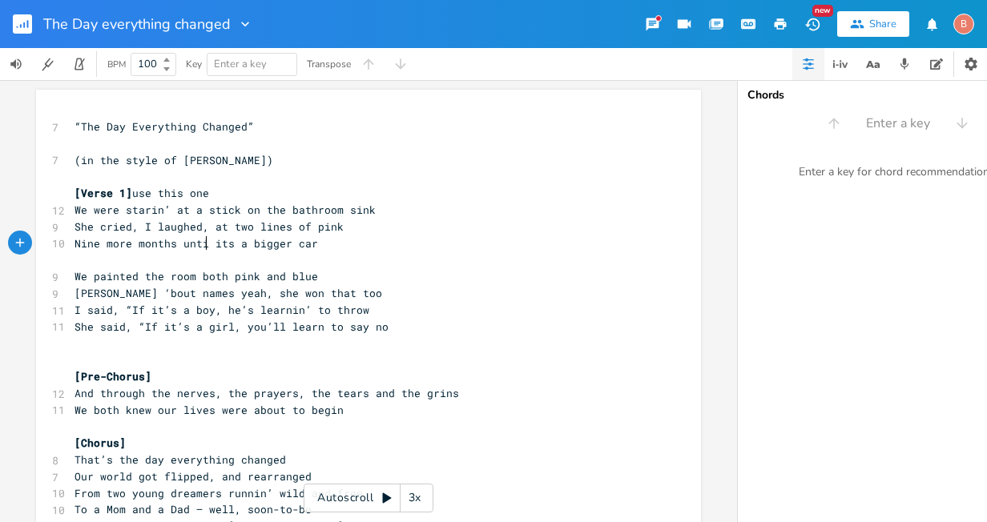
type textarea "until"
click at [313, 244] on pre "Nine more months until its a bigger car" at bounding box center [360, 244] width 578 height 17
type textarea "Gonna need a bigger car in nine more months"
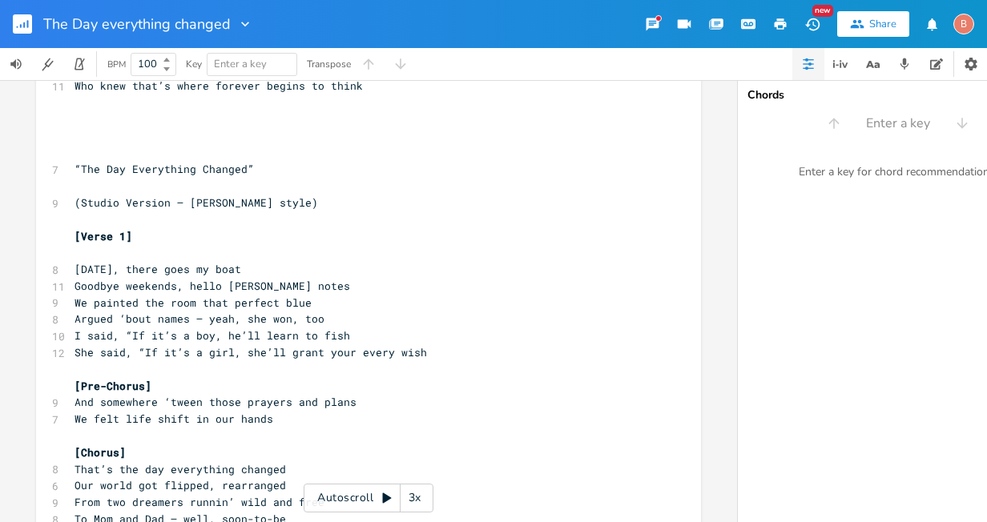
scroll to position [2644, 0]
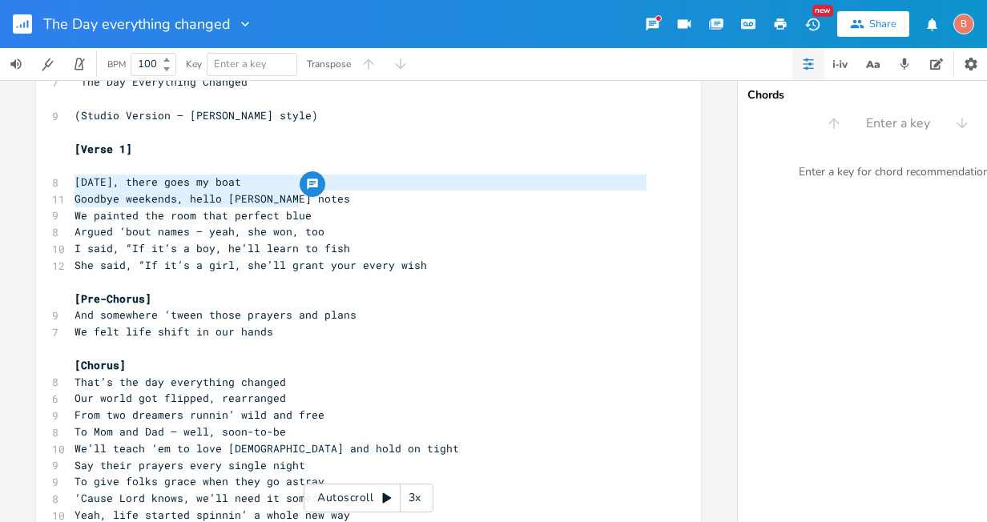
drag, startPoint x: 68, startPoint y: 183, endPoint x: 300, endPoint y: 200, distance: 233.0
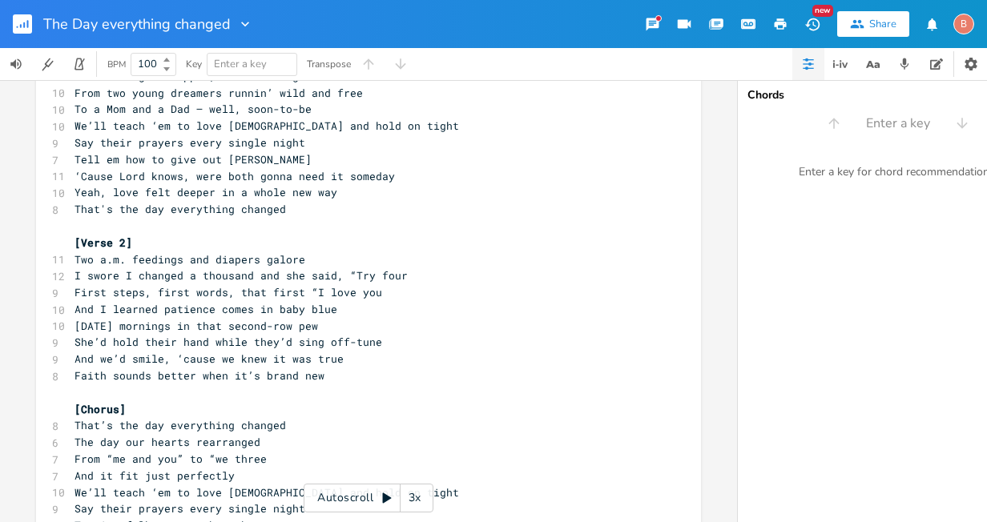
scroll to position [0, 0]
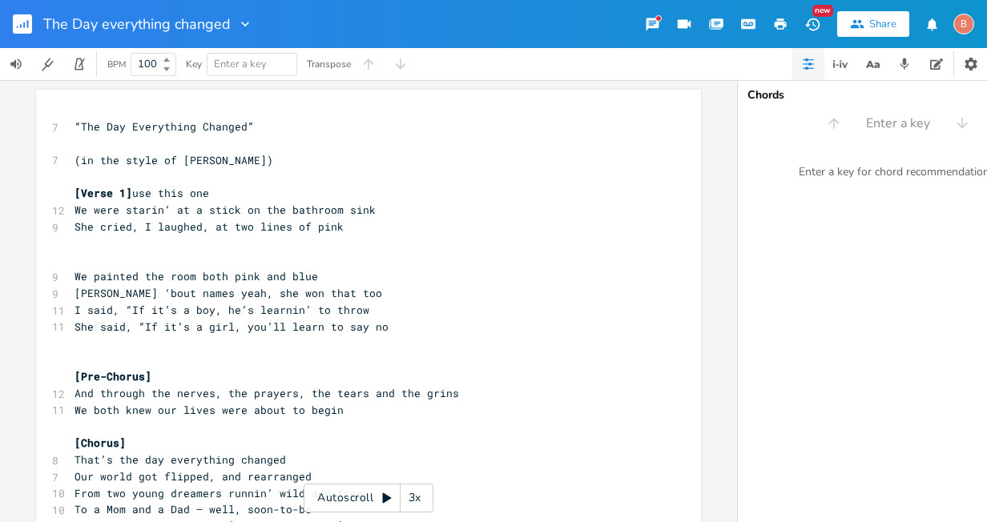
type textarea "[DATE], there goes my boat Goodbye weekends, hello diaper notes"
click at [74, 245] on pre "​" at bounding box center [360, 244] width 578 height 17
type textarea "​"
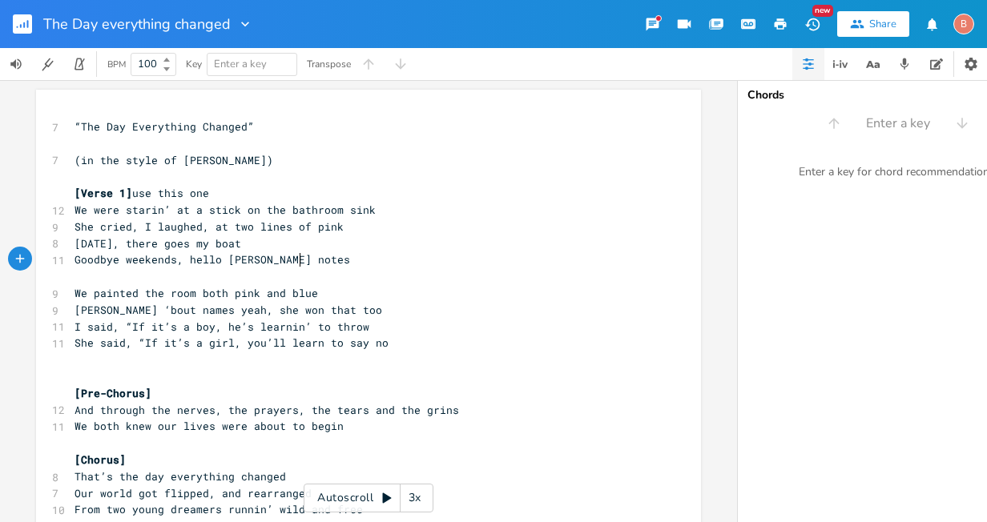
click at [241, 246] on span "[DATE], there goes my boat" at bounding box center [157, 243] width 167 height 14
type textarea "went"
click at [174, 264] on span "Goodbye weekends, hello [PERSON_NAME] notes" at bounding box center [212, 259] width 276 height 14
type textarea "bass fishin"
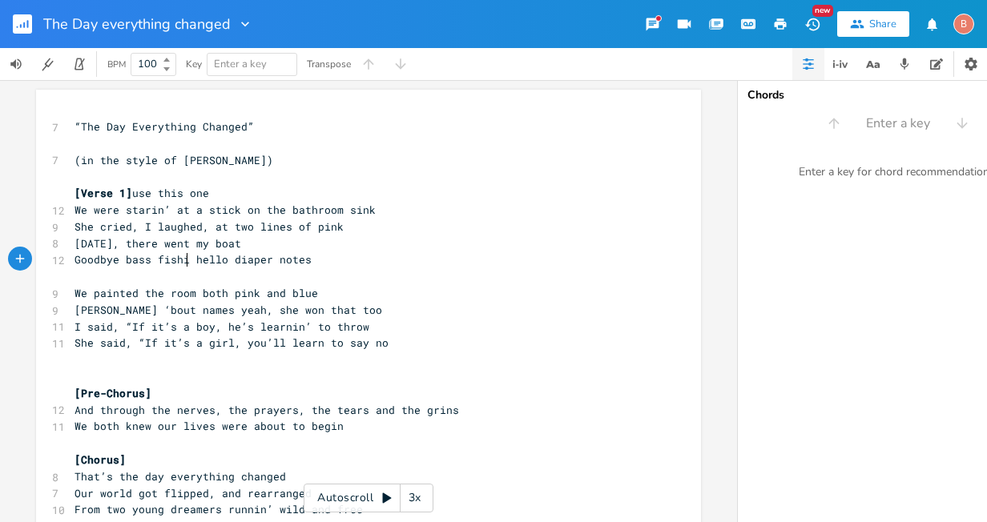
scroll to position [0, 52]
click at [309, 262] on pre "Goodbye bass fishin hello diaper notes" at bounding box center [360, 260] width 578 height 17
type textarea "tote"
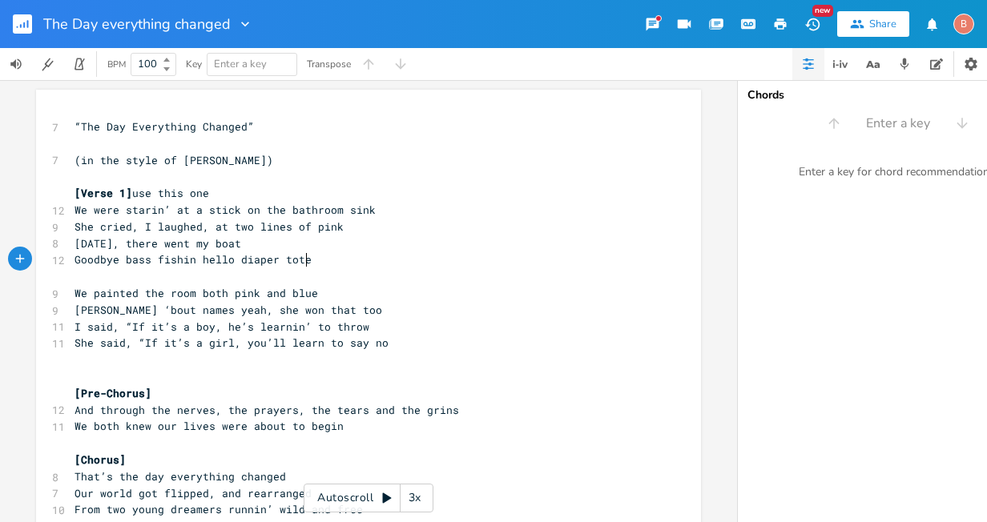
click at [78, 277] on pre "​" at bounding box center [360, 276] width 578 height 17
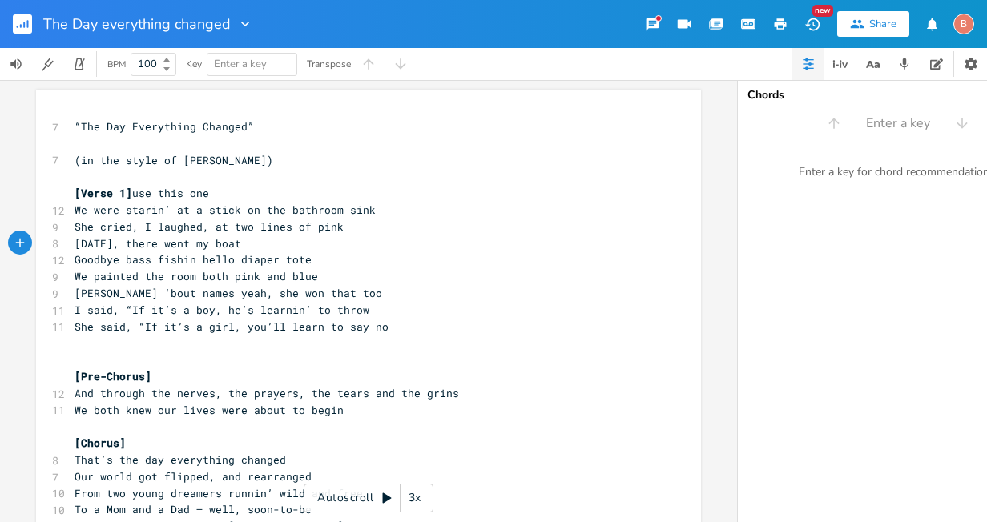
click at [180, 243] on span "[DATE], there went my boat" at bounding box center [157, 243] width 167 height 14
type textarea "from now"
click at [313, 246] on pre "[DATE] there went my boat" at bounding box center [360, 244] width 578 height 17
type textarea "goes my boat"
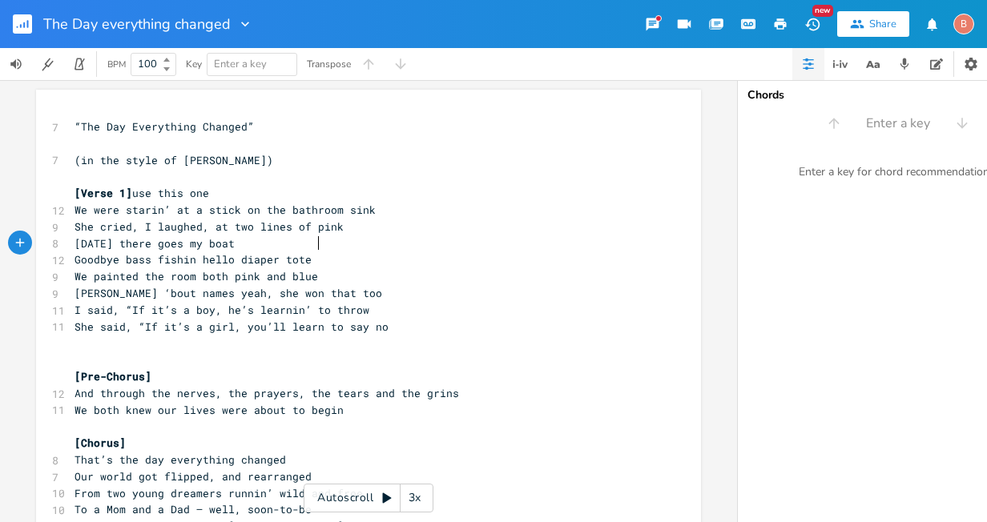
scroll to position [0, 66]
type textarea "will see a bigger car"
click at [307, 264] on pre "Goodbye bass fishin hello diaper tote" at bounding box center [360, 260] width 578 height 17
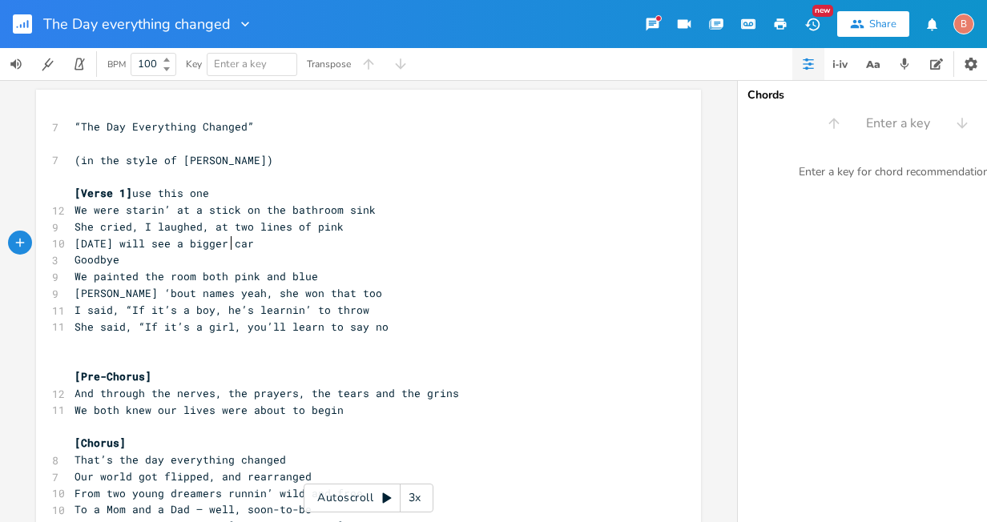
click at [227, 246] on span "[DATE] will see a bigger car" at bounding box center [163, 243] width 179 height 14
type textarea "e'll"
click at [256, 245] on span "[DATE] we'll see a bigger car" at bounding box center [167, 243] width 186 height 14
type textarea "need"
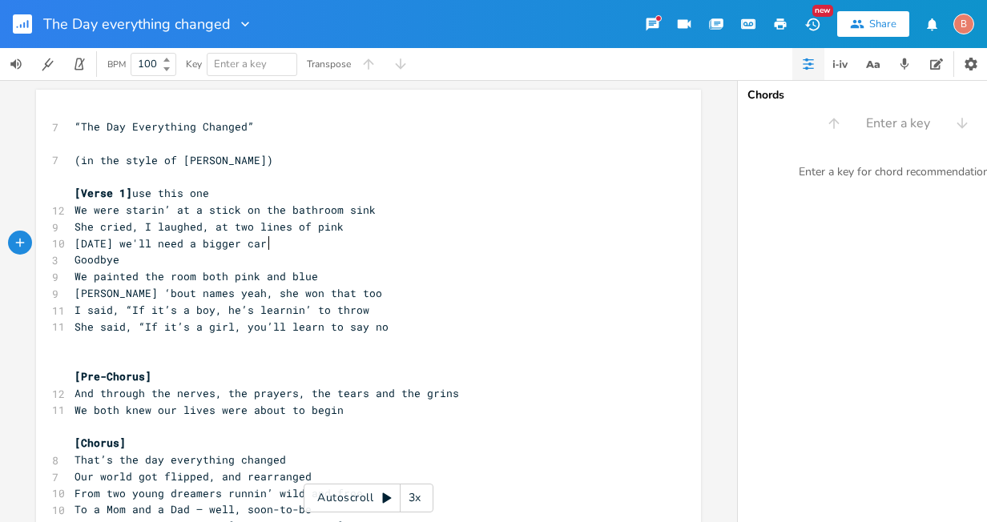
scroll to position [0, 22]
click at [238, 245] on span "[DATE] we'll need a bigger car" at bounding box center [170, 243] width 192 height 14
type textarea "gonna"
click at [117, 262] on span "Goodbye" at bounding box center [96, 259] width 45 height 14
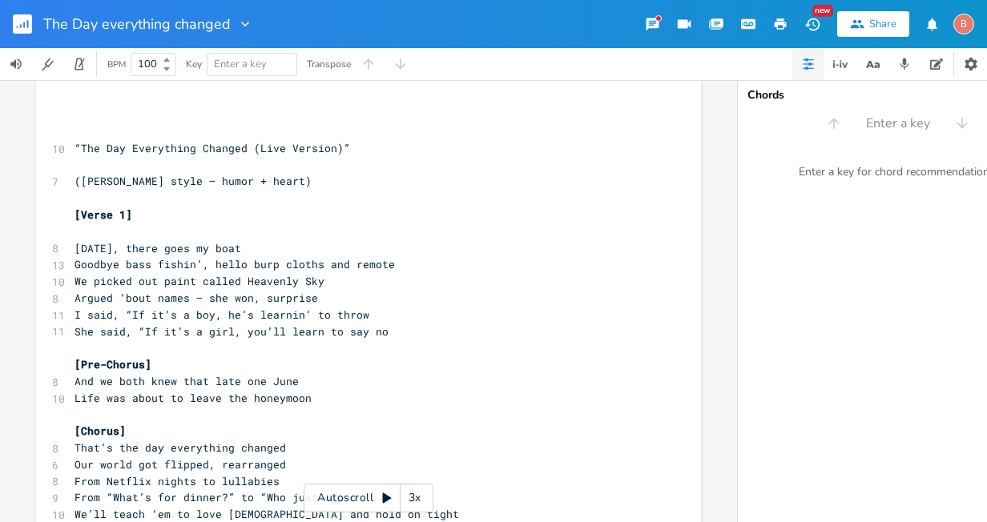
scroll to position [1282, 0]
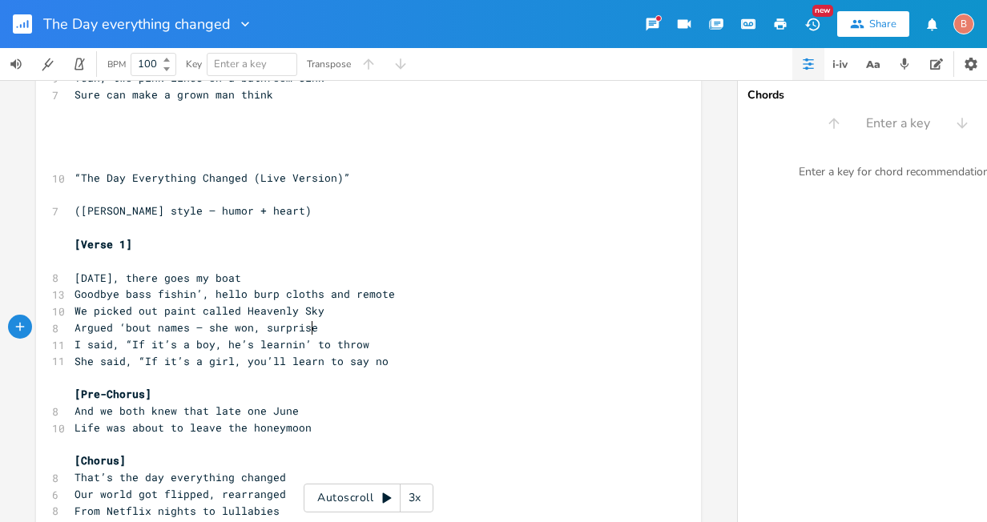
click at [313, 330] on pre "Argued ‘bout names — she won, surprise" at bounding box center [360, 328] width 578 height 17
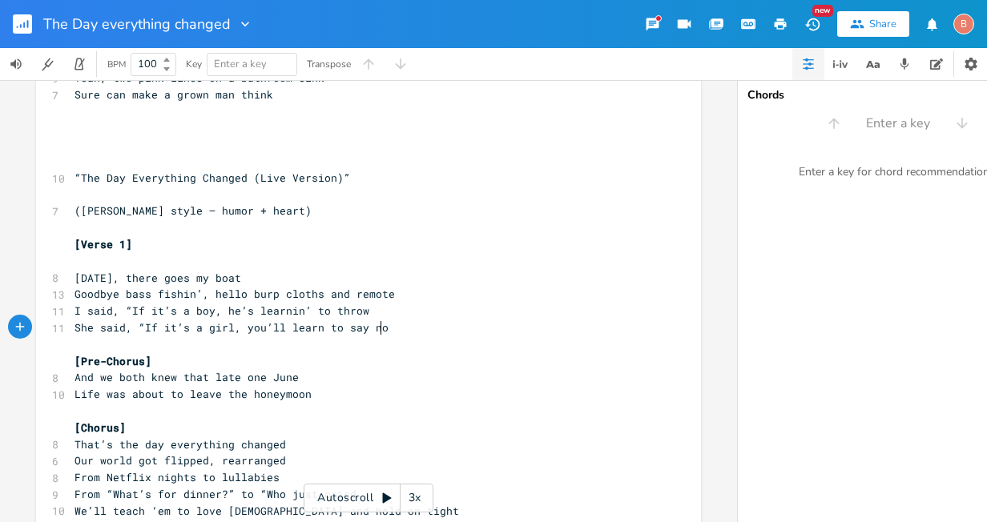
click at [376, 336] on pre "She said, “If it’s a girl, you’ll learn to say no" at bounding box center [360, 328] width 578 height 17
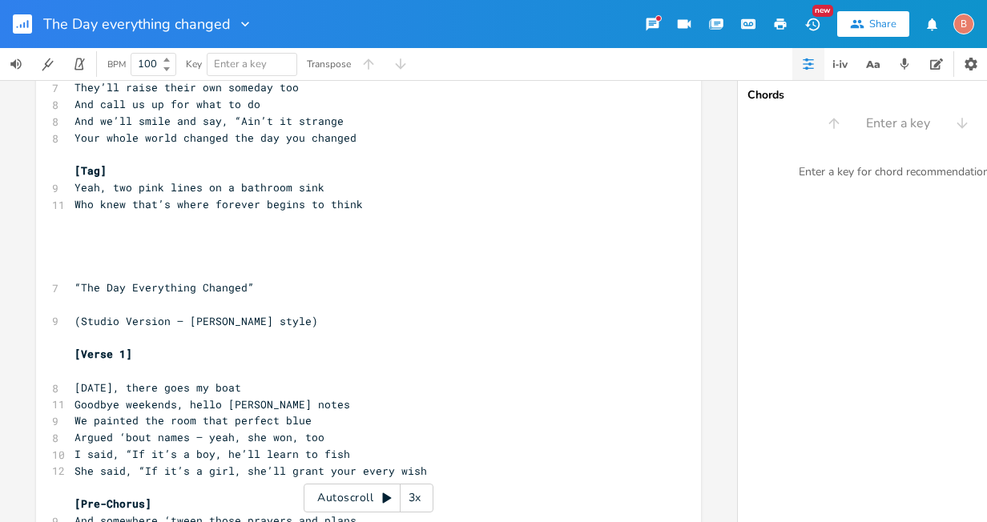
scroll to position [2483, 0]
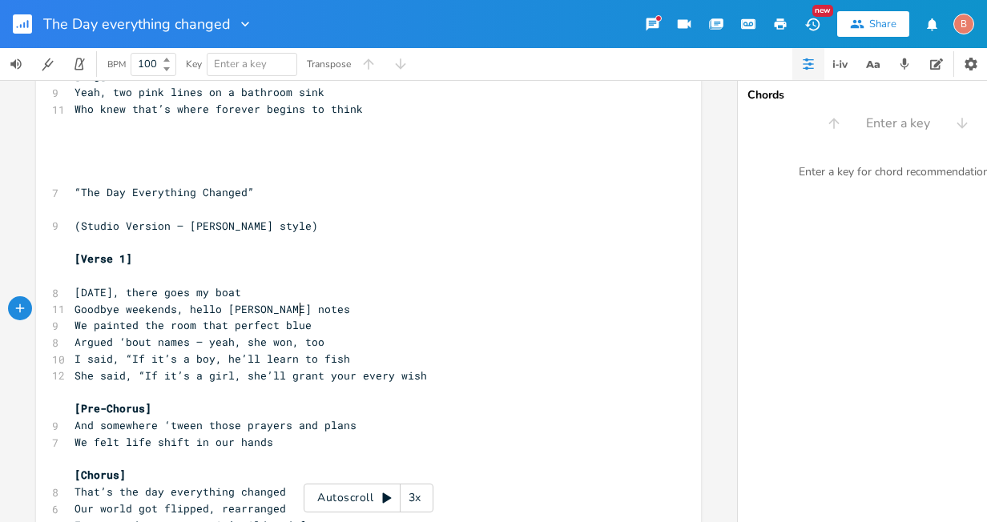
click at [296, 311] on pre "Goodbye weekends, hello [PERSON_NAME] notes" at bounding box center [360, 309] width 578 height 17
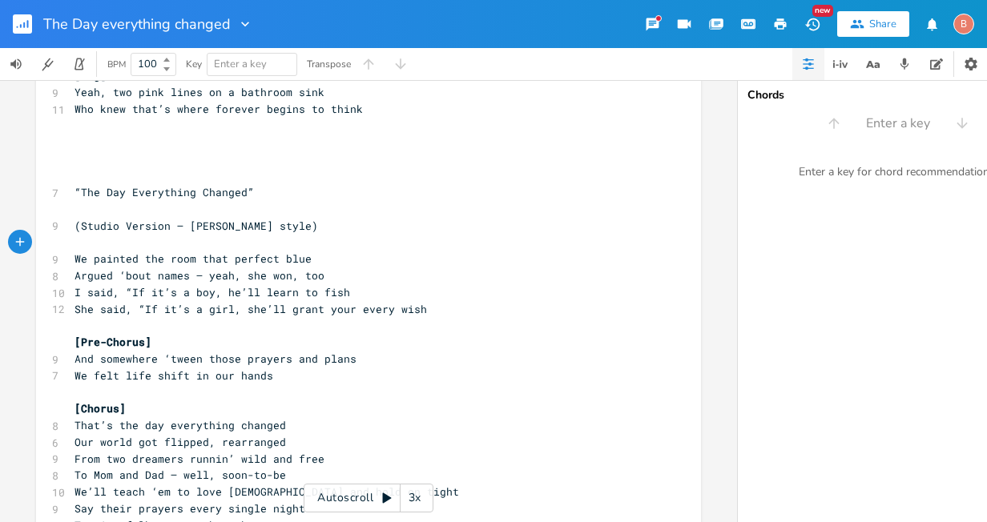
click at [418, 314] on pre "She said, “If it’s a girl, she’ll grant your every wish" at bounding box center [360, 309] width 578 height 17
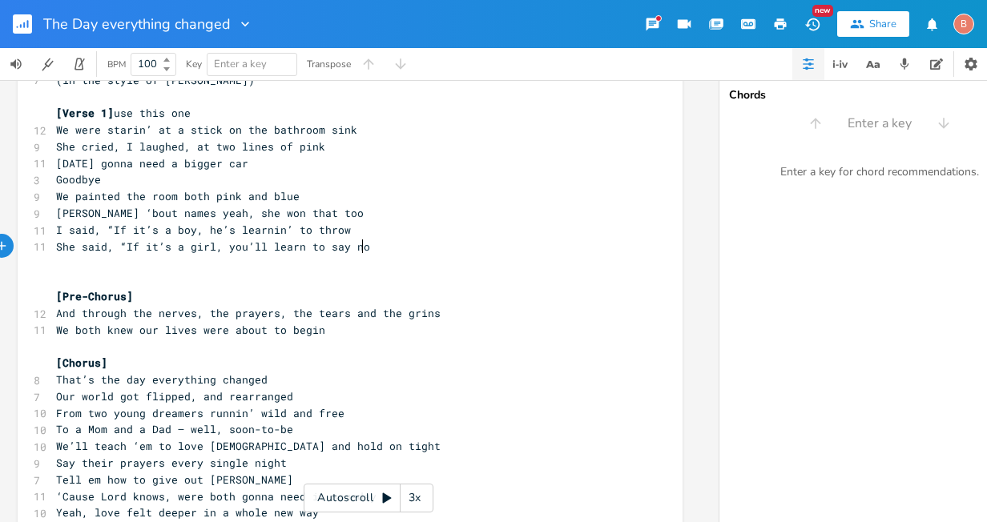
scroll to position [0, 0]
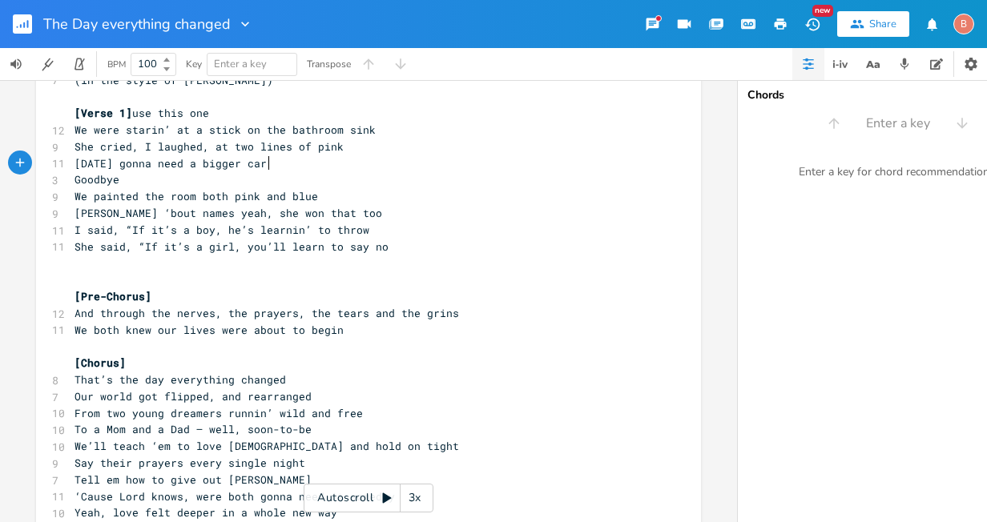
click at [265, 163] on span "[DATE] gonna need a bigger car" at bounding box center [170, 163] width 192 height 14
type textarea "will bring"
click at [120, 181] on pre "Goodbye" at bounding box center [360, 179] width 578 height 17
click at [195, 148] on span "She cried, I laughed, at two lines of pink" at bounding box center [208, 146] width 269 height 14
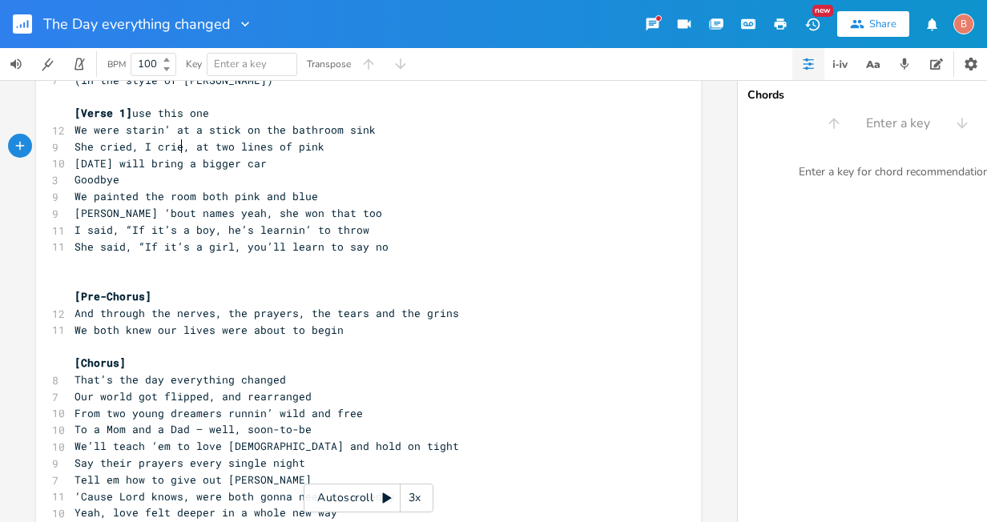
type textarea "cried"
click at [115, 181] on span "Goodbye" at bounding box center [96, 179] width 45 height 14
type textarea "Mustang hello"
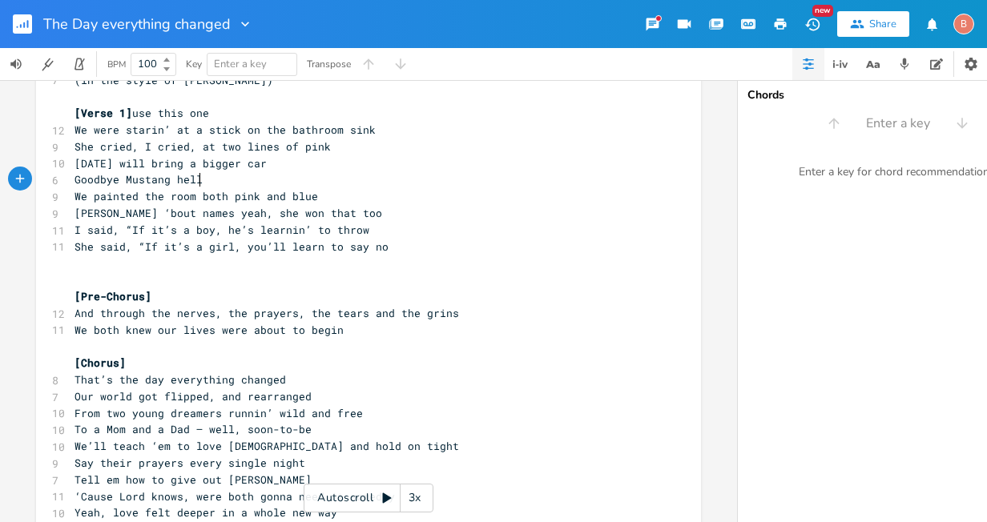
scroll to position [0, 70]
click at [267, 164] on span "[DATE] will bring a bigger car" at bounding box center [170, 163] width 192 height 14
click at [261, 166] on span "[DATE] will bring a bigger car" at bounding box center [170, 163] width 192 height 14
type textarea "it's"
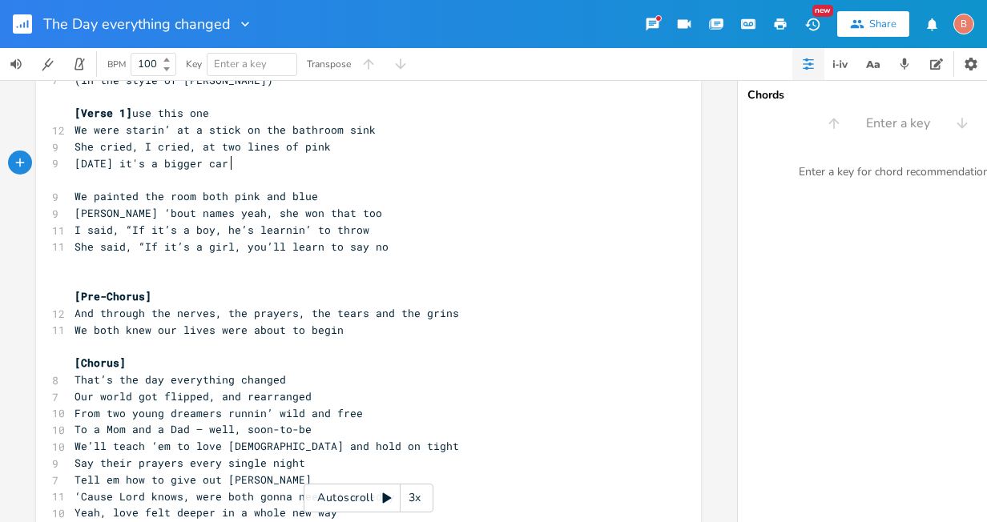
scroll to position [0, 15]
click at [75, 183] on span at bounding box center [77, 179] width 6 height 14
click at [74, 176] on span at bounding box center [77, 179] width 6 height 14
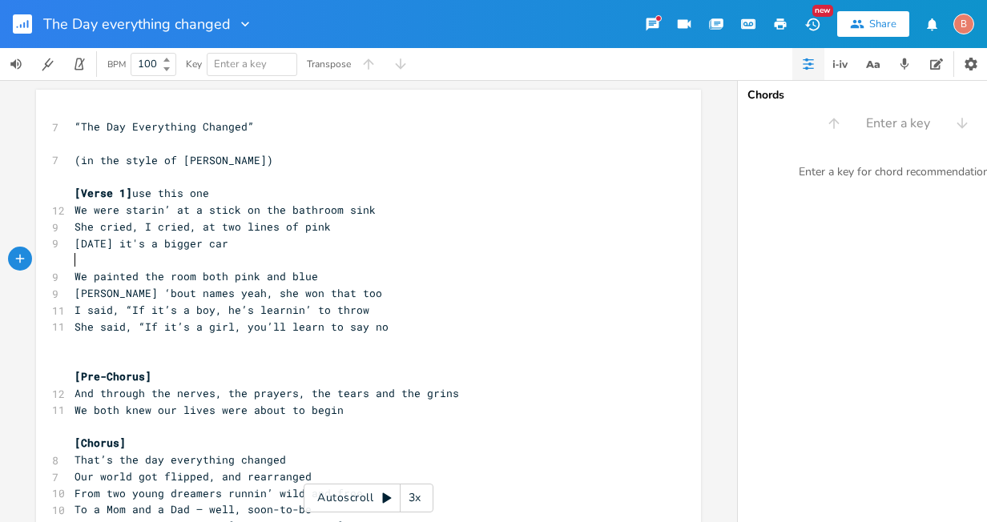
click at [136, 226] on span "She cried, I cried, at two lines of pink" at bounding box center [202, 226] width 256 height 14
type textarea "then"
click at [213, 228] on span "She cried, then I cried, at two lines of pink" at bounding box center [218, 226] width 288 height 14
drag, startPoint x: 131, startPoint y: 228, endPoint x: 143, endPoint y: 231, distance: 12.4
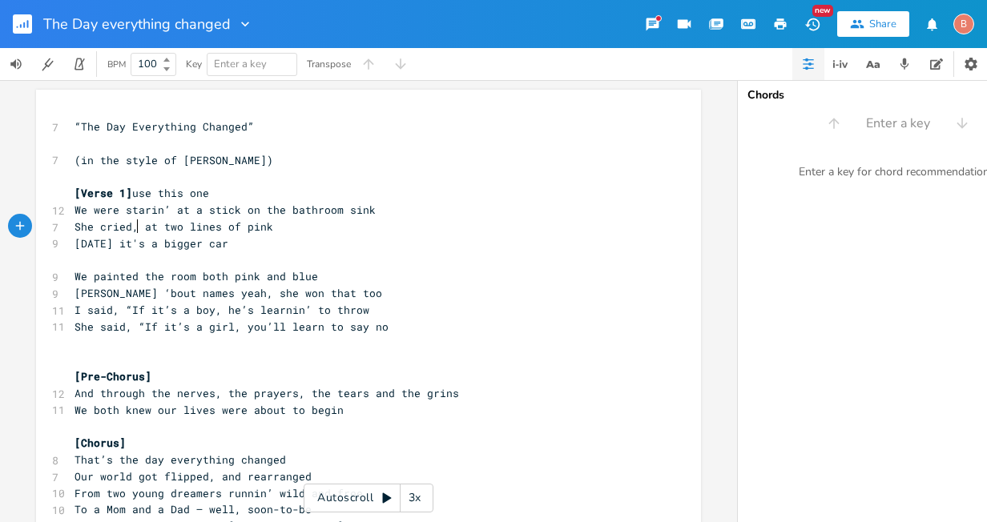
click at [131, 228] on span "She cried, at two lines of pink" at bounding box center [173, 226] width 199 height 14
type textarea "I screamed"
click at [130, 230] on span "She cried,I screamed at two lines of pink" at bounding box center [205, 226] width 263 height 14
type textarea "but"
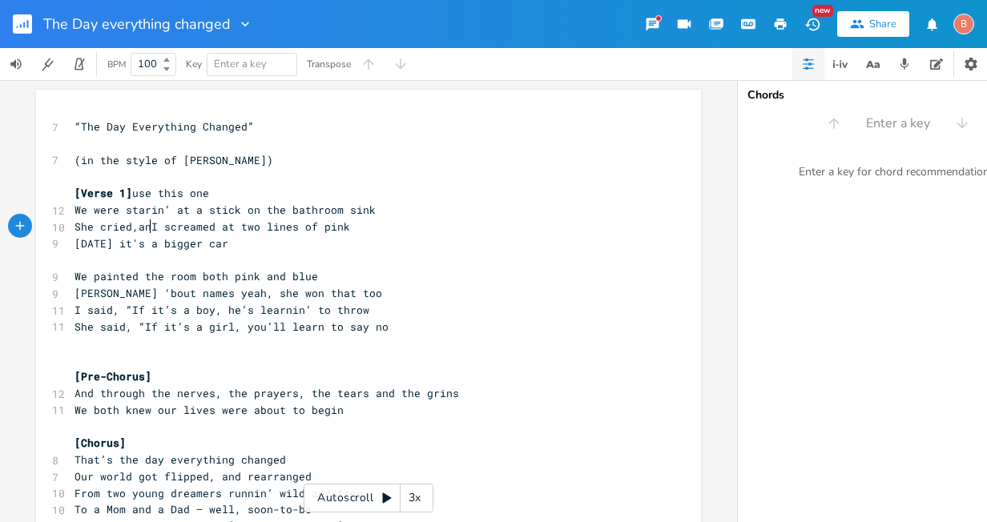
scroll to position [0, 17]
type textarea "and"
click at [219, 228] on span "She cried,and I screamed at two lines of pink" at bounding box center [218, 226] width 288 height 14
type textarea "Both started cryin"
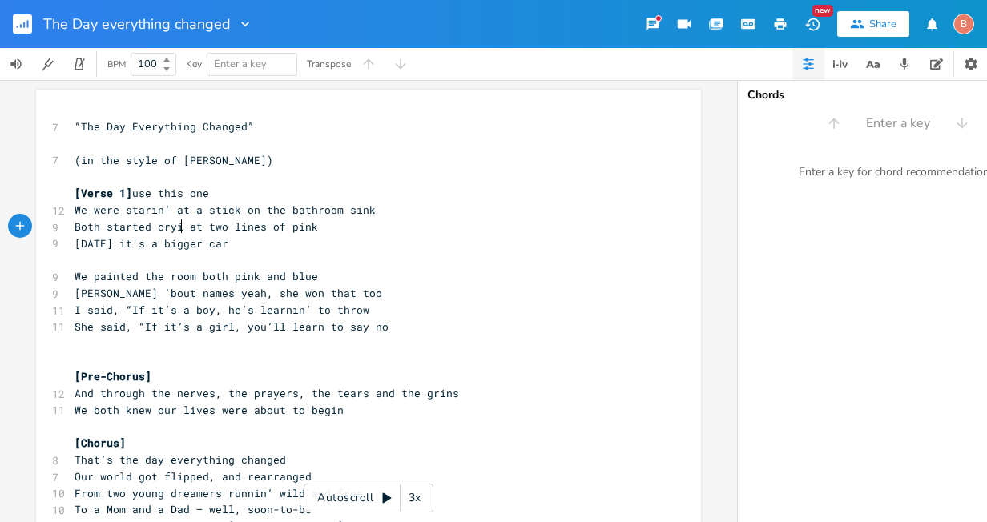
scroll to position [0, 84]
click at [71, 228] on pre "Both started cryin at two lines of pink" at bounding box center [360, 227] width 578 height 17
type textarea "We"
click at [94, 228] on span "We Both started cryin at two lines of pink" at bounding box center [208, 226] width 269 height 14
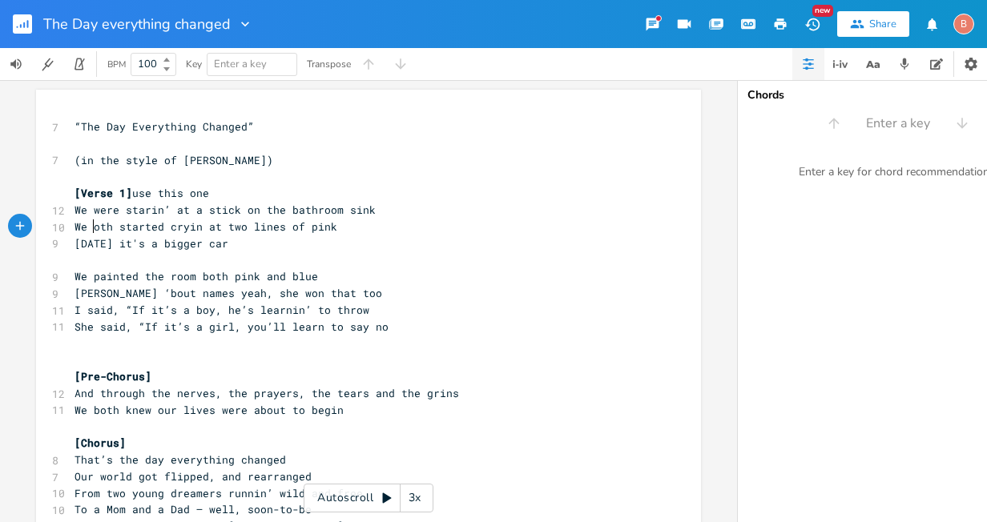
type textarea "b"
click at [87, 228] on span "We both started cryin at two lines of pink" at bounding box center [208, 226] width 269 height 14
click at [181, 227] on span "both started cryin at two lines of pink" at bounding box center [199, 226] width 250 height 14
type textarea "Cryin as we stared"
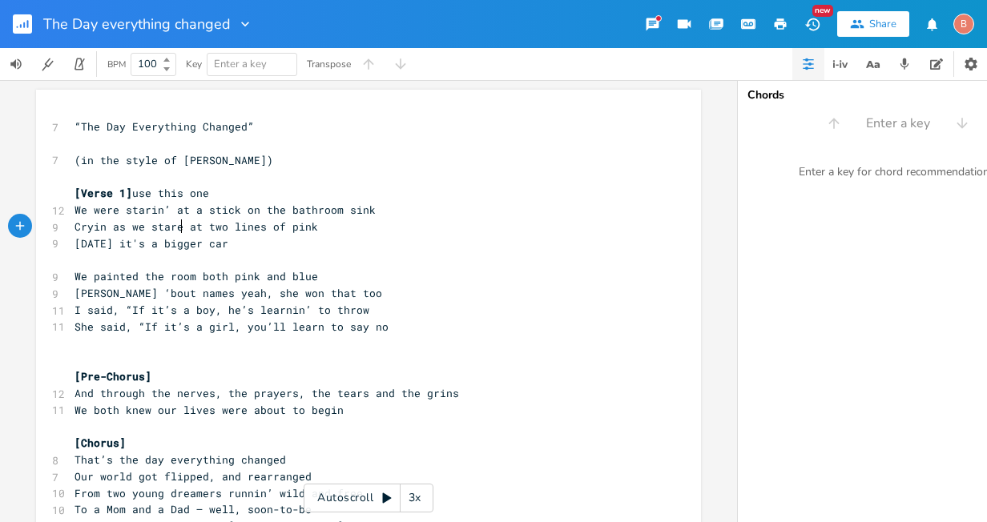
scroll to position [0, 88]
click at [74, 257] on span at bounding box center [77, 259] width 6 height 14
click at [71, 260] on pre at bounding box center [360, 260] width 578 height 17
click at [82, 352] on pre "​" at bounding box center [360, 360] width 578 height 17
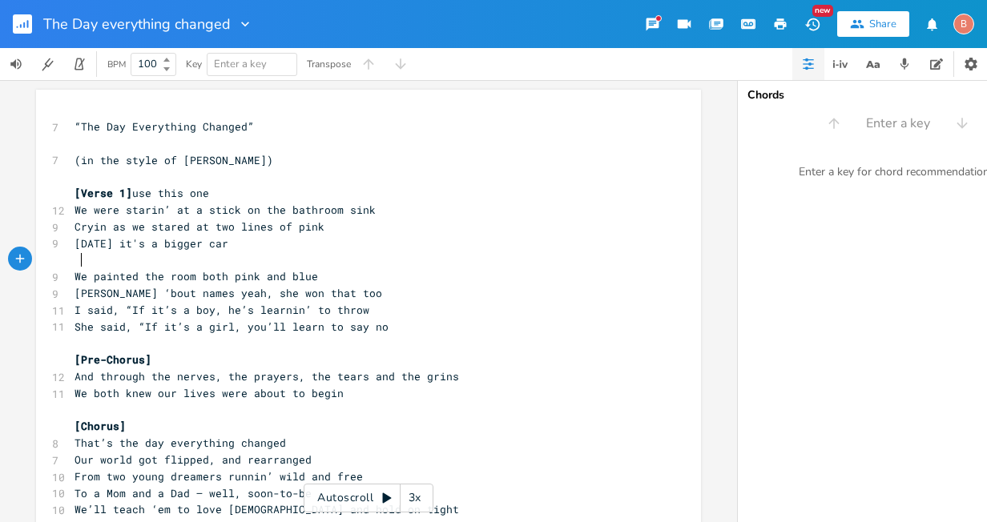
click at [74, 260] on span at bounding box center [77, 259] width 6 height 14
click at [74, 259] on span at bounding box center [77, 259] width 6 height 14
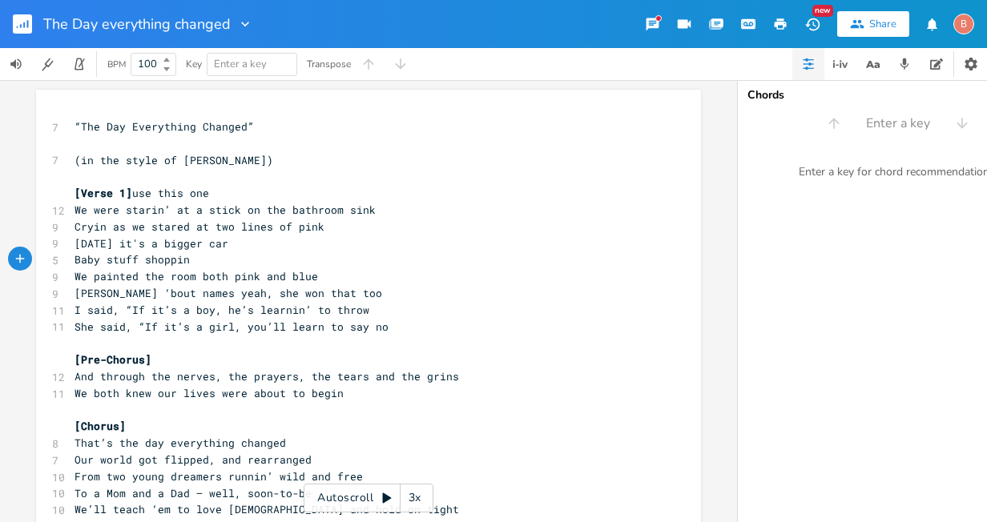
type textarea "Baby stuff shopping"
click at [316, 249] on pre "[DATE] it's a bigger car" at bounding box center [360, 244] width 578 height 17
type textarea "Gonna need a bigger car [DATE]"
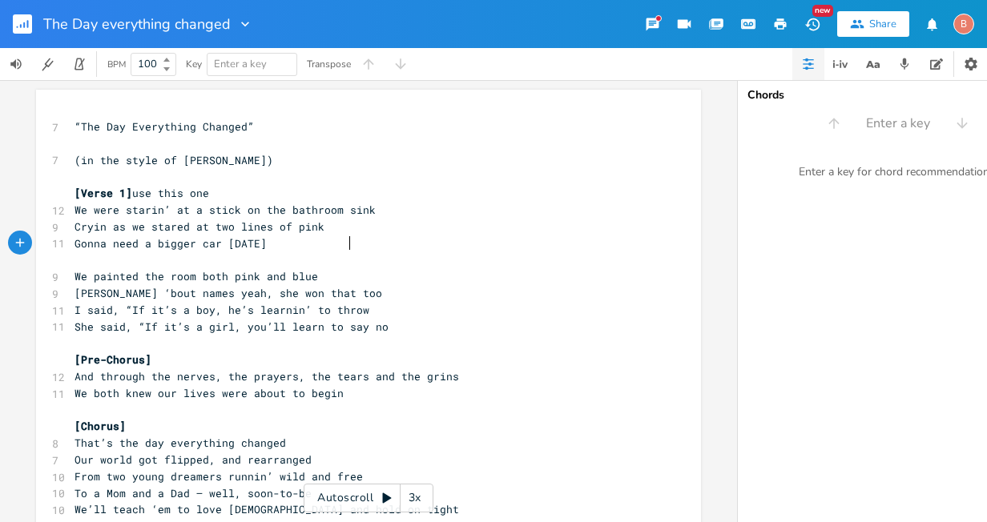
scroll to position [0, 226]
click at [74, 259] on span at bounding box center [77, 259] width 6 height 14
type textarea "Baby clothes and crib"
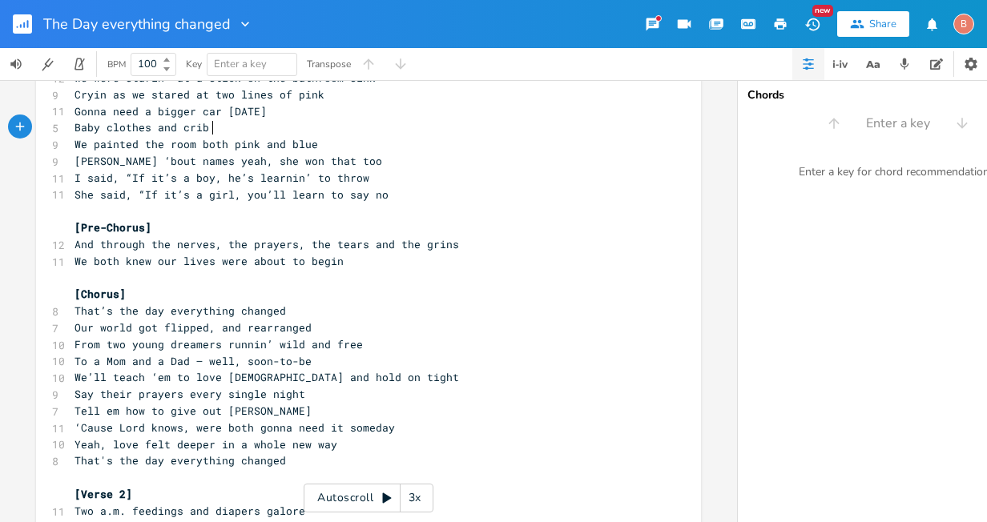
scroll to position [160, 0]
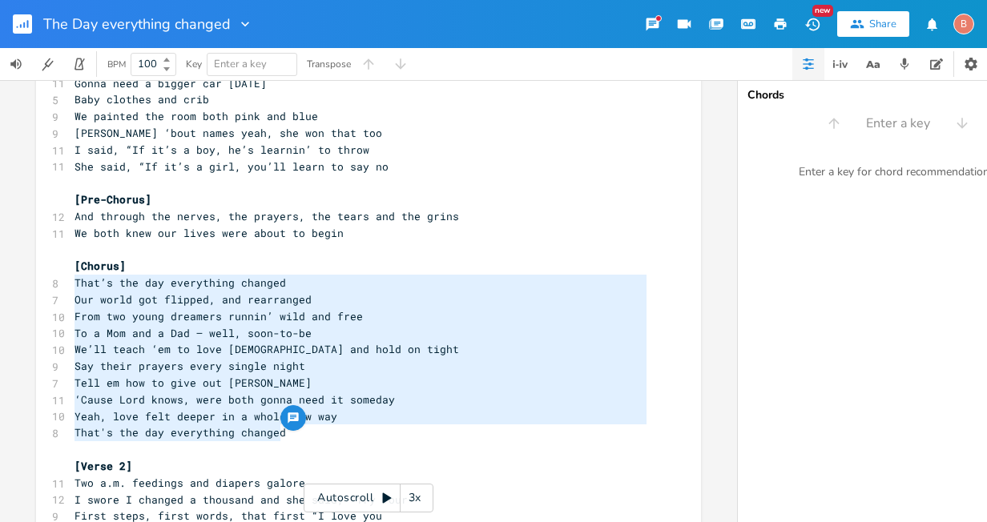
drag, startPoint x: 70, startPoint y: 284, endPoint x: 364, endPoint y: 439, distance: 332.2
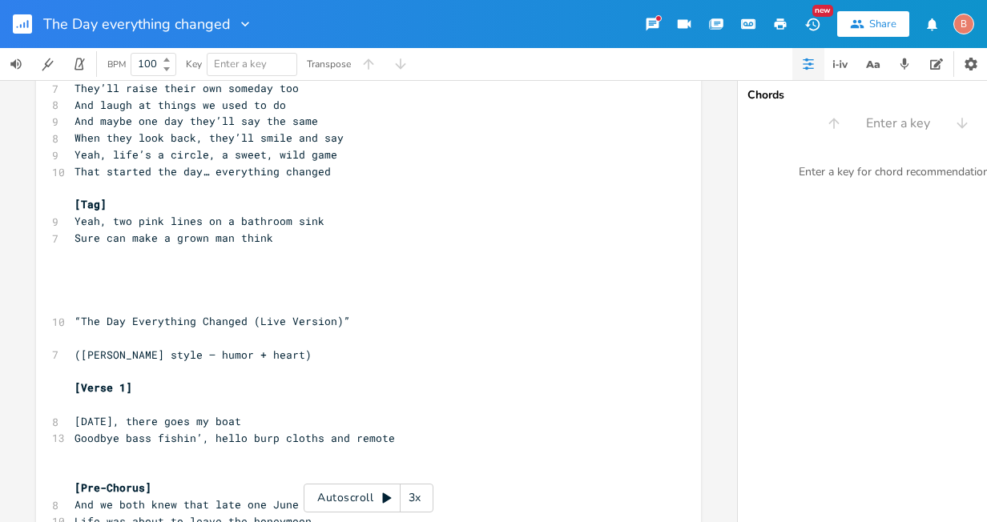
type textarea "That’s the day everything changed Our world got flipped, and rearranged From tw…"
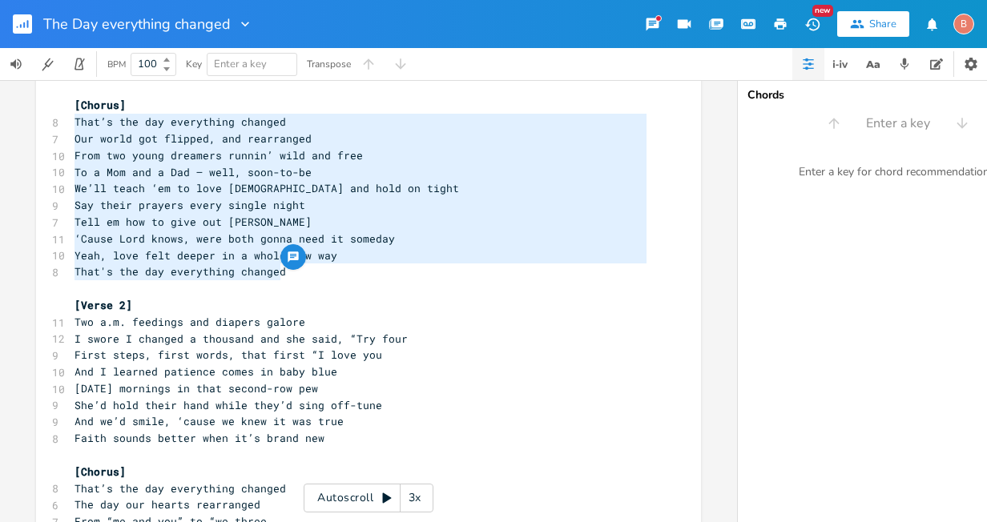
scroll to position [320, 0]
click at [471, 236] on pre "‘Cause Lord knows, were both gonna need it someday" at bounding box center [360, 240] width 578 height 17
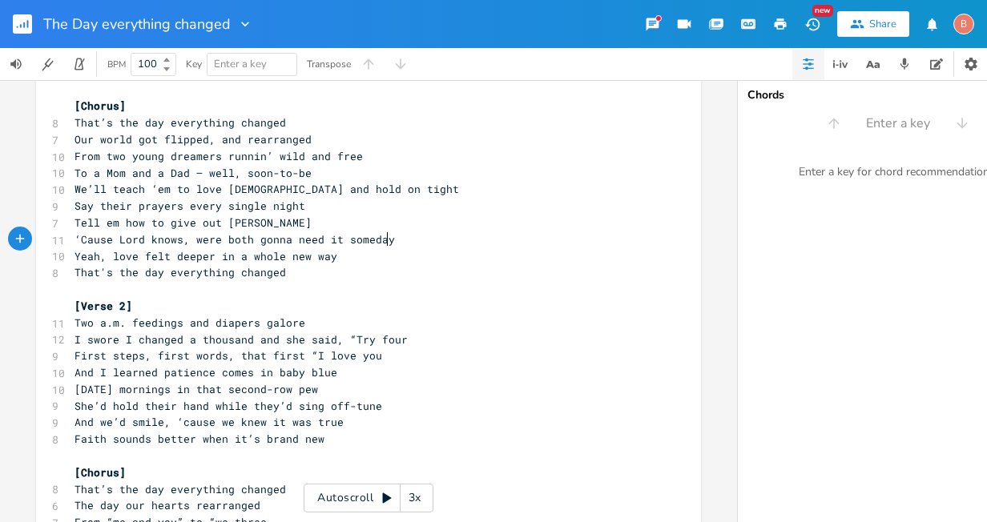
scroll to position [160, 0]
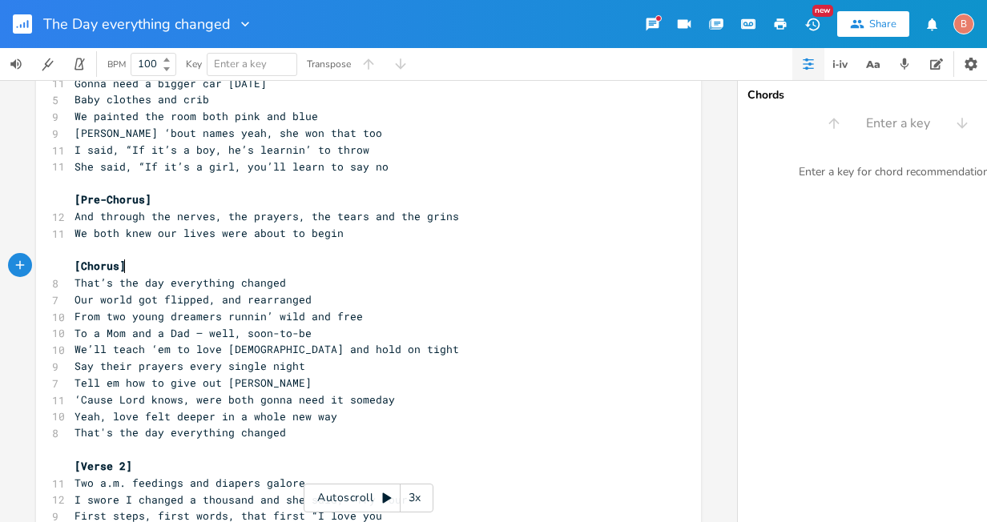
click at [127, 269] on pre "[Chorus]" at bounding box center [360, 266] width 578 height 17
type textarea "use this"
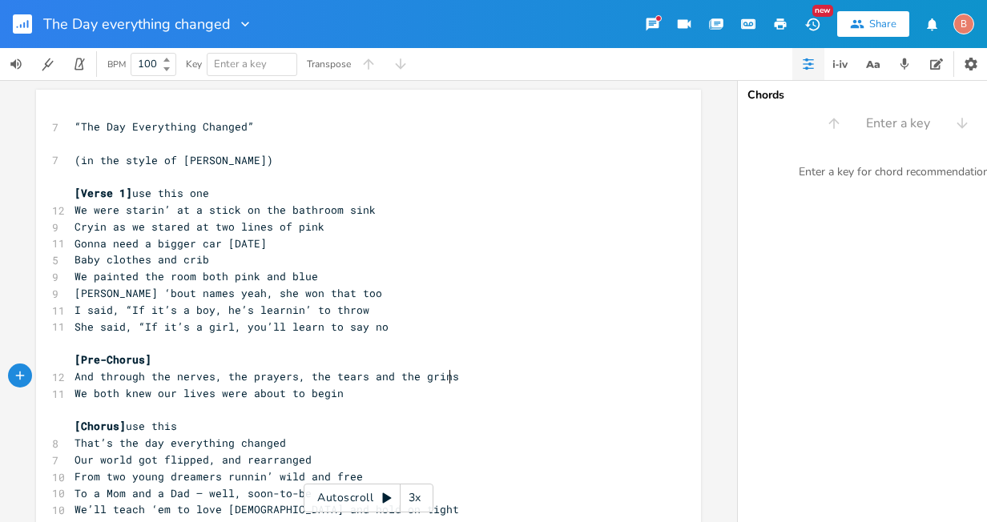
click at [578, 380] on pre "And through the nerves, the prayers, the tears and the grins" at bounding box center [360, 376] width 578 height 17
